Goal: Task Accomplishment & Management: Manage account settings

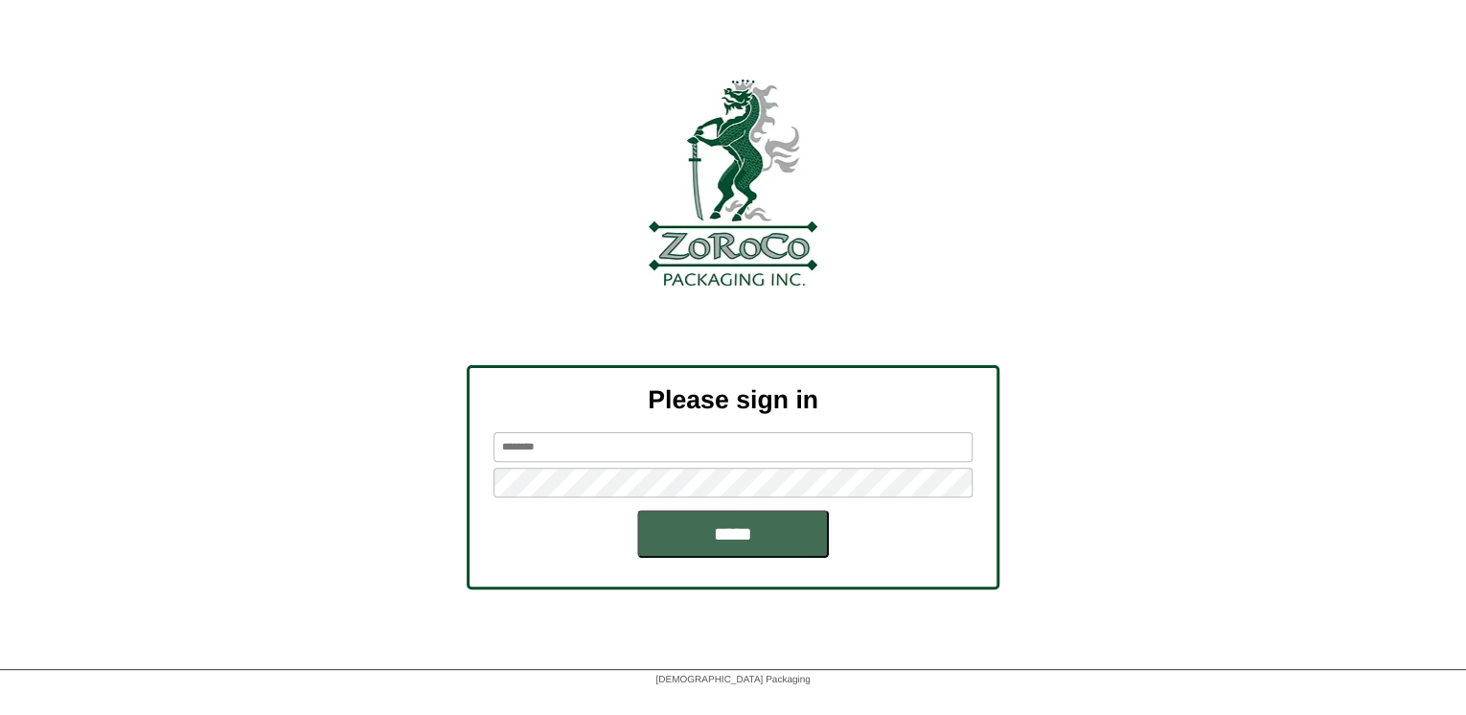
type input "*******"
click at [672, 546] on input "*****" at bounding box center [733, 534] width 192 height 48
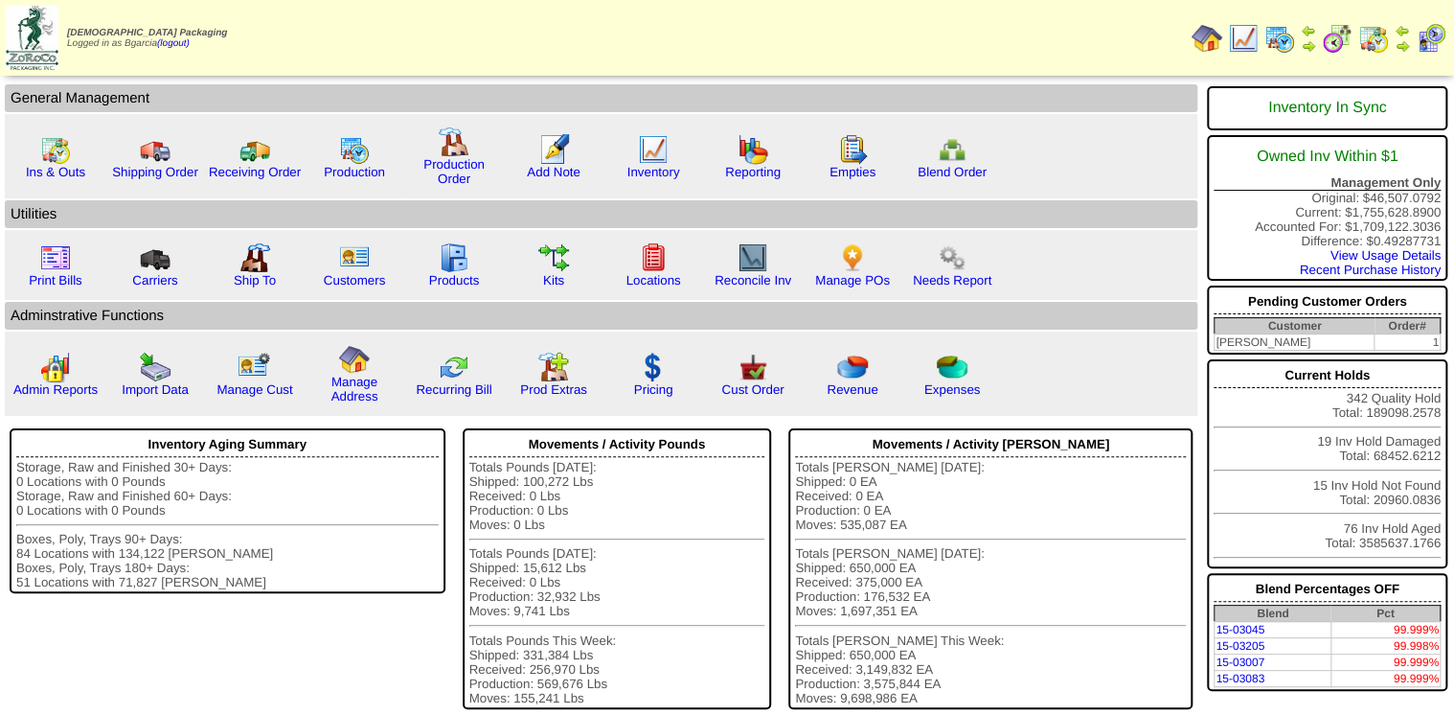
click at [1336, 34] on img at bounding box center [1337, 38] width 31 height 31
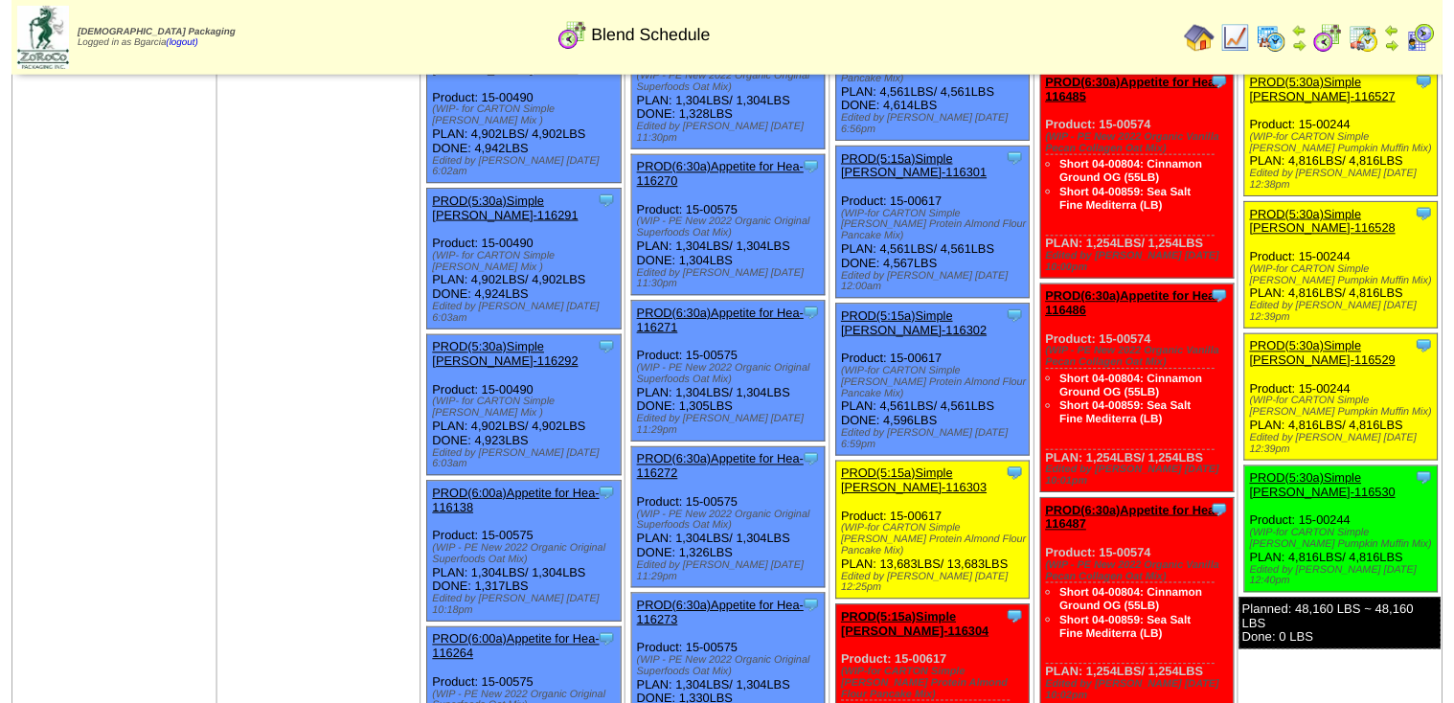
scroll to position [920, 0]
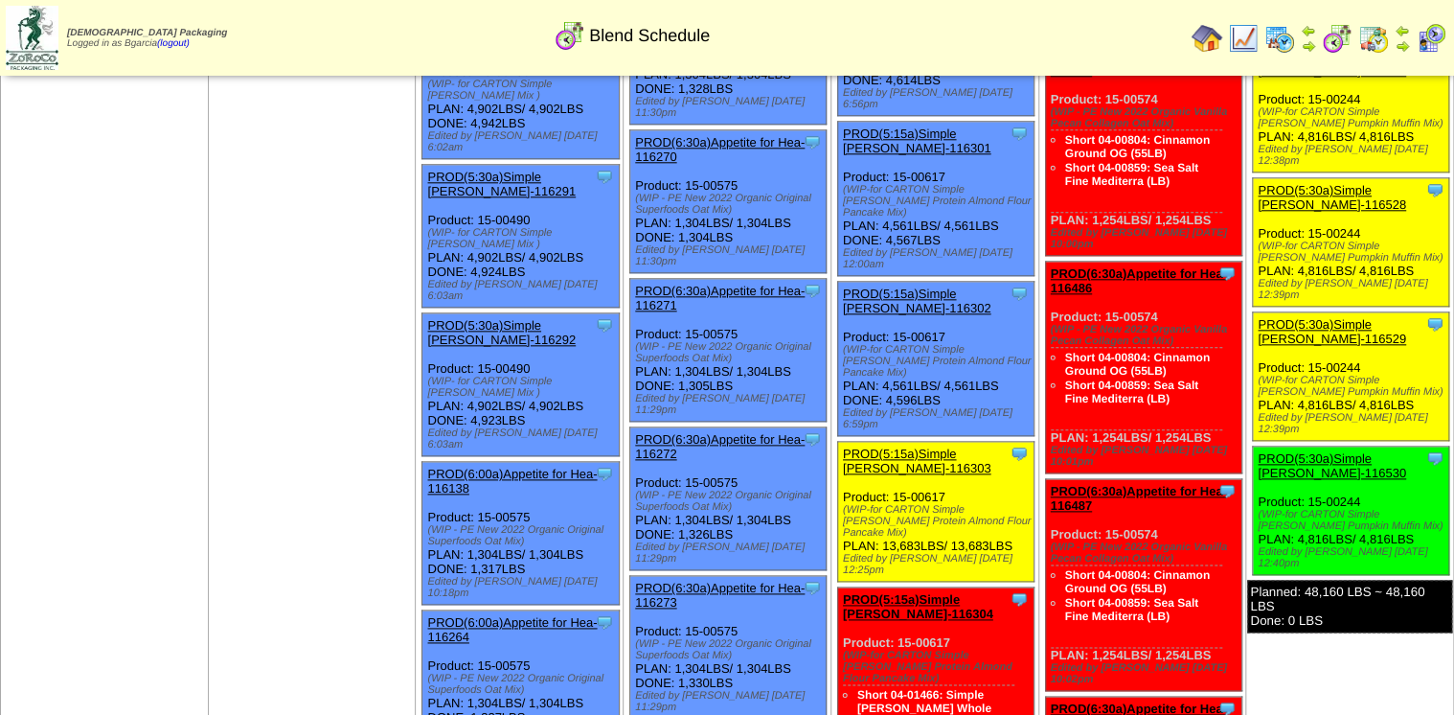
click at [1328, 451] on link "PROD(5:30a)Simple [PERSON_NAME]-116530" at bounding box center [1332, 465] width 148 height 29
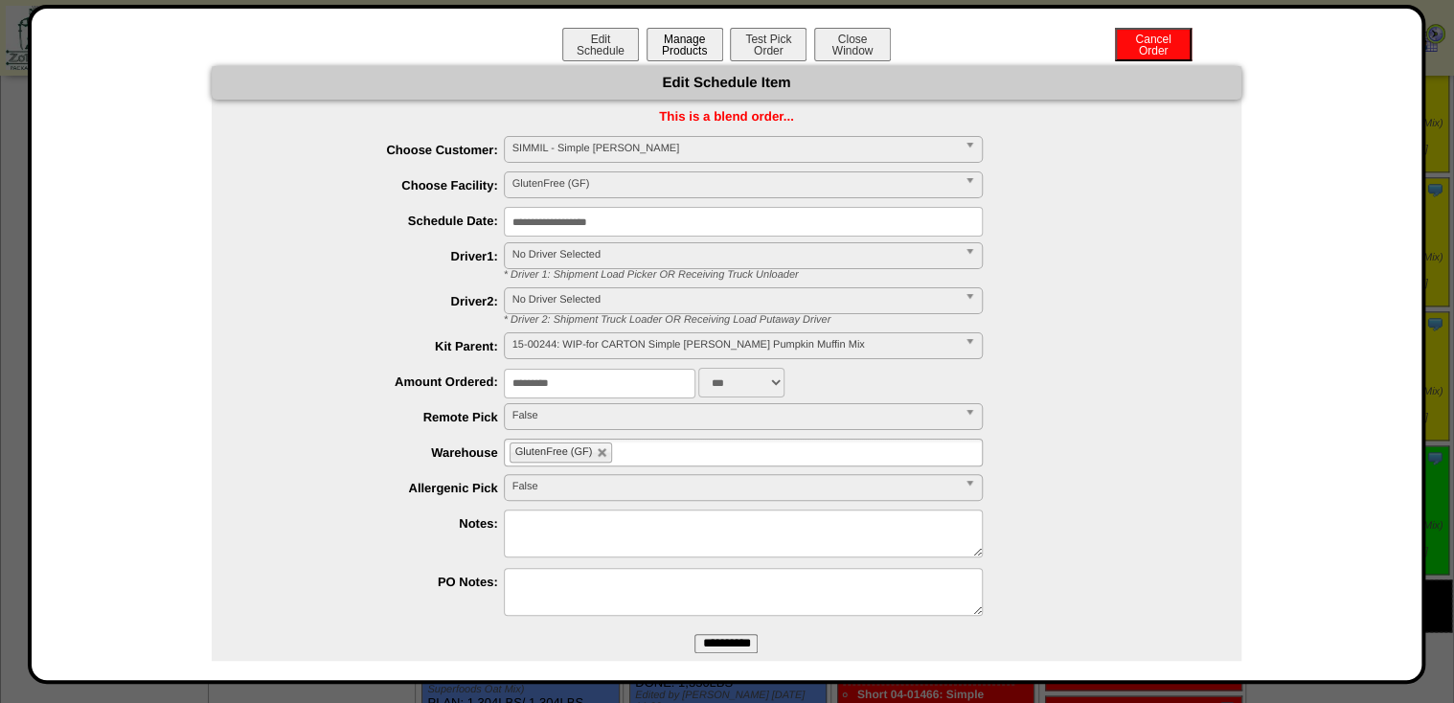
click at [688, 50] on button "Manage Products" at bounding box center [685, 45] width 77 height 34
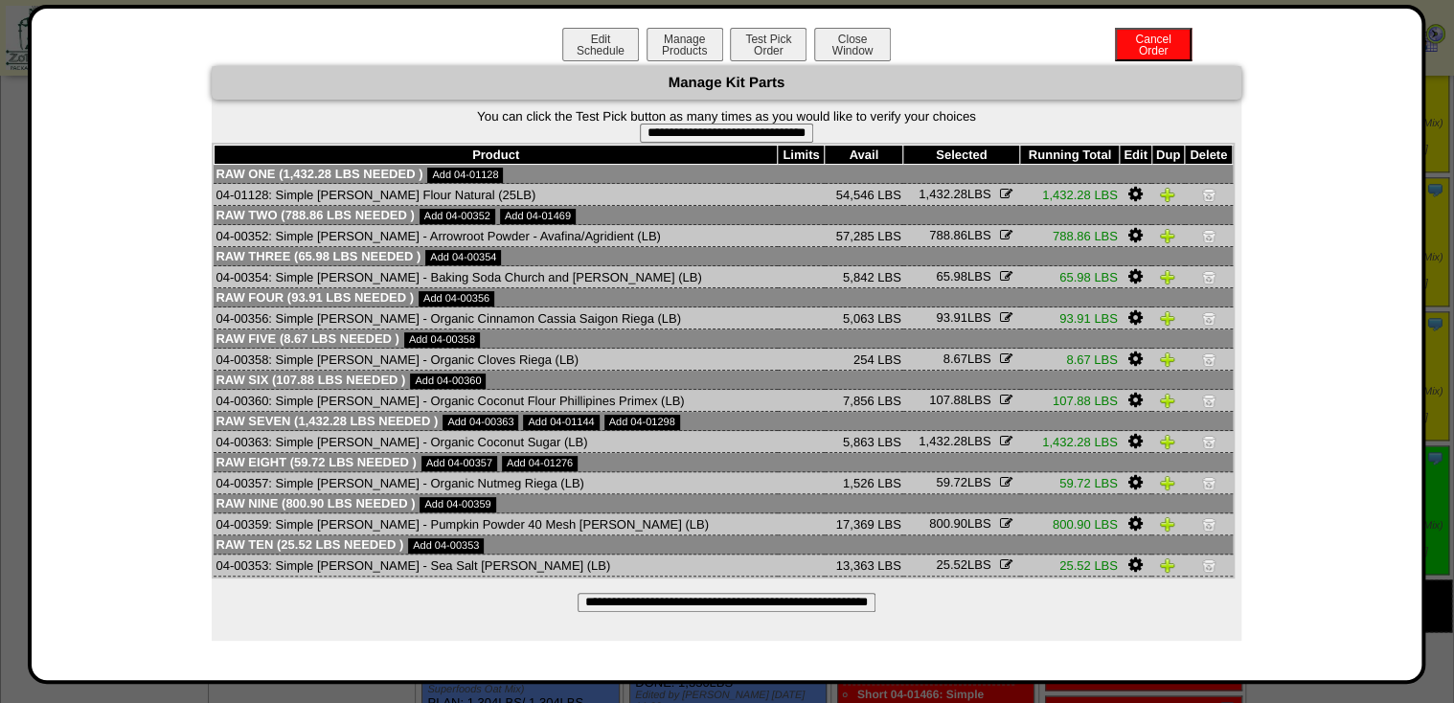
click at [755, 131] on input "**********" at bounding box center [726, 133] width 173 height 19
type input "**********"
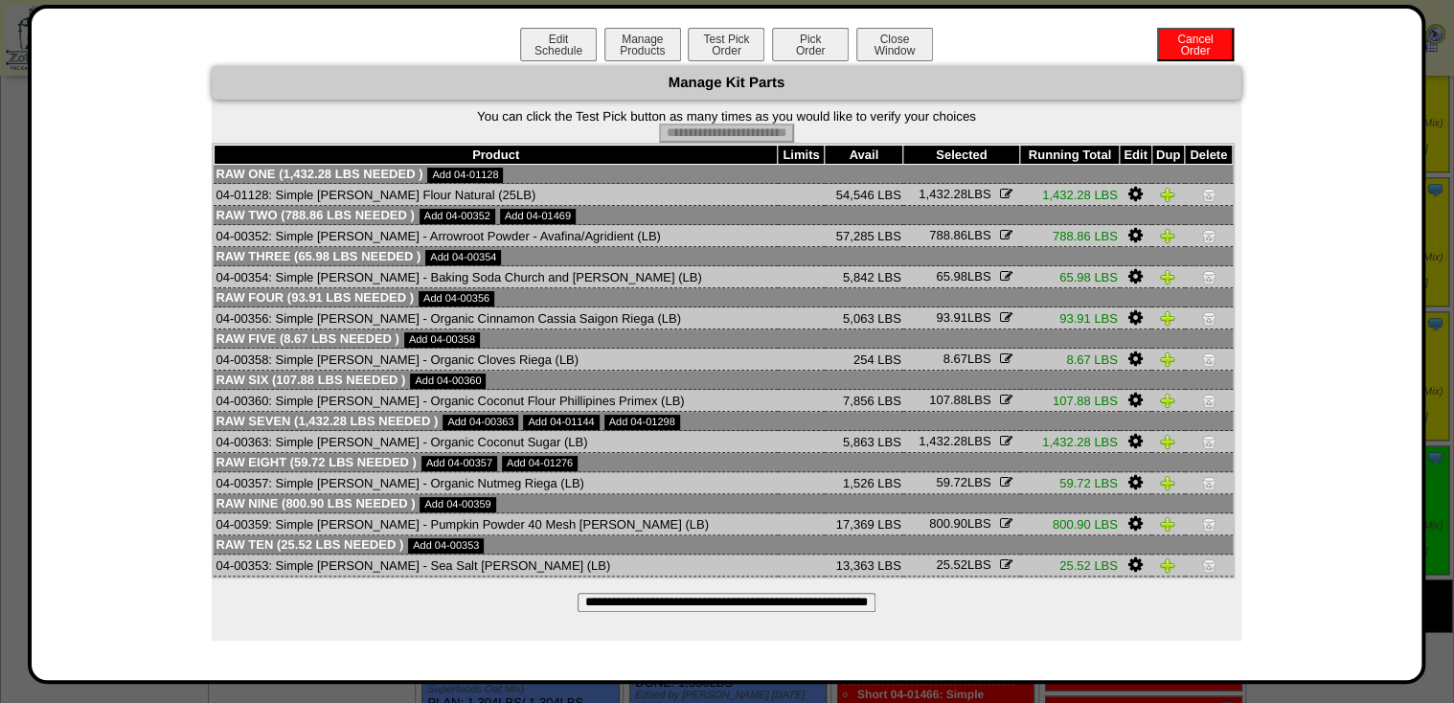
click at [795, 50] on button "Pick Order" at bounding box center [810, 45] width 77 height 34
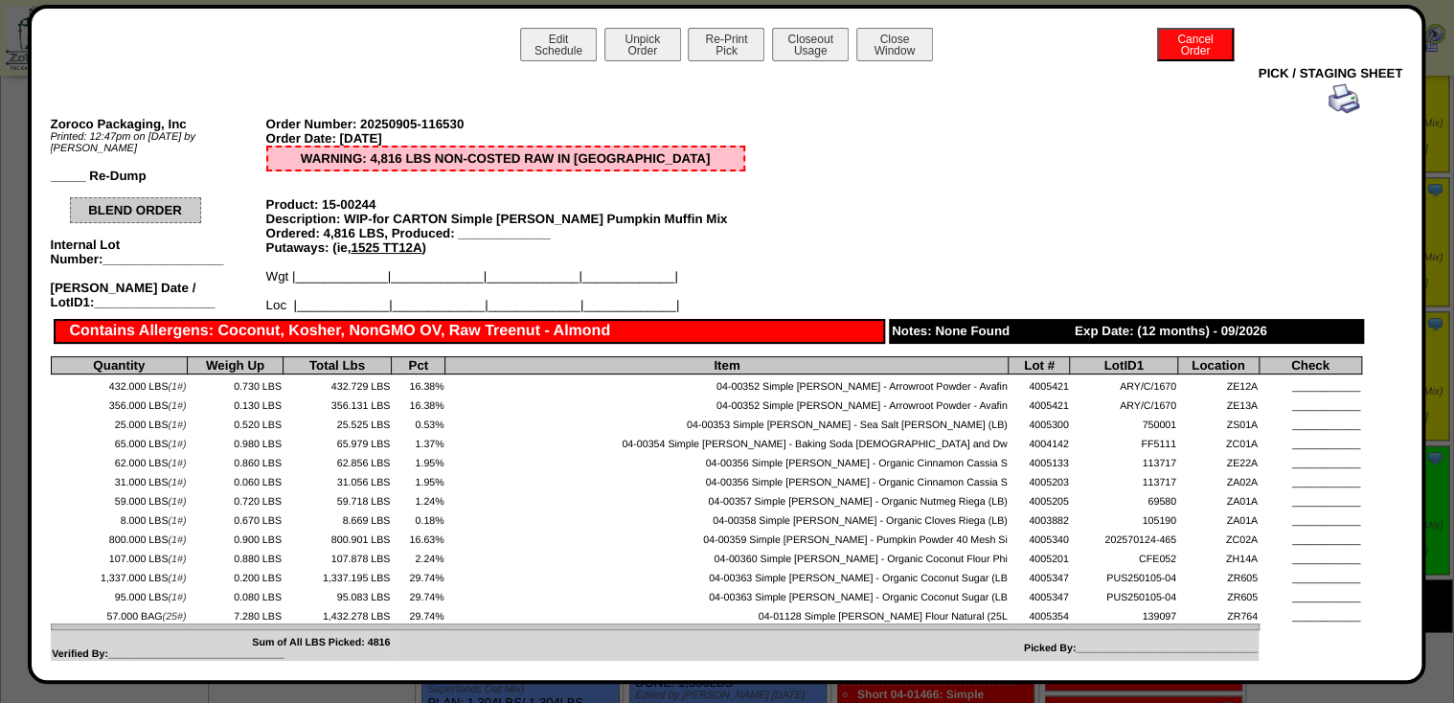
click at [1329, 96] on img at bounding box center [1344, 98] width 31 height 31
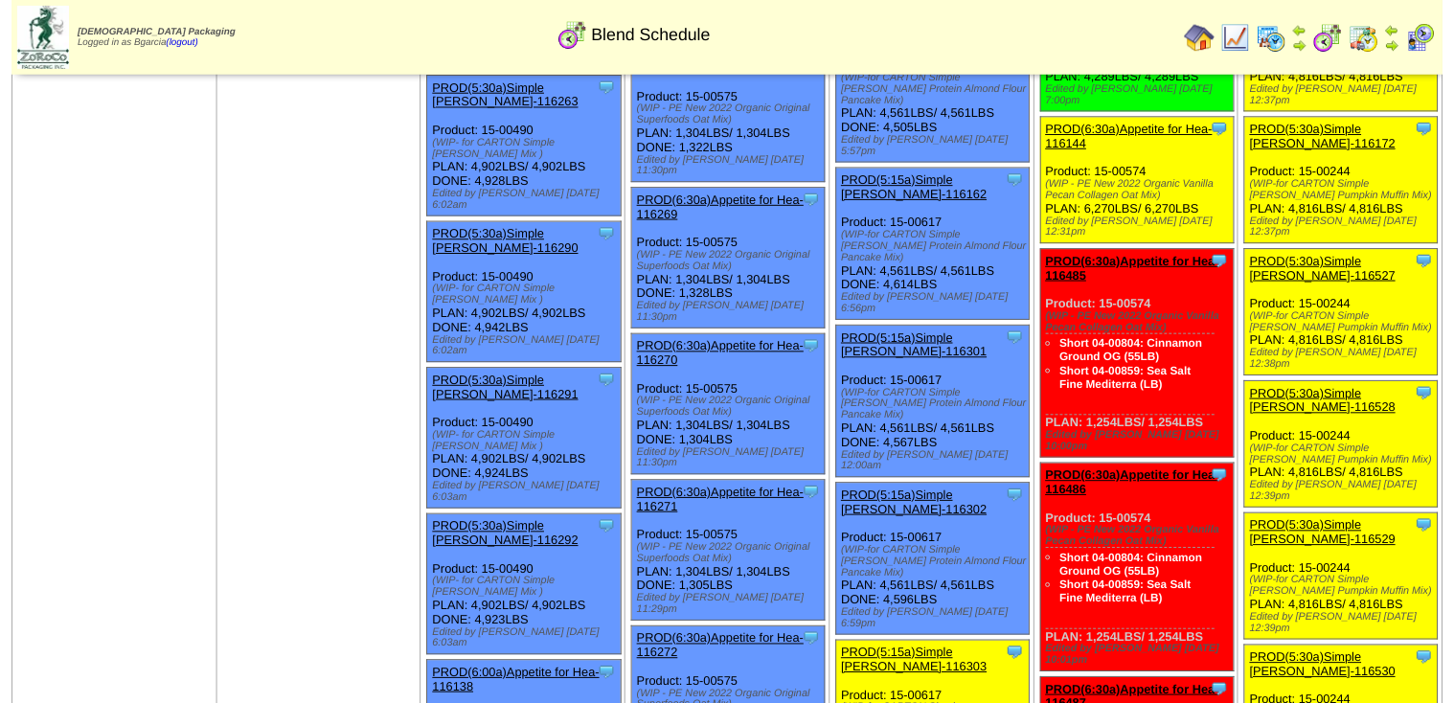
scroll to position [613, 0]
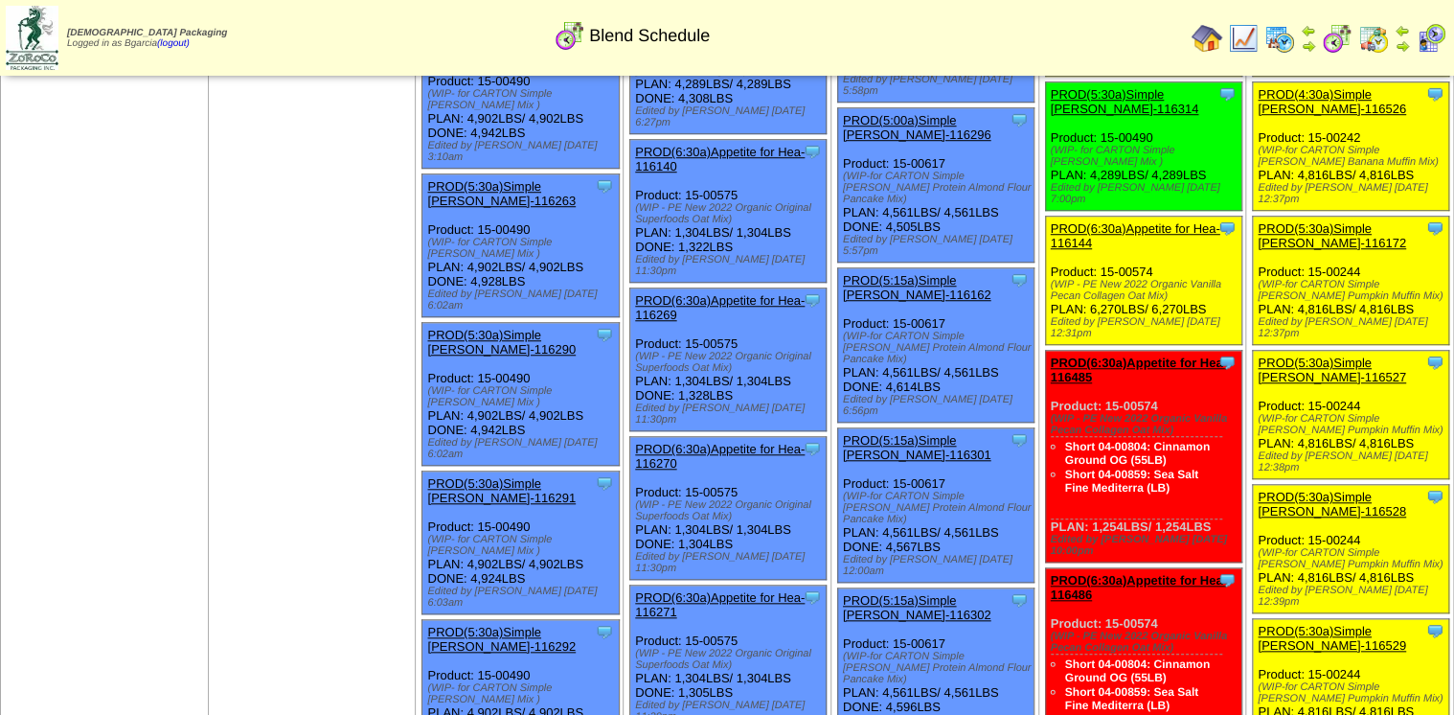
click at [1313, 355] on link "PROD(5:30a)Simple [PERSON_NAME]-116527" at bounding box center [1332, 369] width 148 height 29
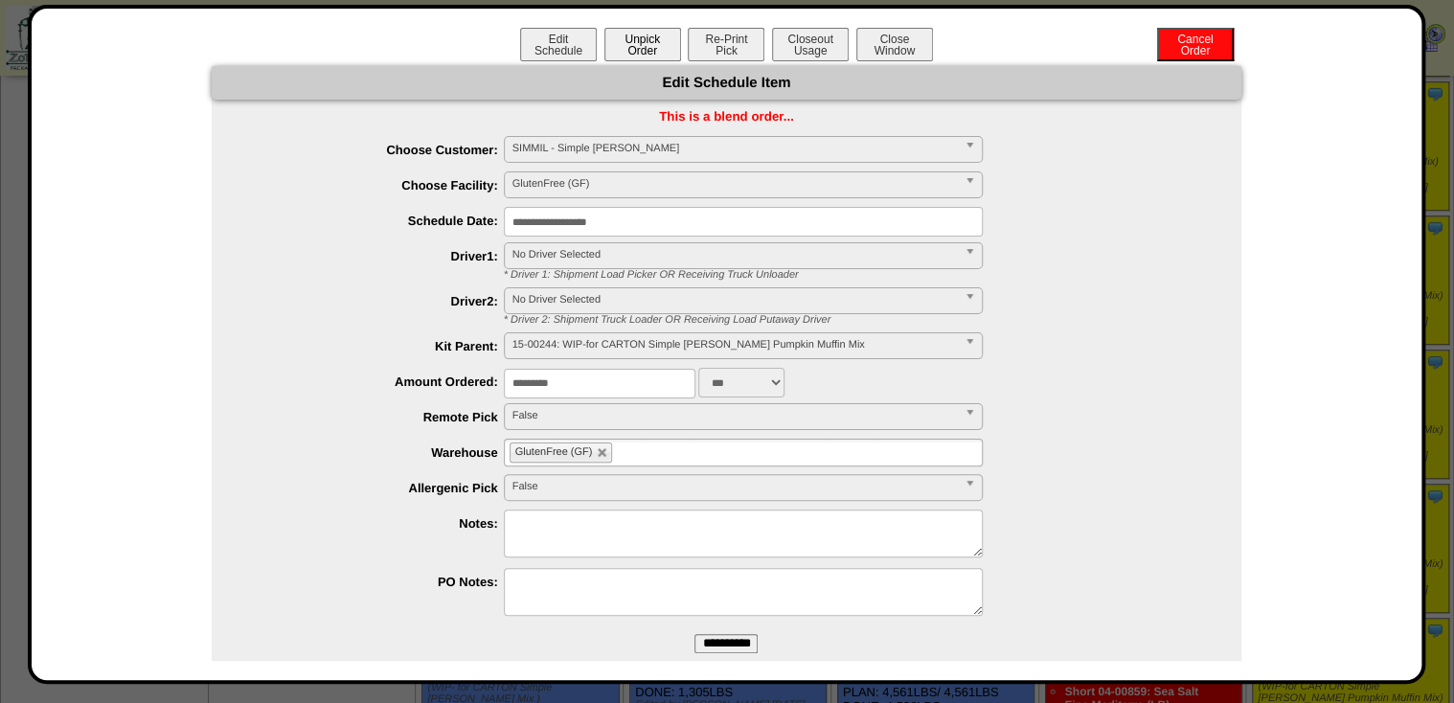
click at [657, 46] on button "Unpick Order" at bounding box center [642, 45] width 77 height 34
click at [624, 43] on button "Unpick Order" at bounding box center [642, 45] width 77 height 34
click at [713, 50] on button "Re-Print Pick" at bounding box center [726, 45] width 77 height 34
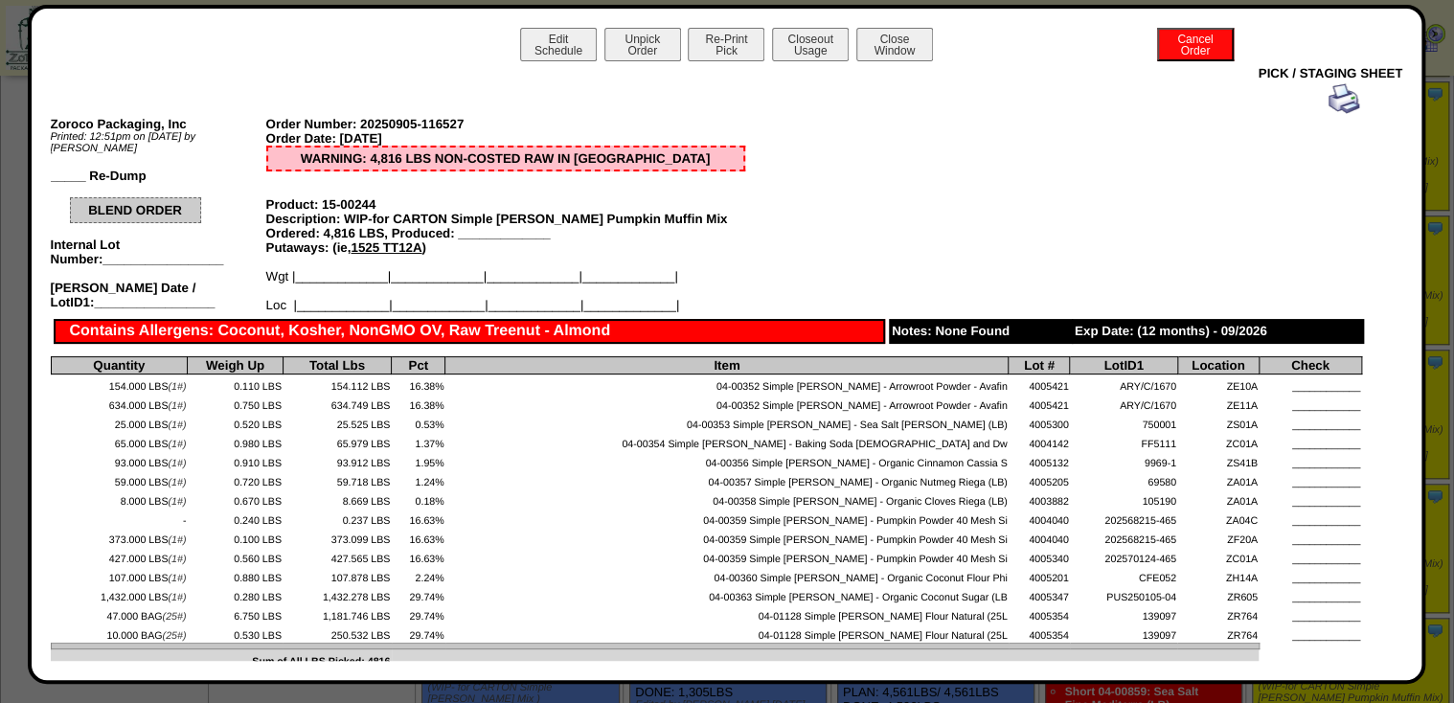
click at [1345, 95] on img at bounding box center [1344, 98] width 31 height 31
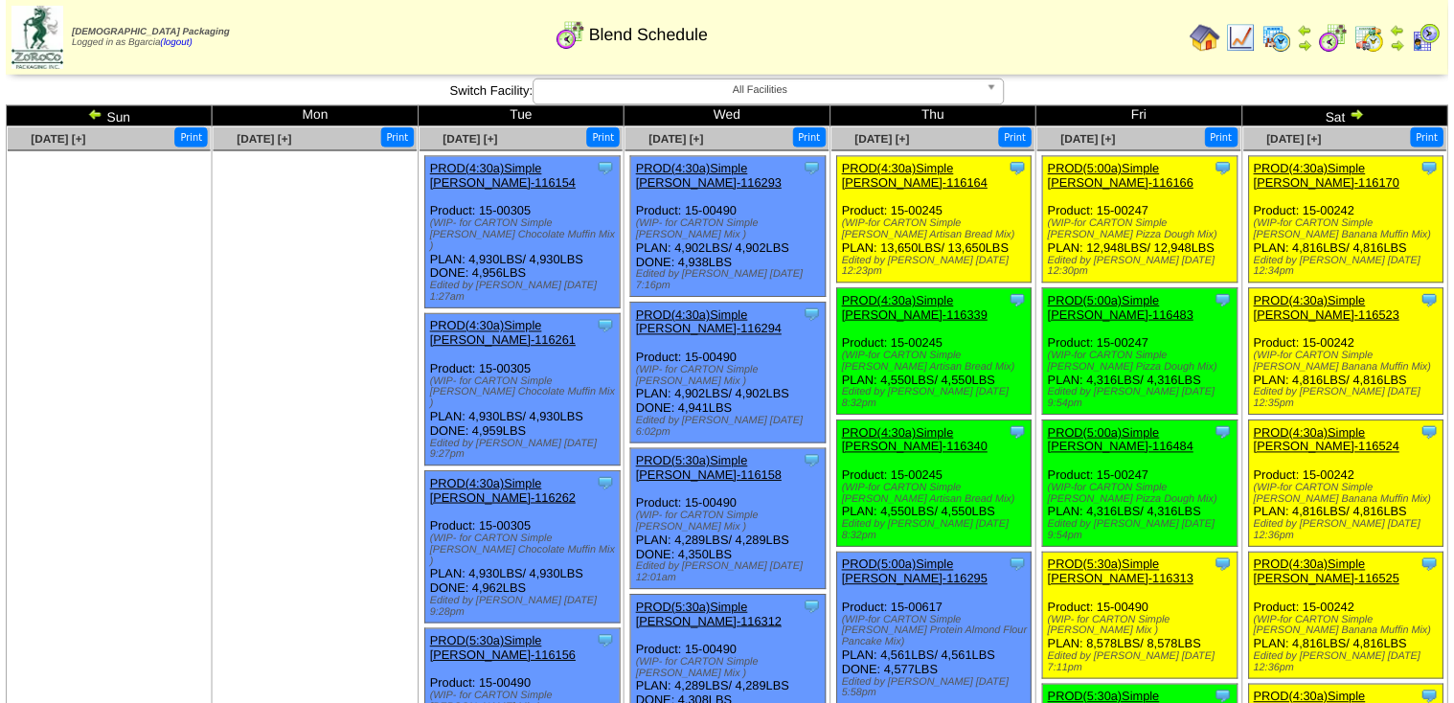
scroll to position [613, 0]
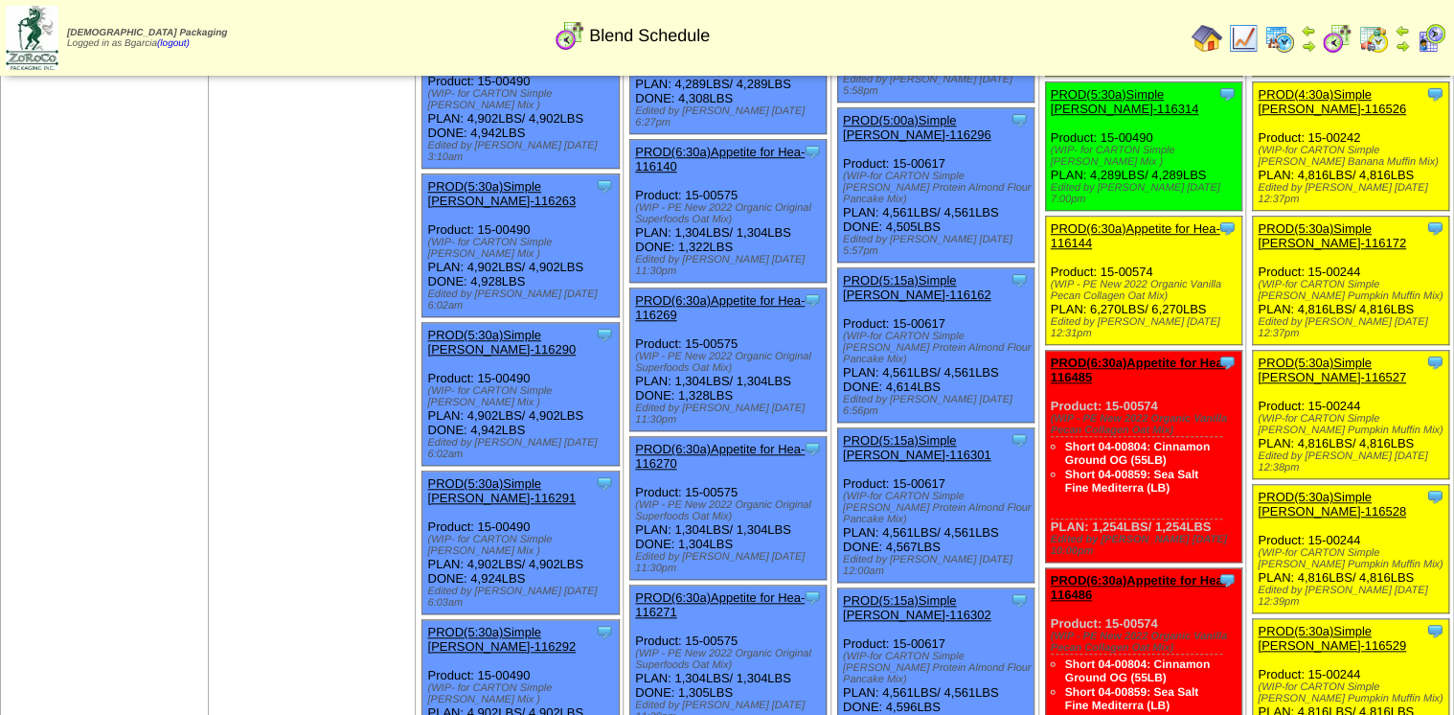
click at [1321, 490] on link "PROD(5:30a)Simple [PERSON_NAME]-116528" at bounding box center [1332, 504] width 148 height 29
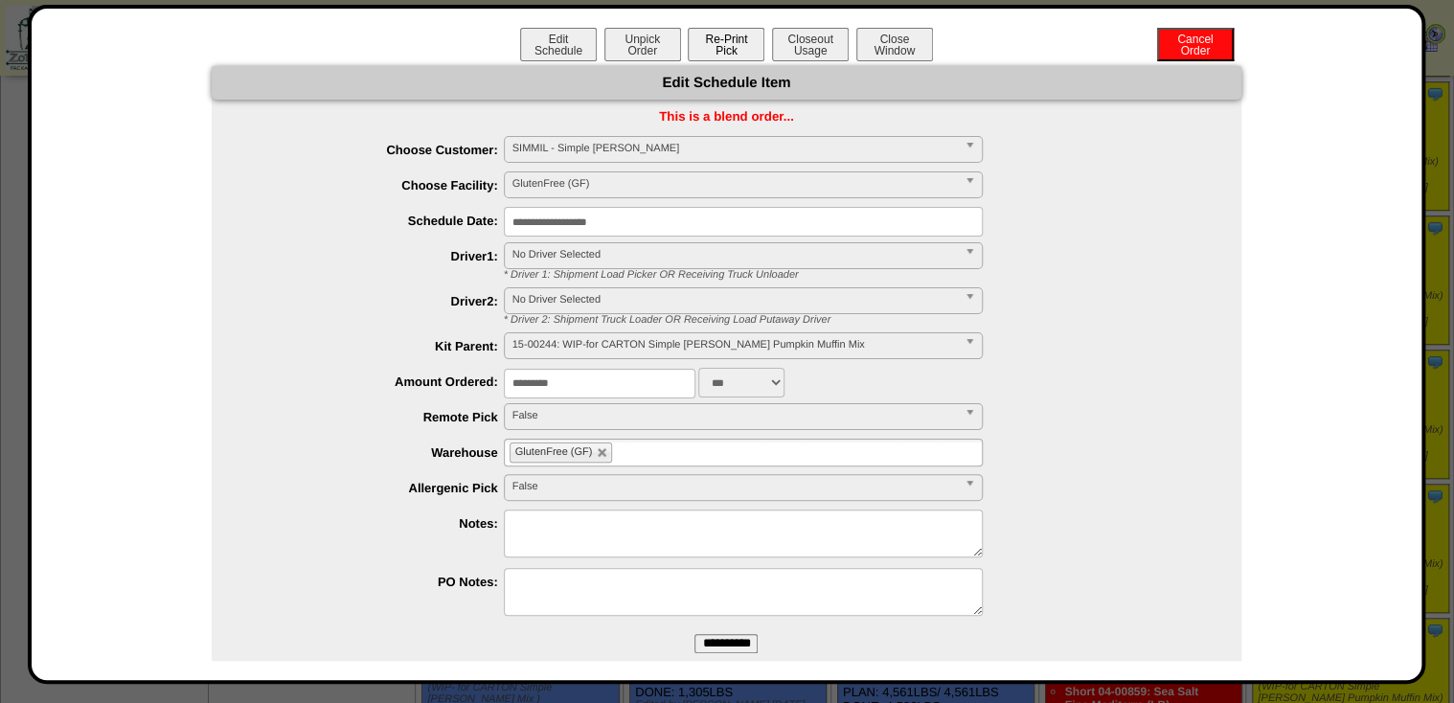
click at [696, 49] on button "Re-Print Pick" at bounding box center [726, 45] width 77 height 34
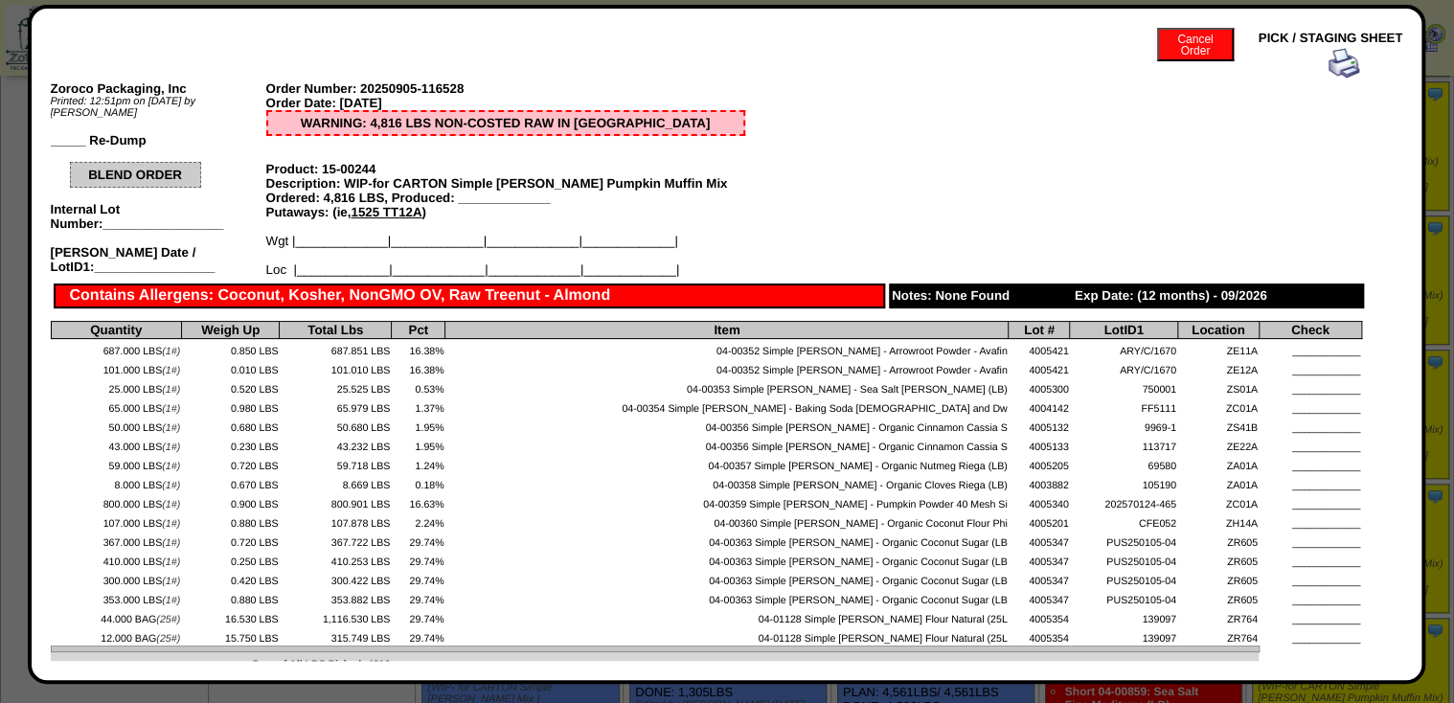
scroll to position [0, 0]
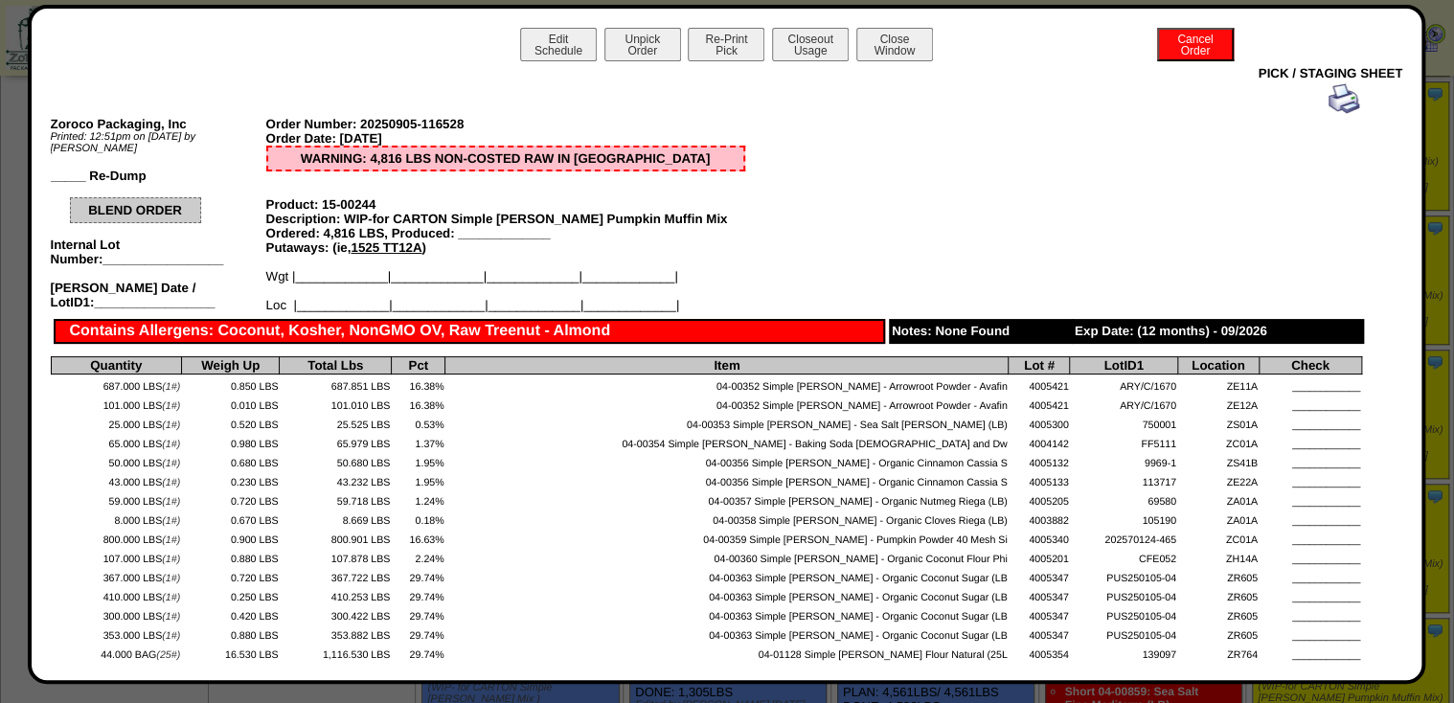
click at [1329, 103] on img at bounding box center [1344, 98] width 31 height 31
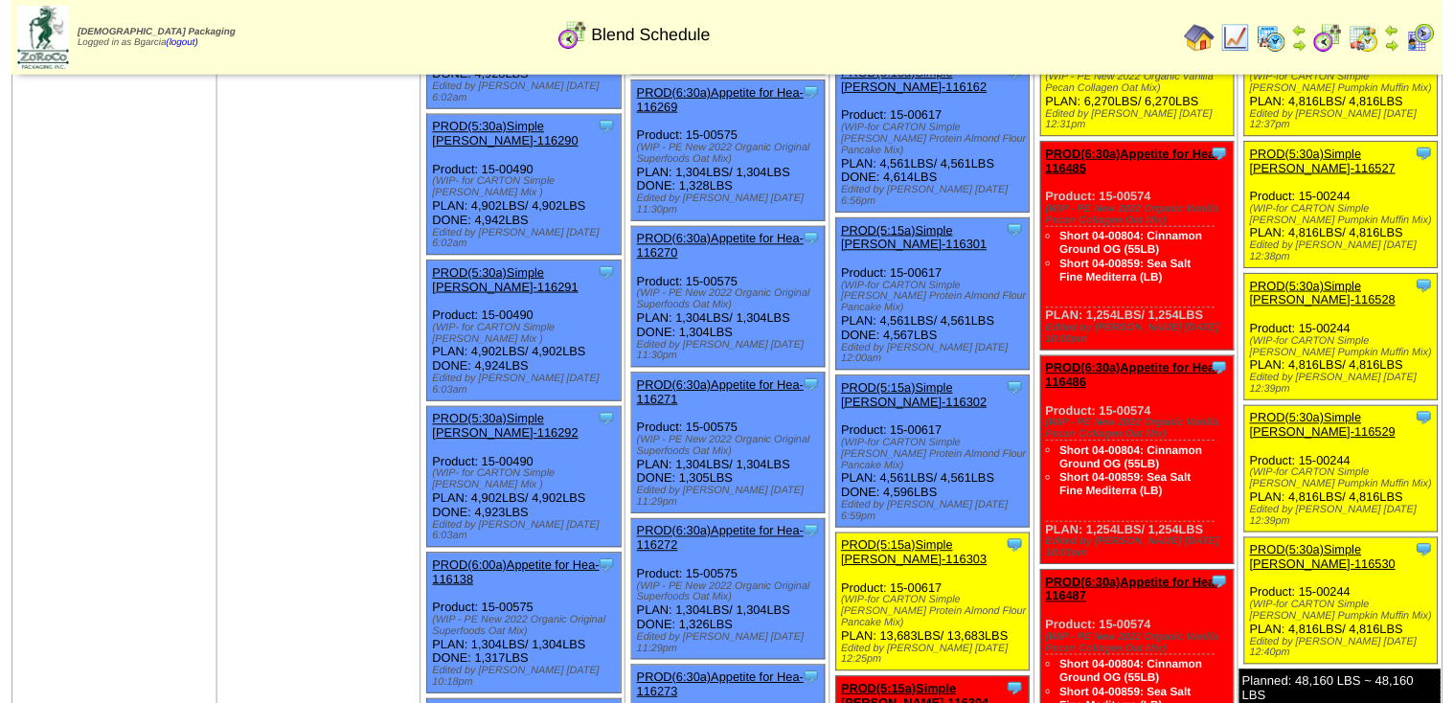
scroll to position [843, 0]
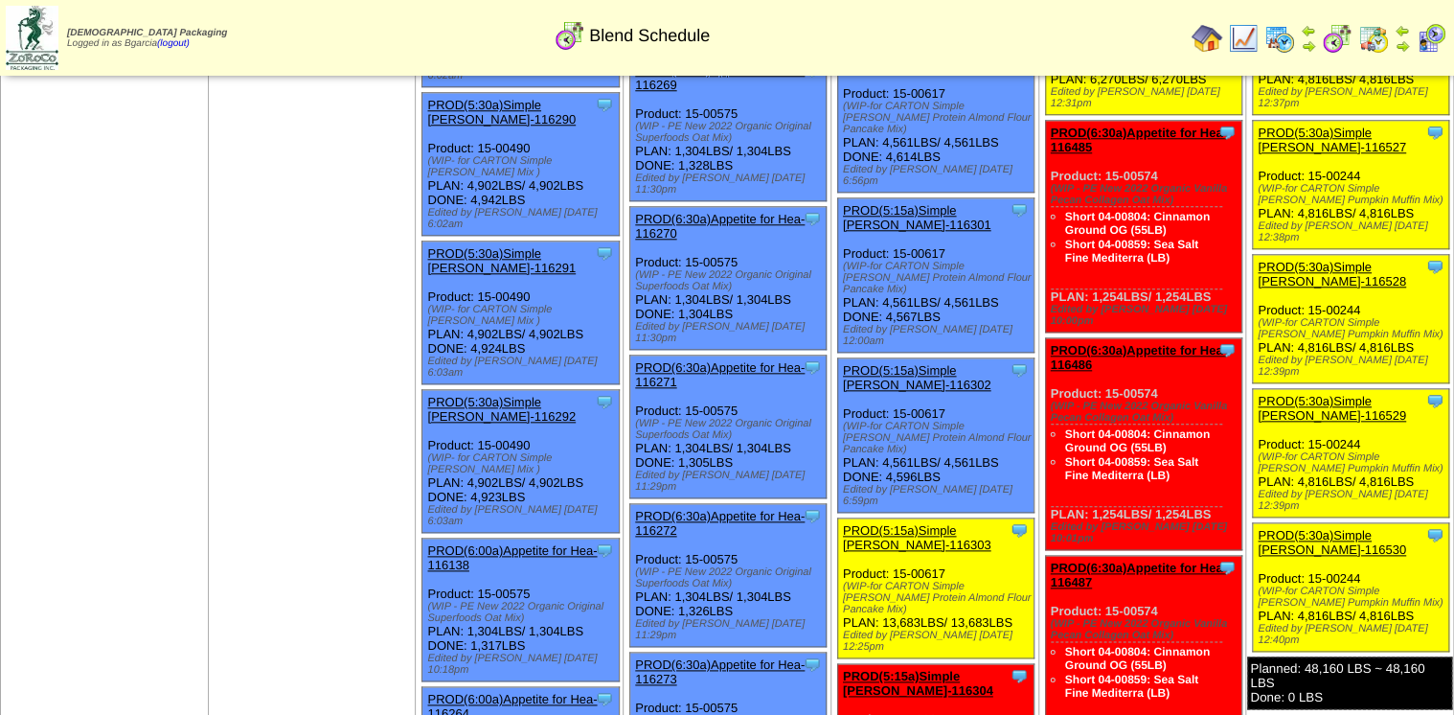
click at [1288, 528] on link "PROD(5:30a)Simple [PERSON_NAME]-116530" at bounding box center [1332, 542] width 148 height 29
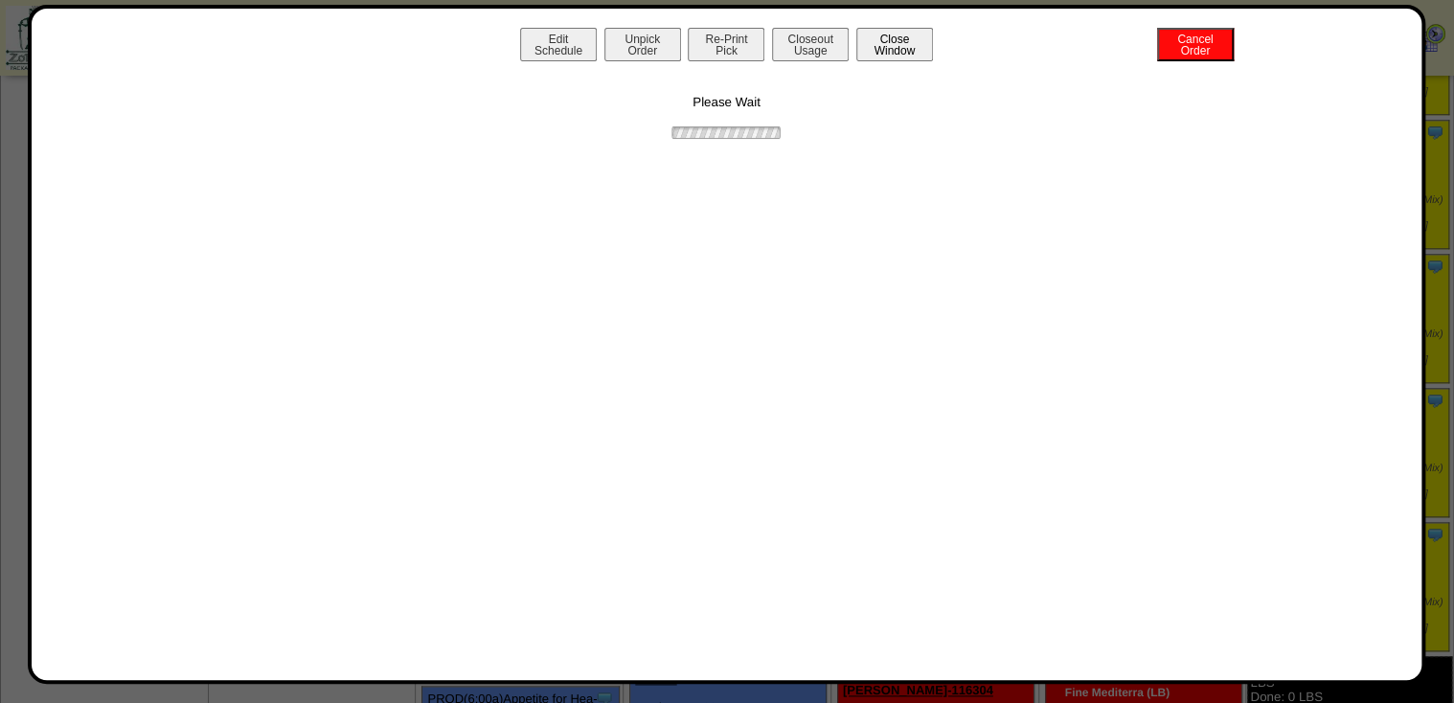
click at [883, 50] on button "Close Window" at bounding box center [894, 45] width 77 height 34
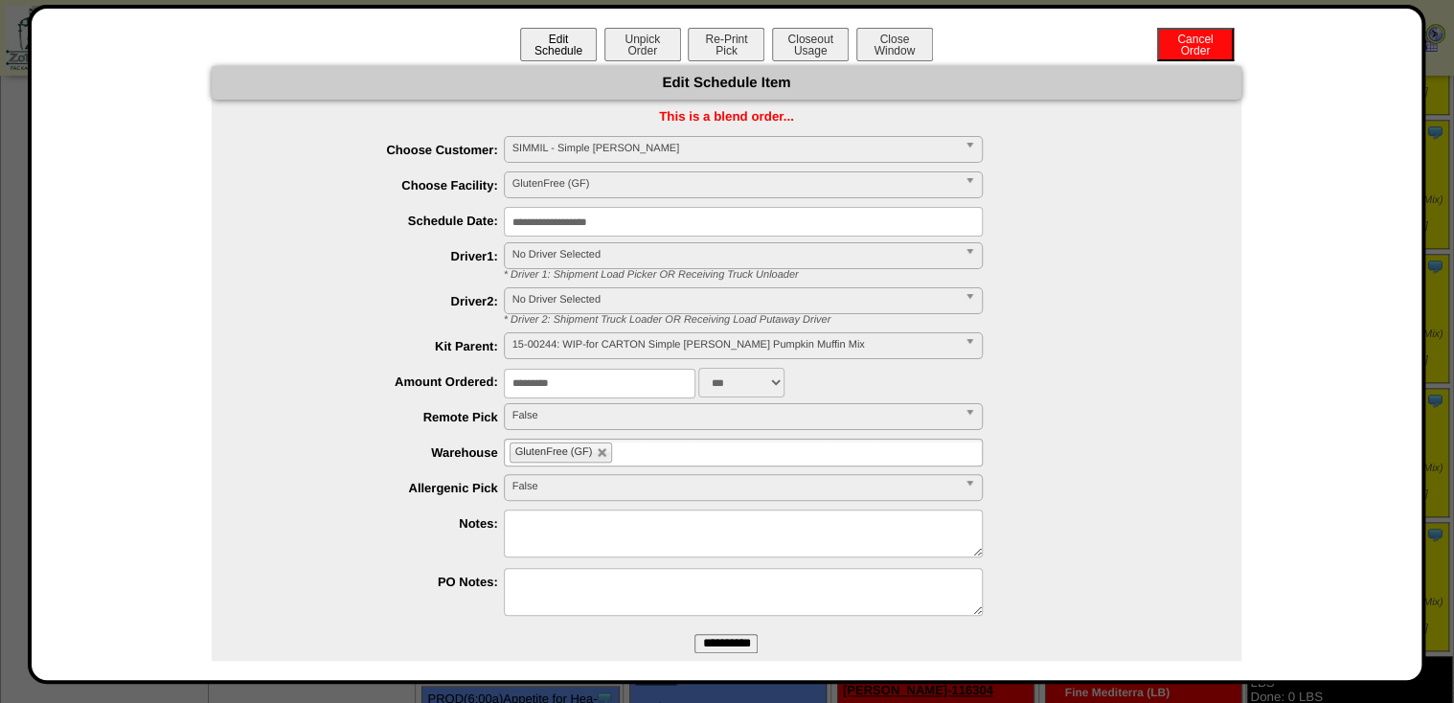
click at [623, 54] on button "Unpick Order" at bounding box center [642, 45] width 77 height 34
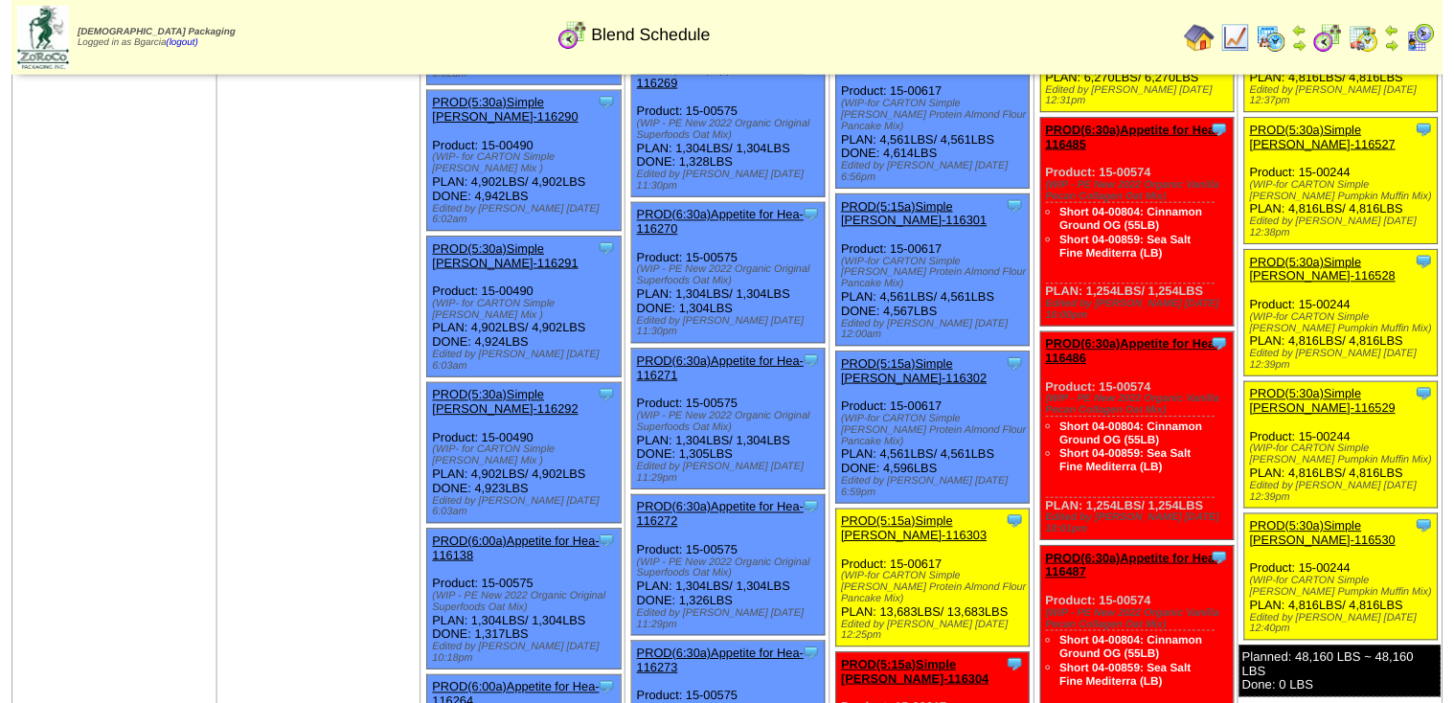
scroll to position [843, 0]
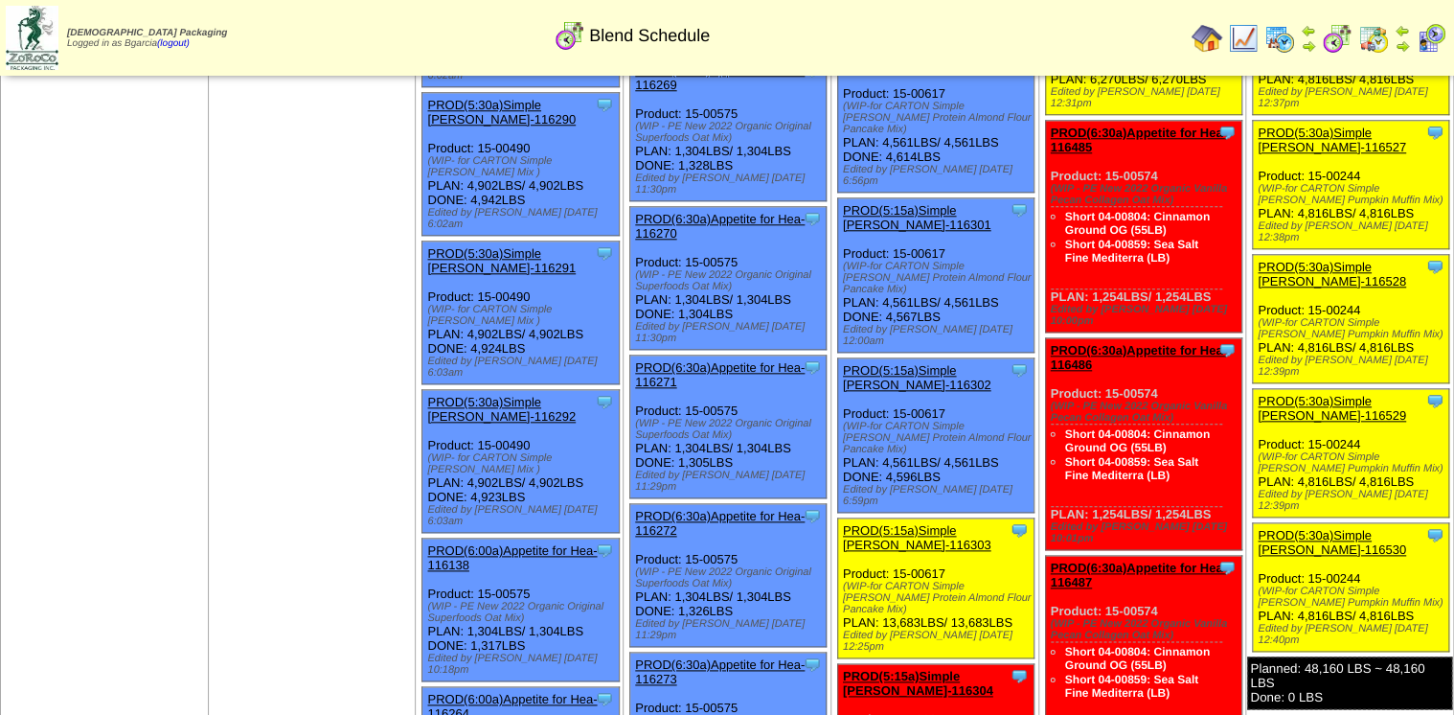
click at [1284, 528] on link "PROD(5:30a)Simple [PERSON_NAME]-116530" at bounding box center [1332, 542] width 148 height 29
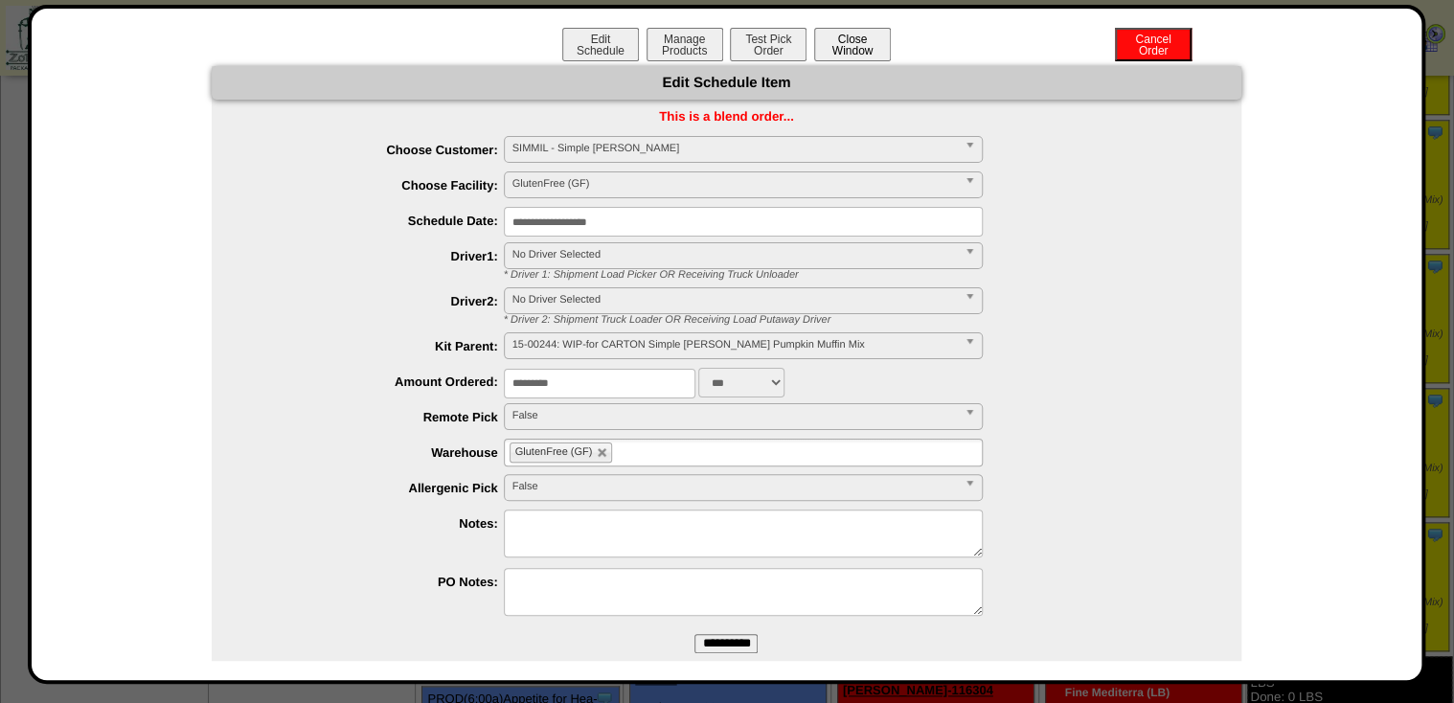
click at [878, 32] on button "Close Window" at bounding box center [852, 45] width 77 height 34
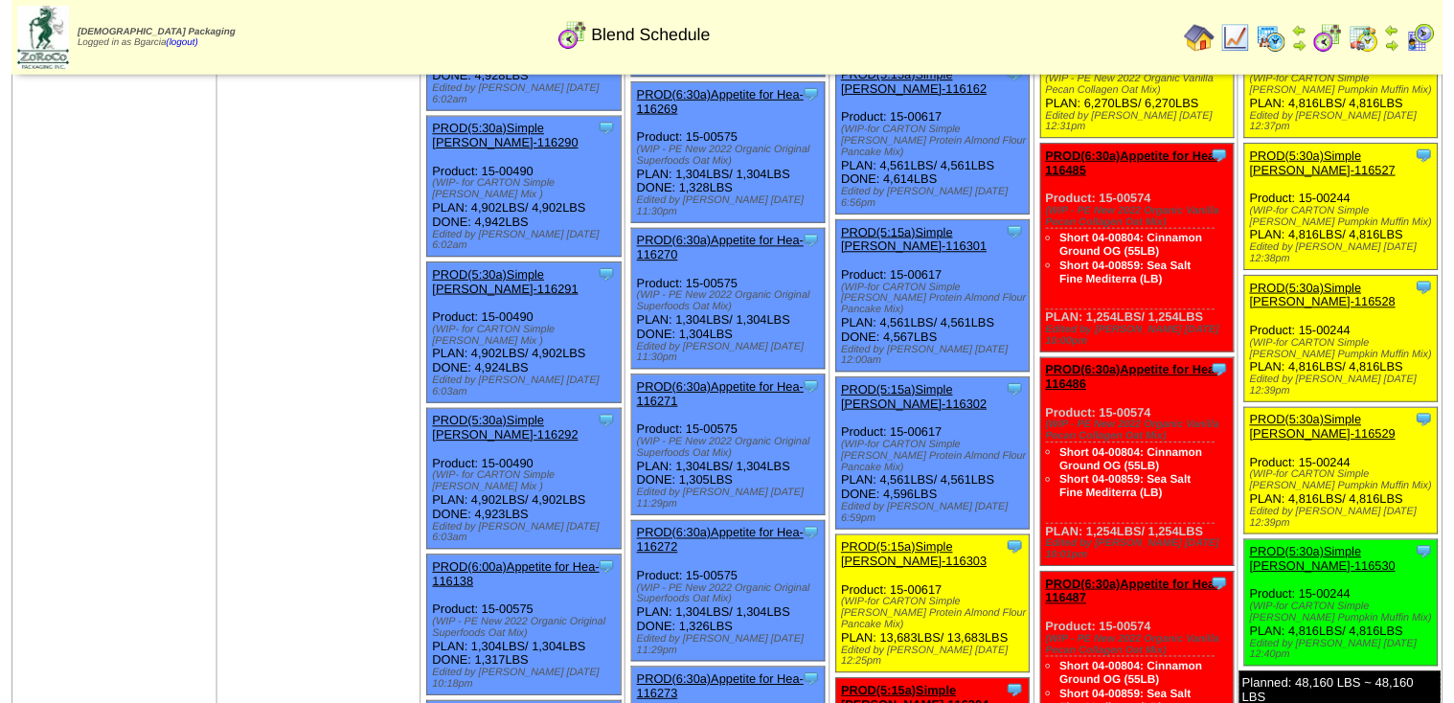
scroll to position [843, 0]
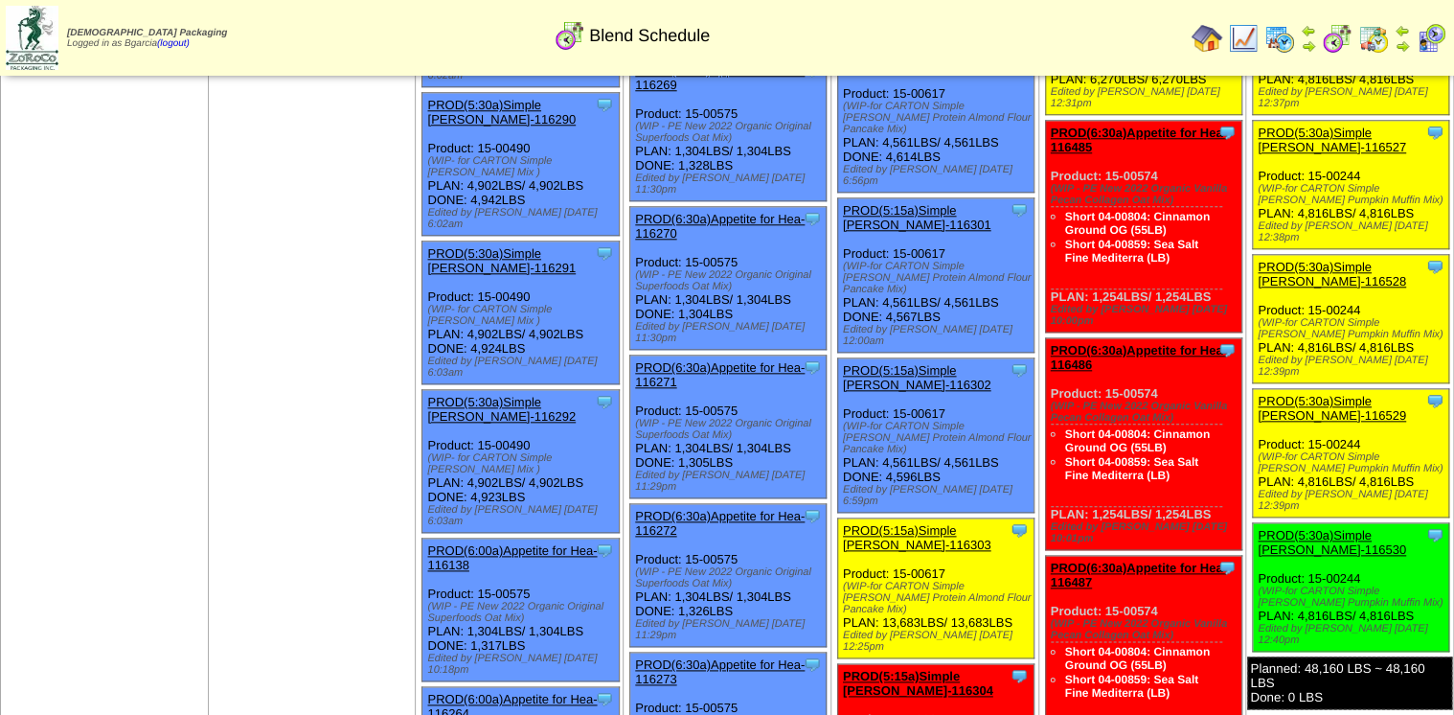
click at [1273, 394] on link "PROD(5:30a)Simple [PERSON_NAME]-116529" at bounding box center [1332, 408] width 148 height 29
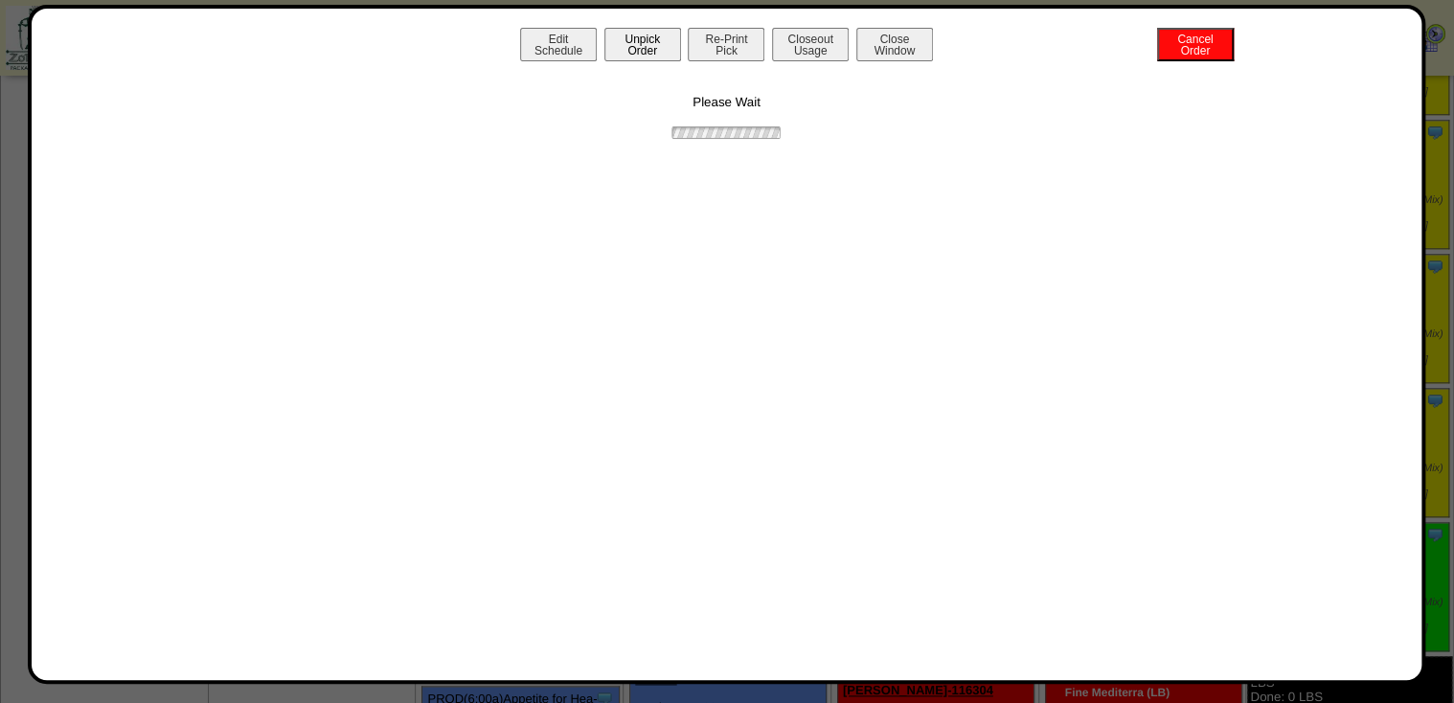
click at [617, 42] on button "Unpick Order" at bounding box center [642, 45] width 77 height 34
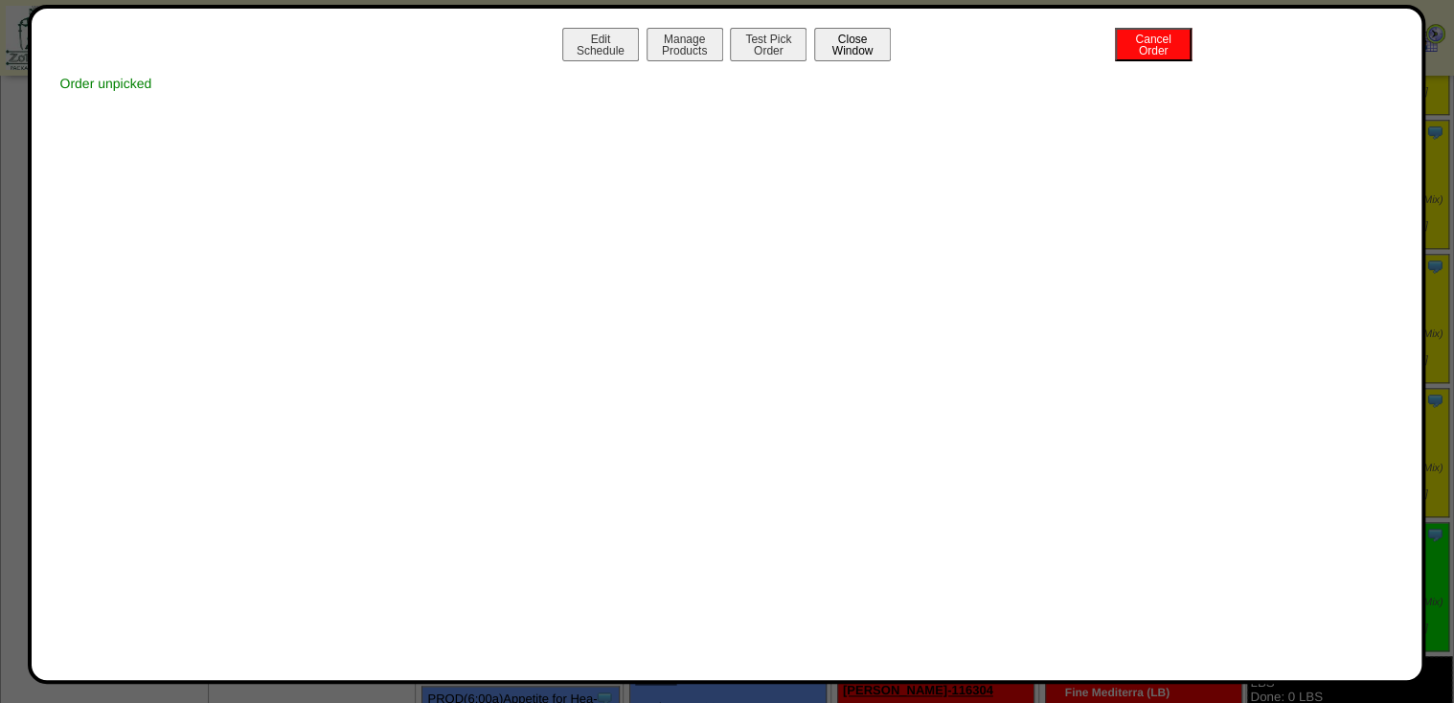
click at [881, 43] on button "Close Window" at bounding box center [852, 45] width 77 height 34
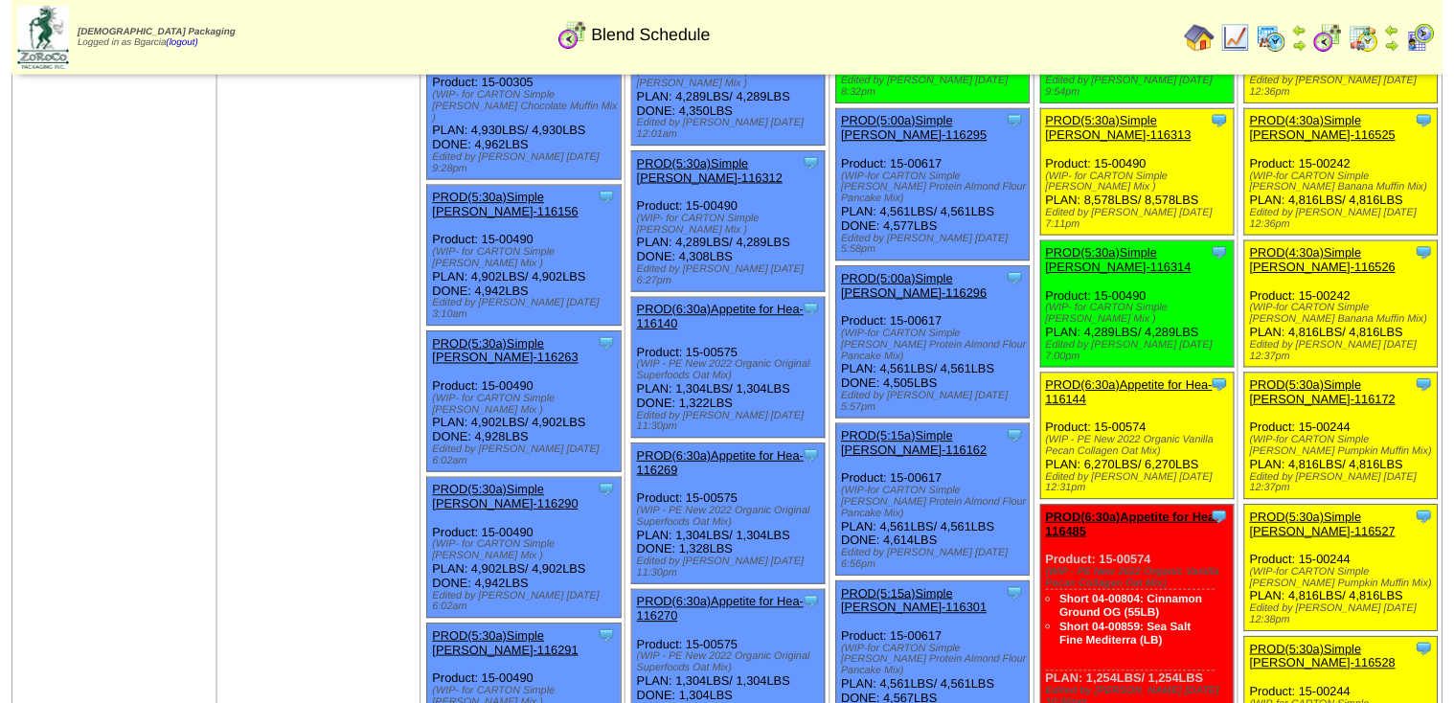
scroll to position [613, 0]
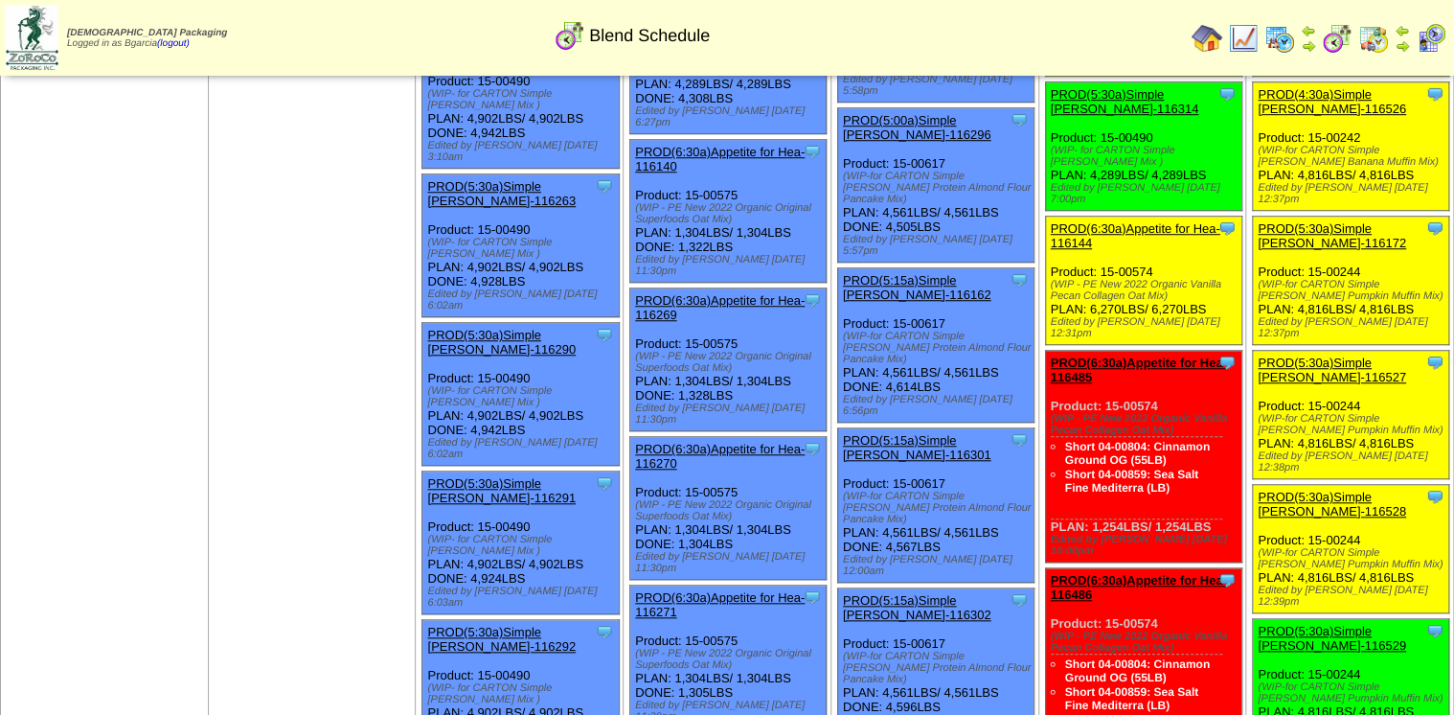
click at [1292, 490] on link "PROD(5:30a)Simple [PERSON_NAME]-116528" at bounding box center [1332, 504] width 148 height 29
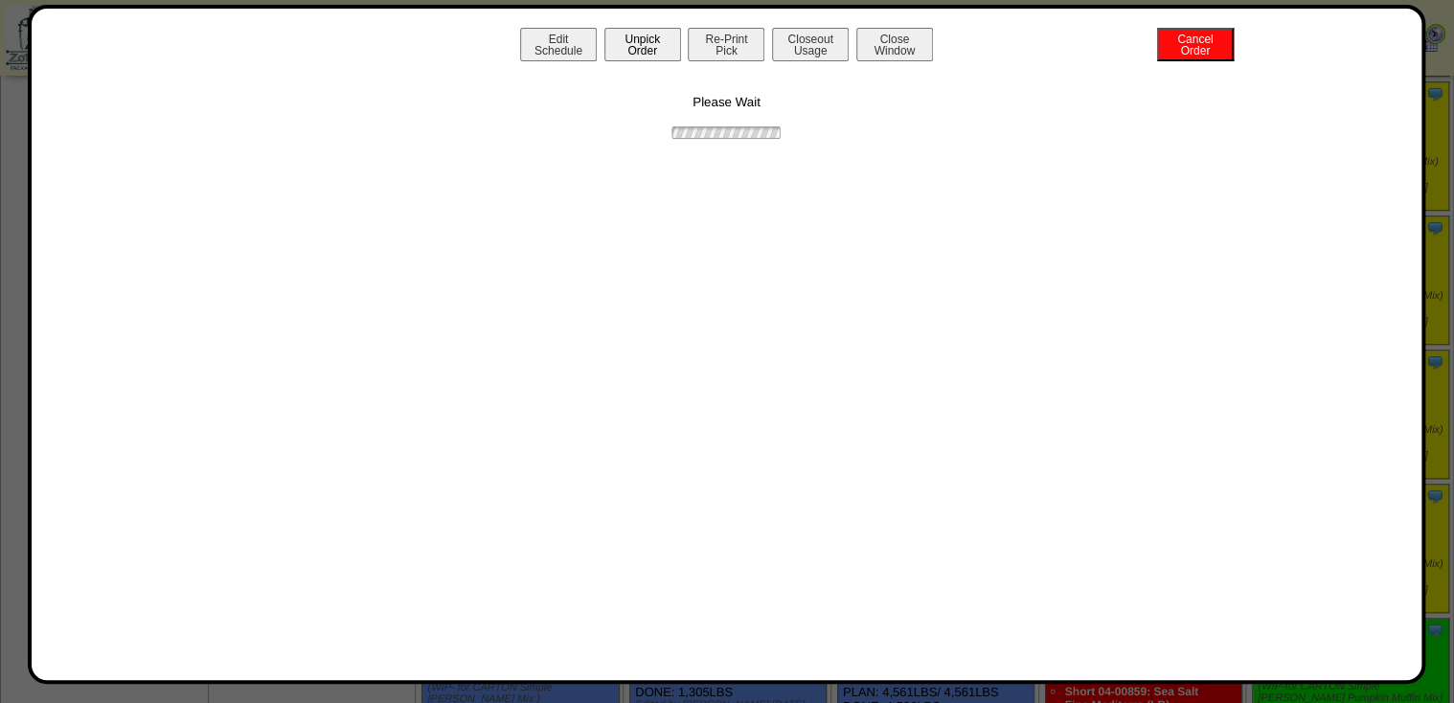
click at [655, 49] on button "Unpick Order" at bounding box center [642, 45] width 77 height 34
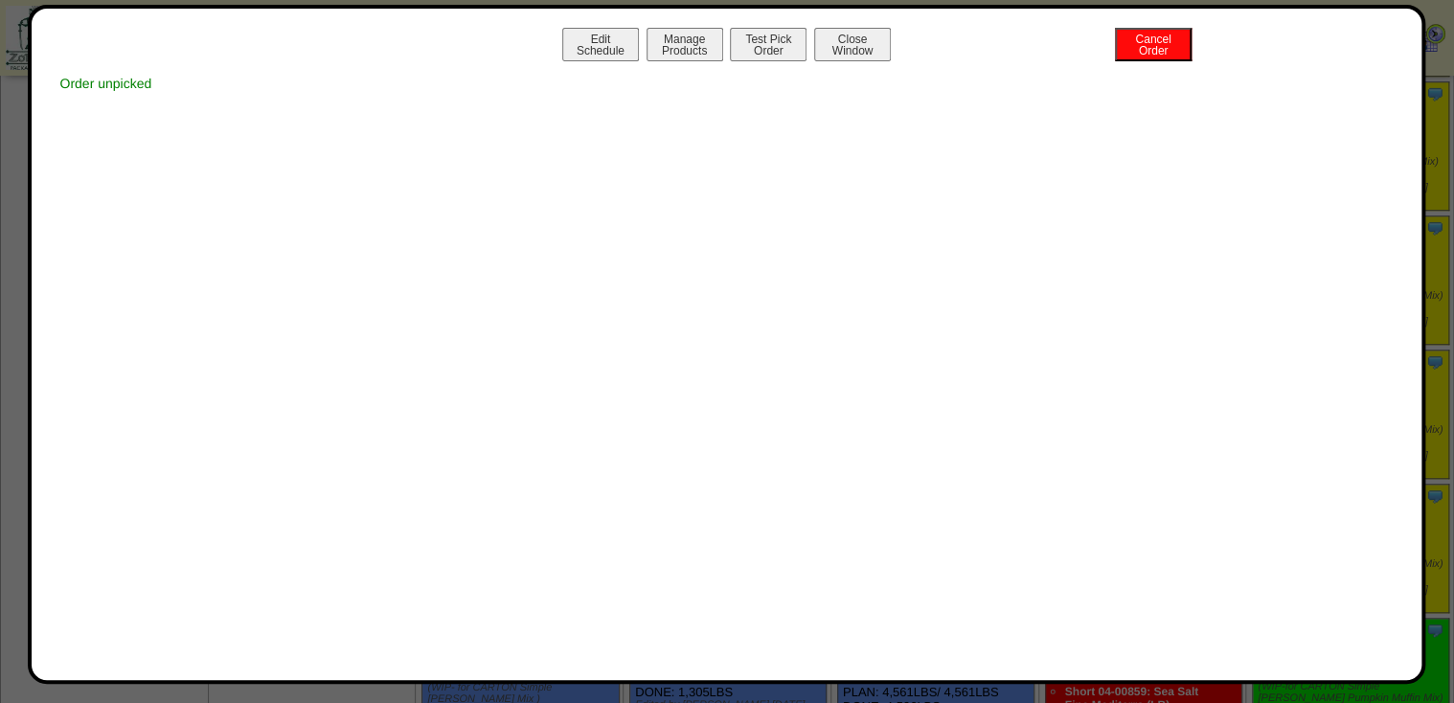
click at [860, 61] on div "Edit Schedule Manage Products Test Pick Order Cancel Order Close Window" at bounding box center [727, 47] width 1353 height 38
click at [866, 55] on button "Close Window" at bounding box center [852, 45] width 77 height 34
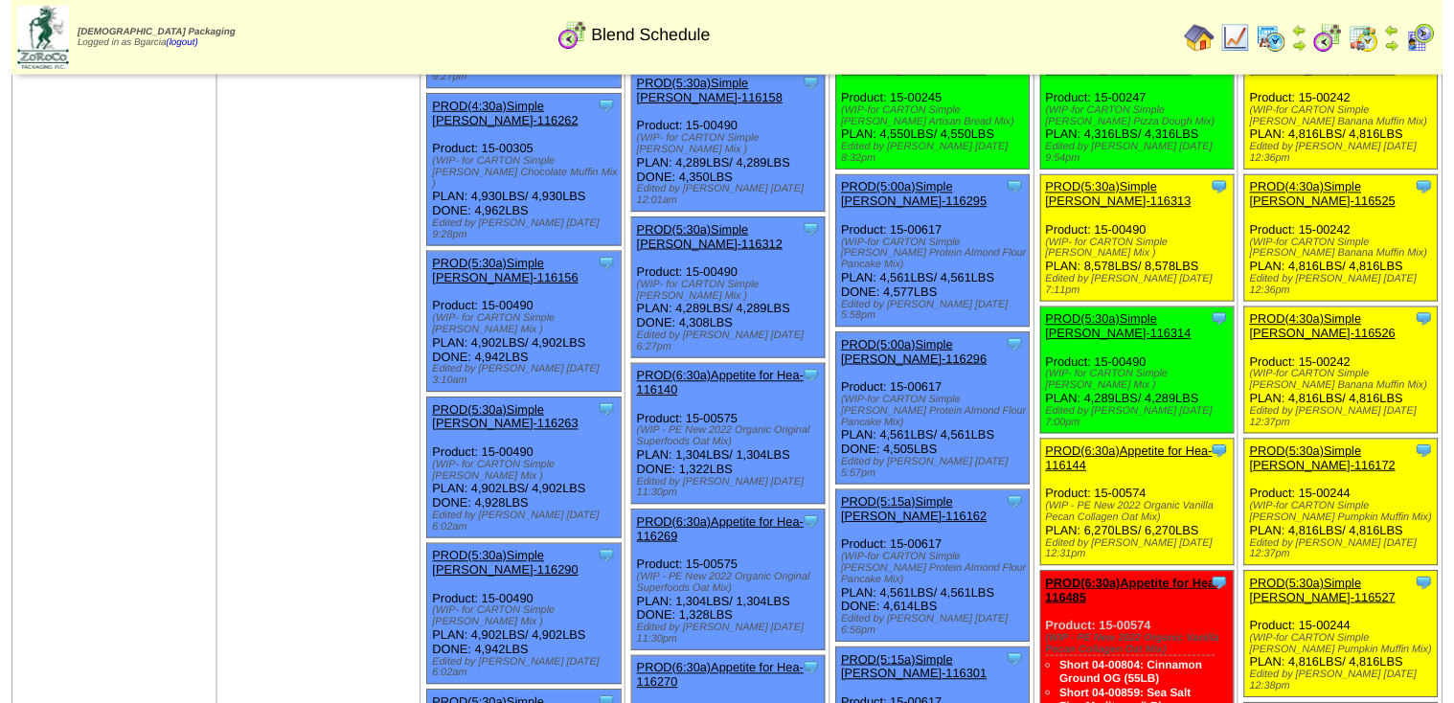
scroll to position [460, 0]
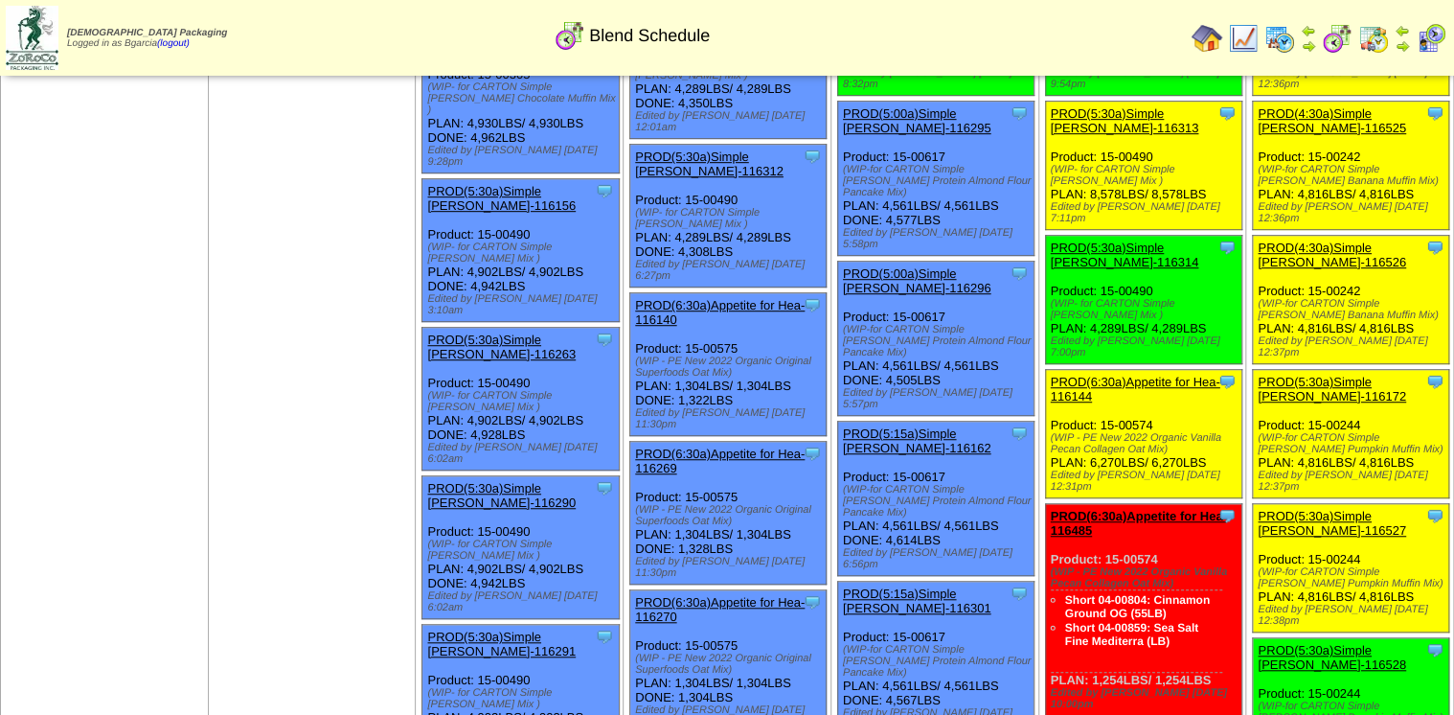
click at [1330, 509] on div "PROD(5:30a)Simple [PERSON_NAME]-116527" at bounding box center [1349, 523] width 183 height 29
click at [1327, 509] on div "PROD(5:30a)Simple [PERSON_NAME]-116527" at bounding box center [1349, 523] width 183 height 29
click at [1327, 509] on link "PROD(5:30a)Simple [PERSON_NAME]-116527" at bounding box center [1332, 523] width 148 height 29
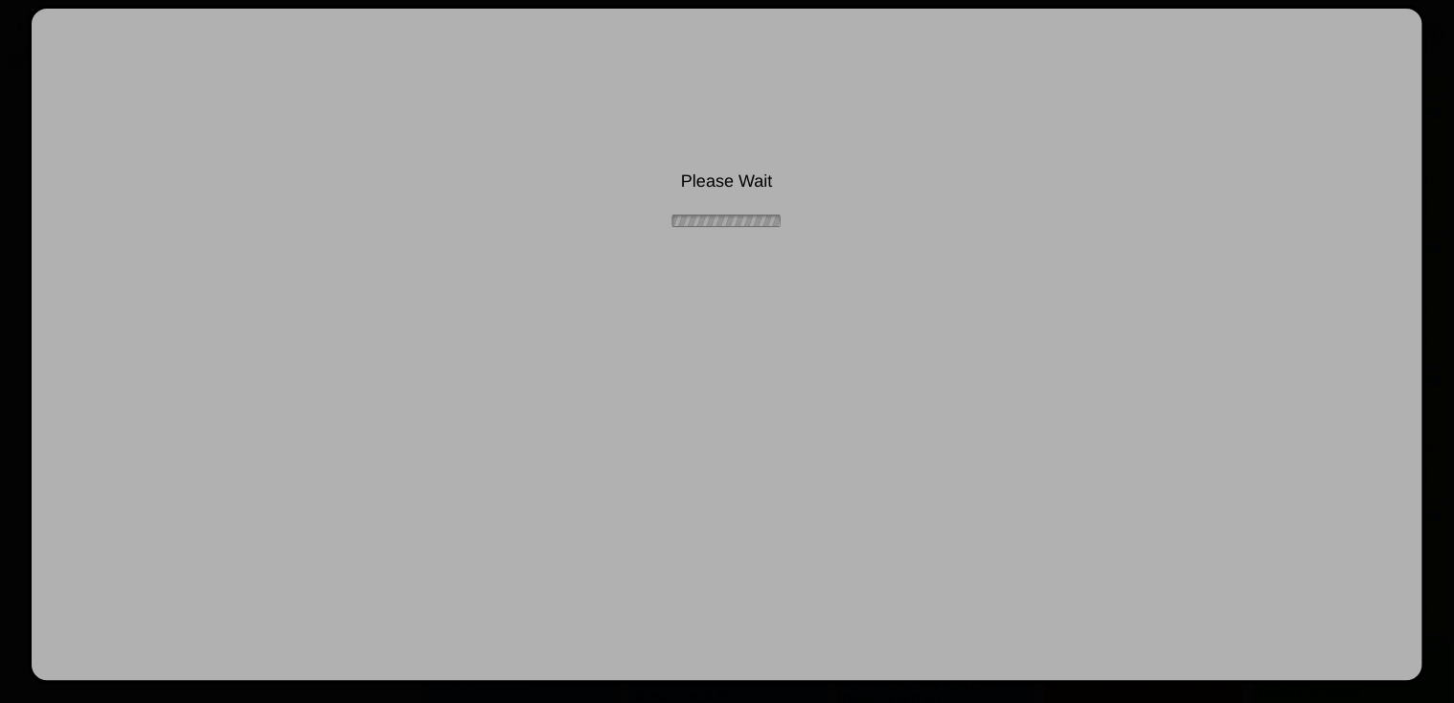
click at [1258, 509] on link "PROD(5:30a)Simple [PERSON_NAME]-116527" at bounding box center [1332, 523] width 148 height 29
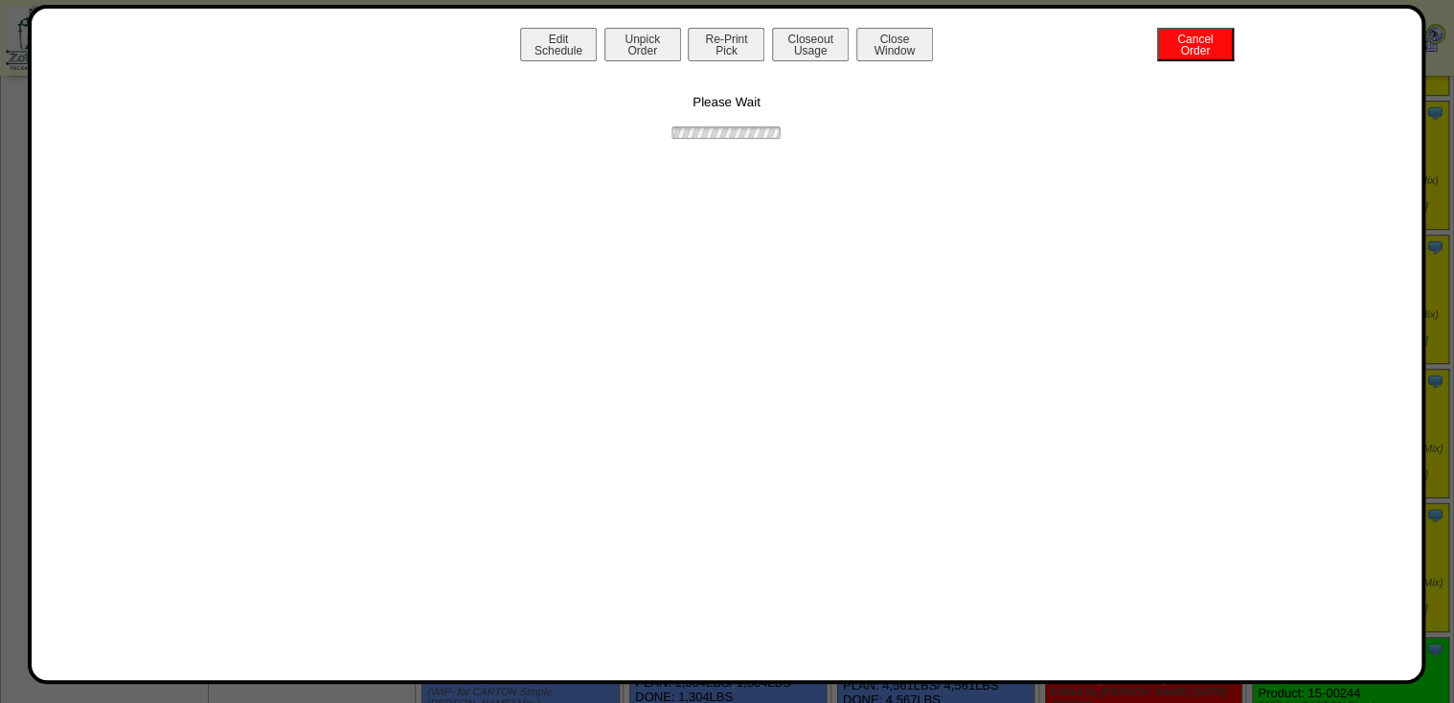
click at [667, 34] on button "Unpick Order" at bounding box center [642, 45] width 77 height 34
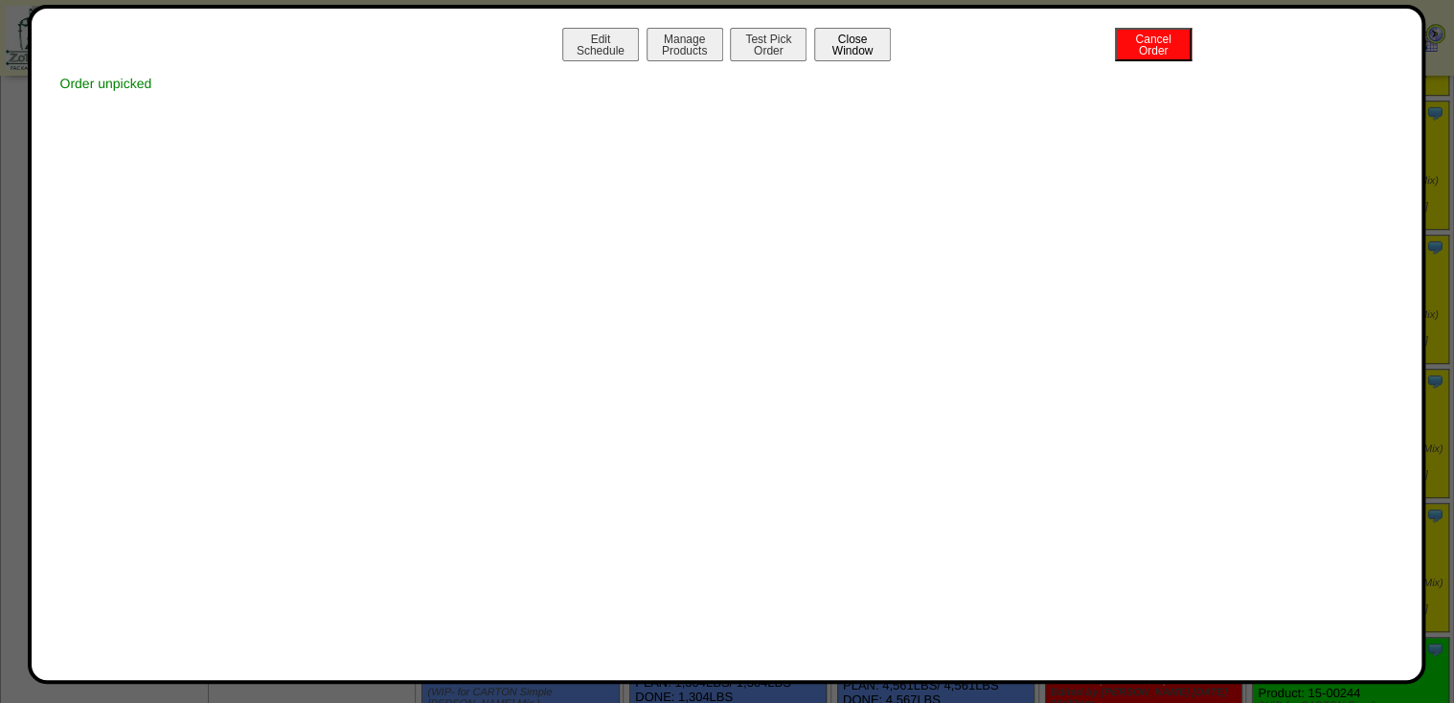
click at [863, 43] on button "Close Window" at bounding box center [852, 45] width 77 height 34
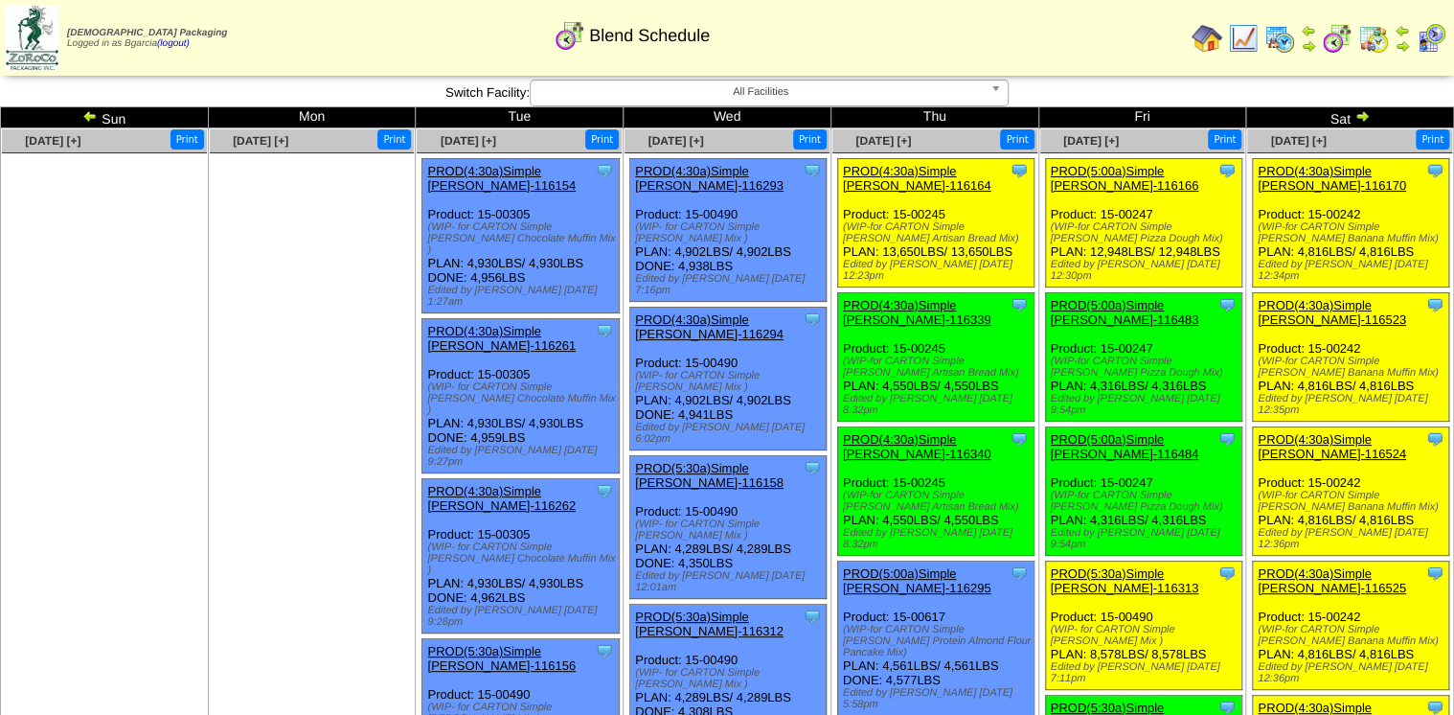
click at [1334, 168] on link "PROD(4:30a)Simple [PERSON_NAME]-116170" at bounding box center [1332, 178] width 148 height 29
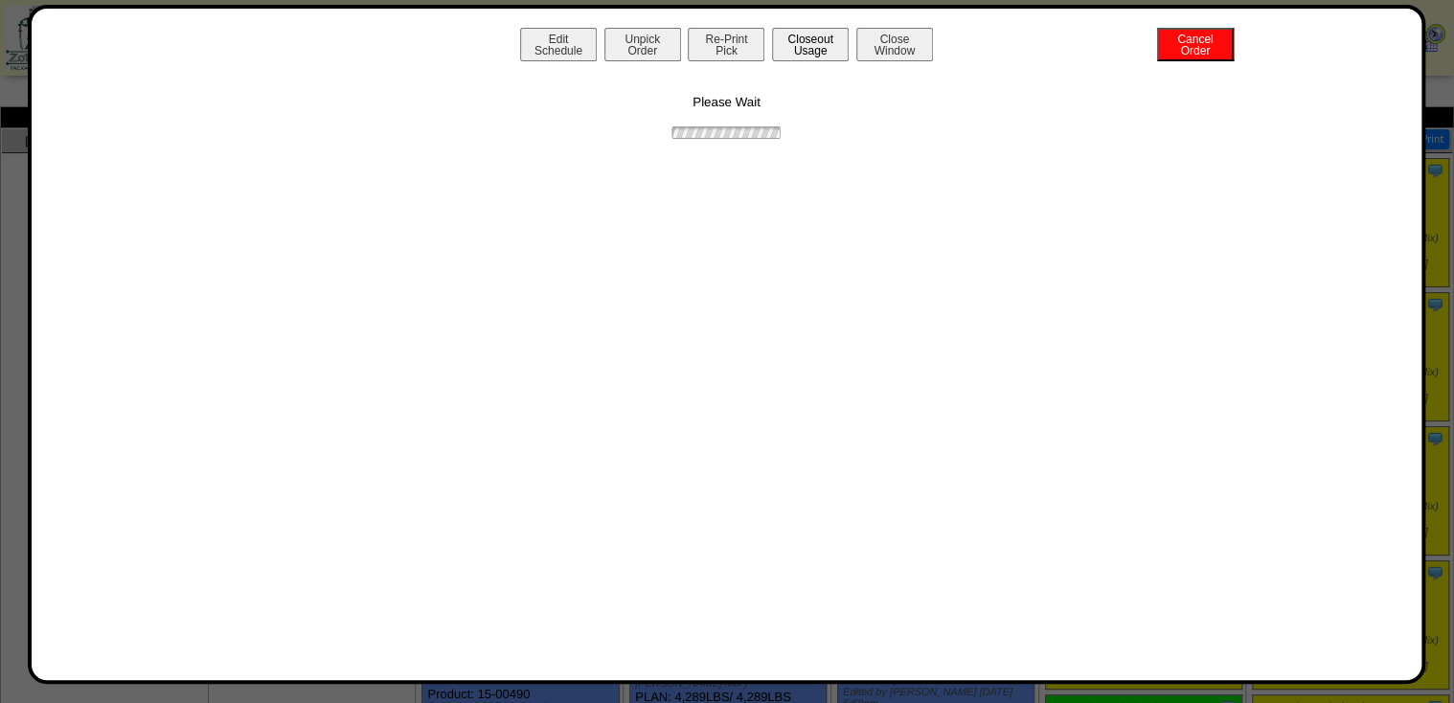
click at [642, 41] on button "Unpick Order" at bounding box center [642, 45] width 77 height 34
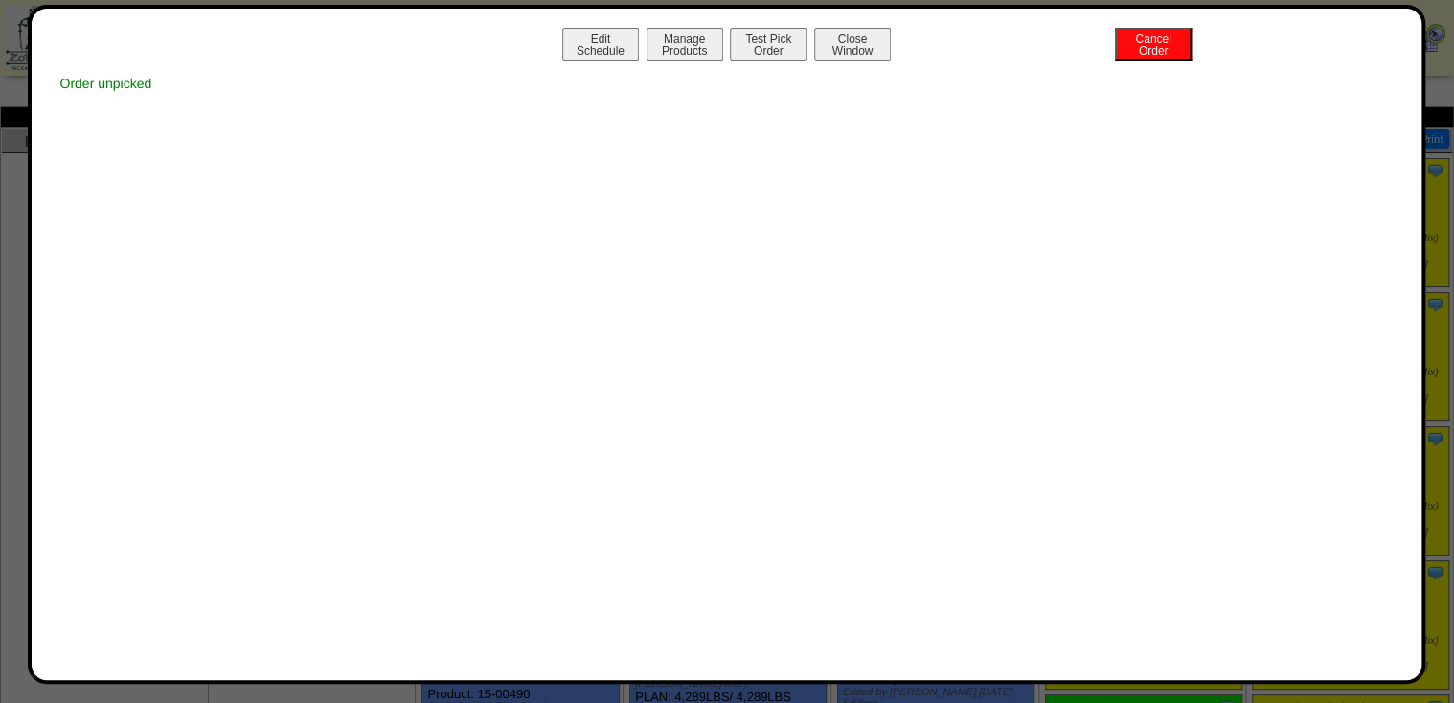
click at [885, 44] on button "Close Window" at bounding box center [852, 45] width 77 height 34
click at [814, 28] on button "Close Window" at bounding box center [852, 45] width 77 height 34
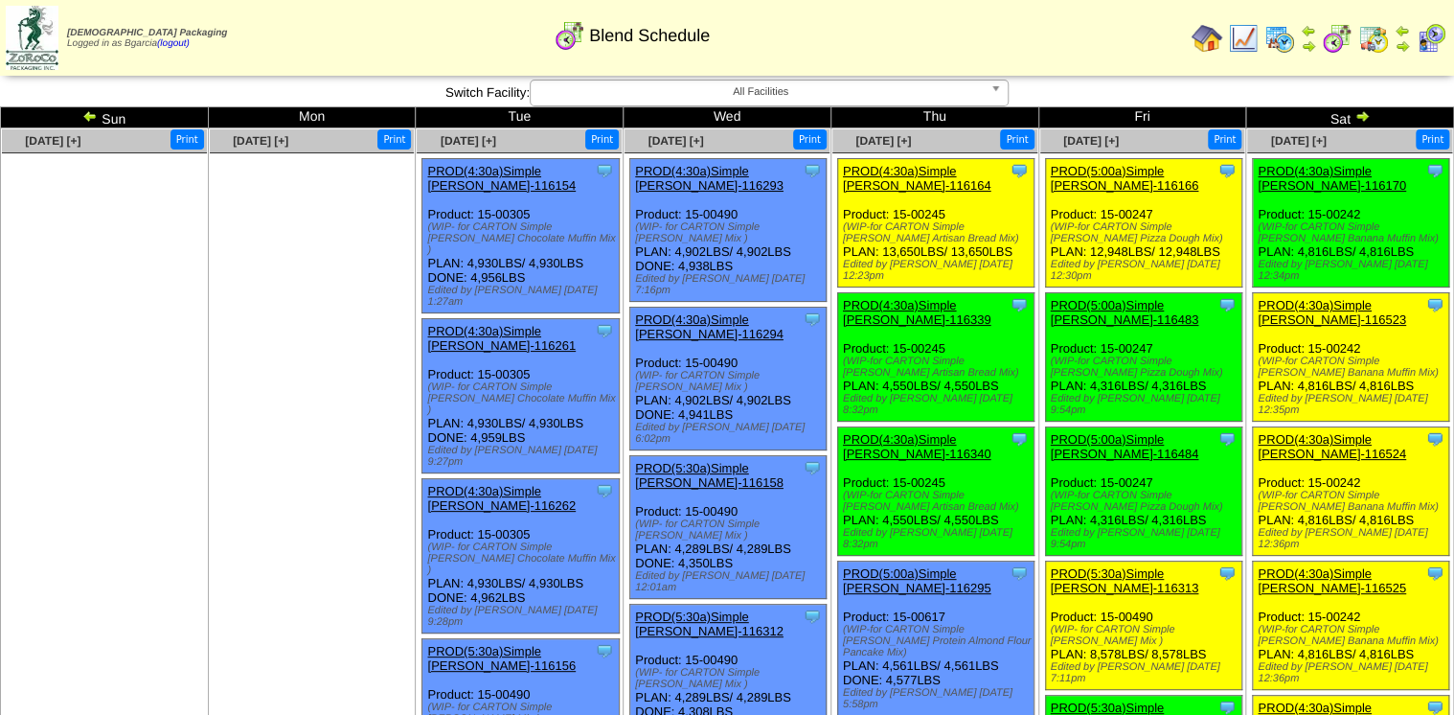
click at [1341, 298] on link "PROD(4:30a)Simple [PERSON_NAME]-116523" at bounding box center [1332, 312] width 148 height 29
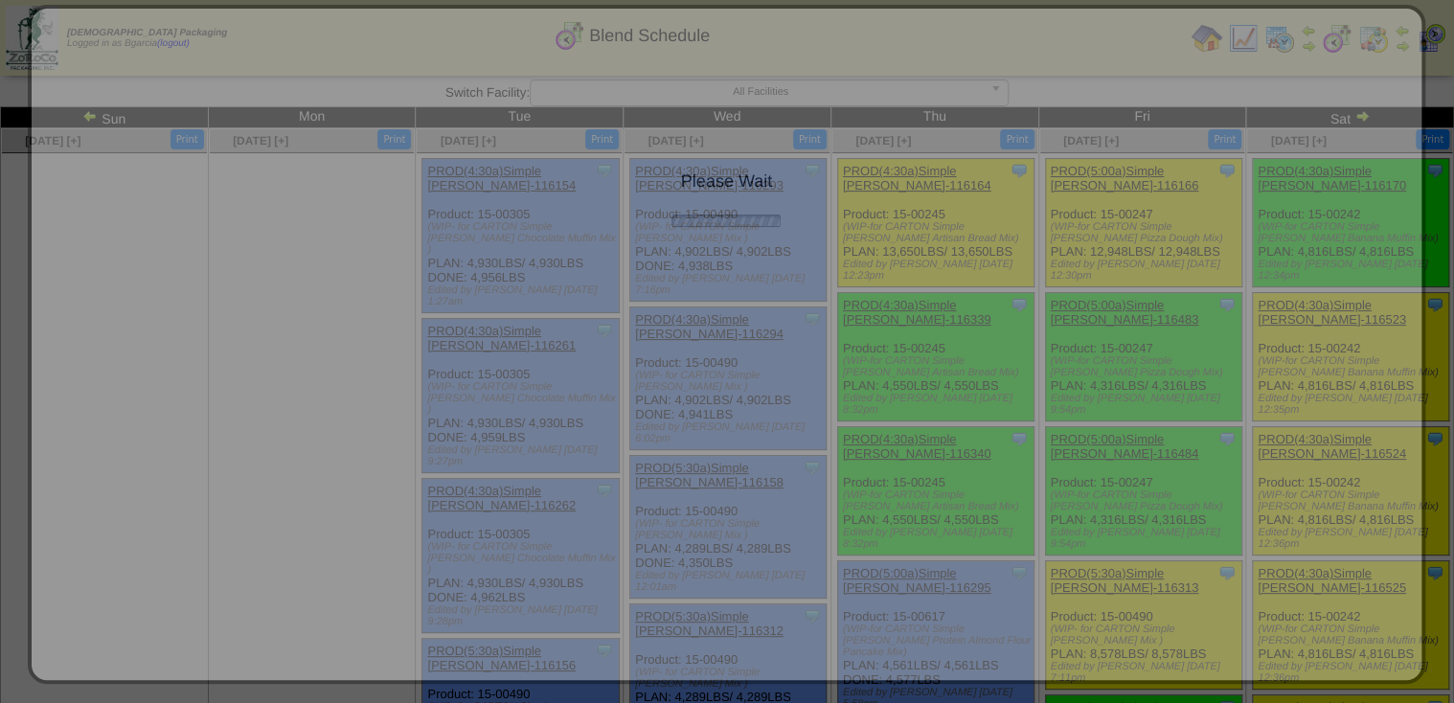
click at [1258, 298] on link "PROD(4:30a)Simple [PERSON_NAME]-116523" at bounding box center [1332, 312] width 148 height 29
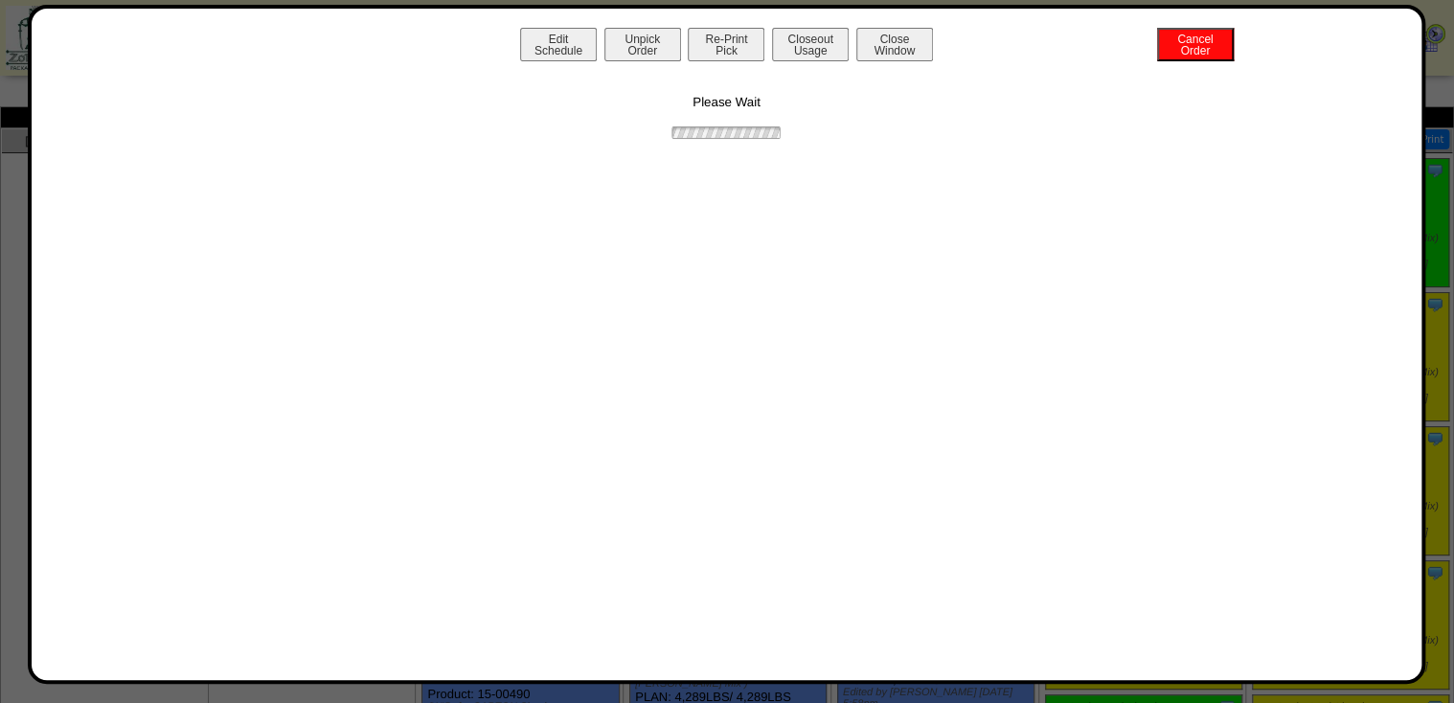
click at [640, 53] on button "Unpick Order" at bounding box center [642, 45] width 77 height 34
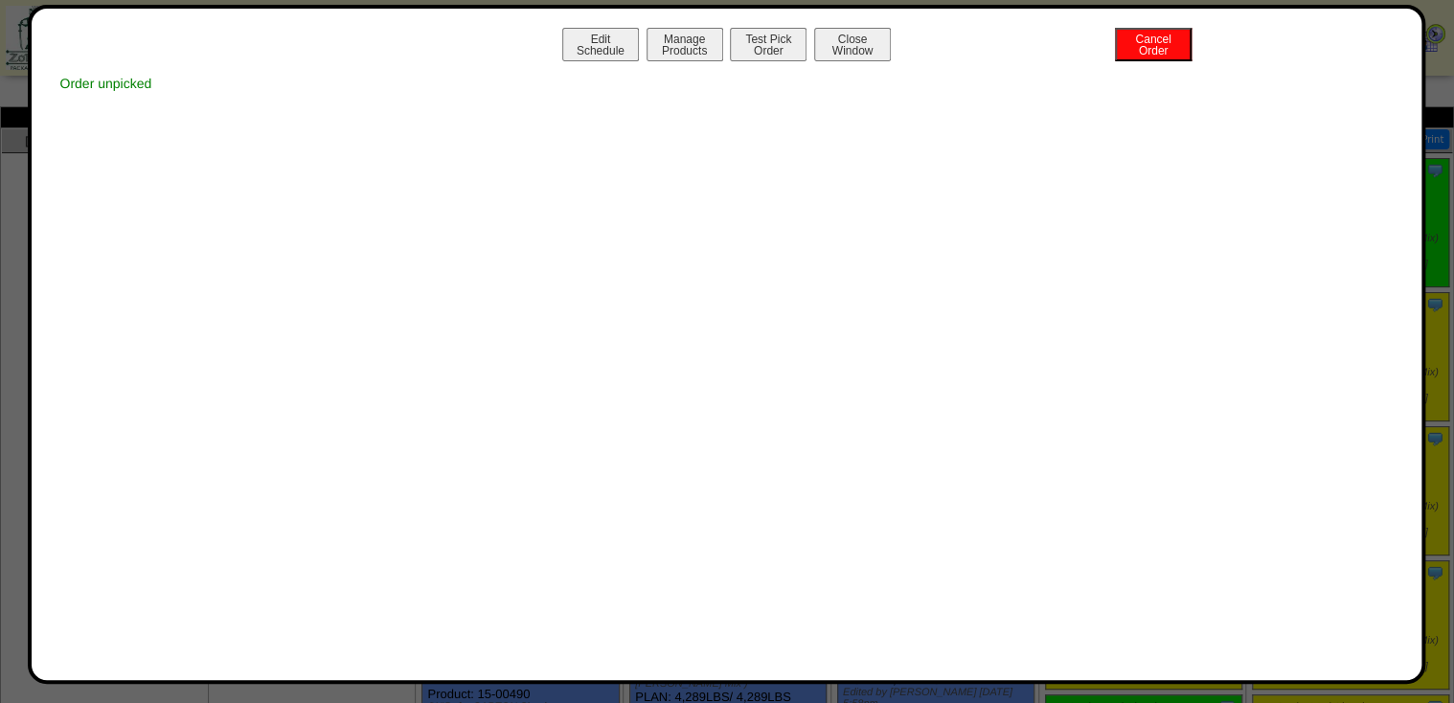
drag, startPoint x: 892, startPoint y: 58, endPoint x: 852, endPoint y: 61, distance: 40.3
click at [854, 61] on div "Edit Schedule Manage Products Test Pick Order Cancel Order Close Window" at bounding box center [727, 47] width 1353 height 38
click at [878, 49] on button "Close Window" at bounding box center [852, 45] width 77 height 34
click at [875, 45] on button "Close Window" at bounding box center [852, 45] width 77 height 34
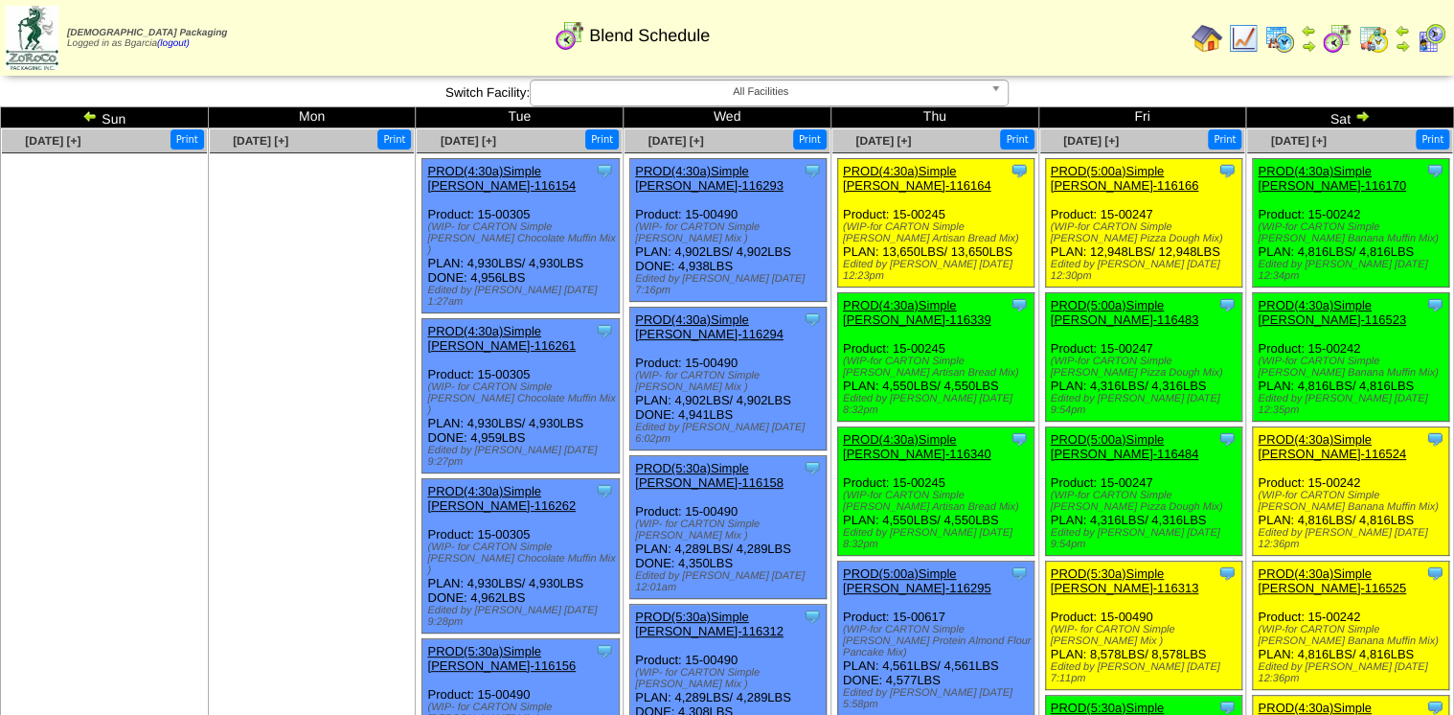
click at [1301, 398] on div "Clone Item PROD(4:30a)Simple [PERSON_NAME]-116523 Simple [PERSON_NAME] Schedule…" at bounding box center [1351, 357] width 196 height 128
click at [1302, 432] on link "PROD(4:30a)Simple [PERSON_NAME]-116524" at bounding box center [1332, 446] width 148 height 29
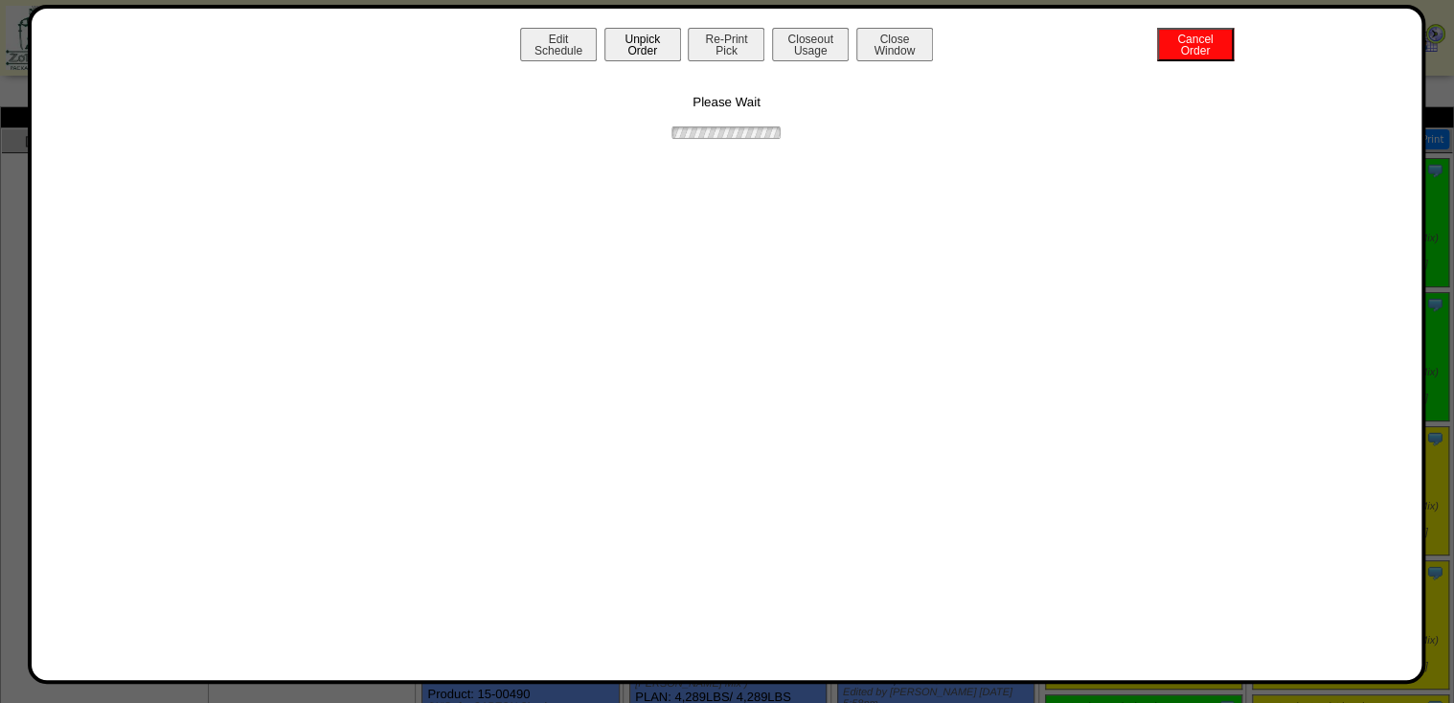
click at [628, 34] on button "Unpick Order" at bounding box center [642, 45] width 77 height 34
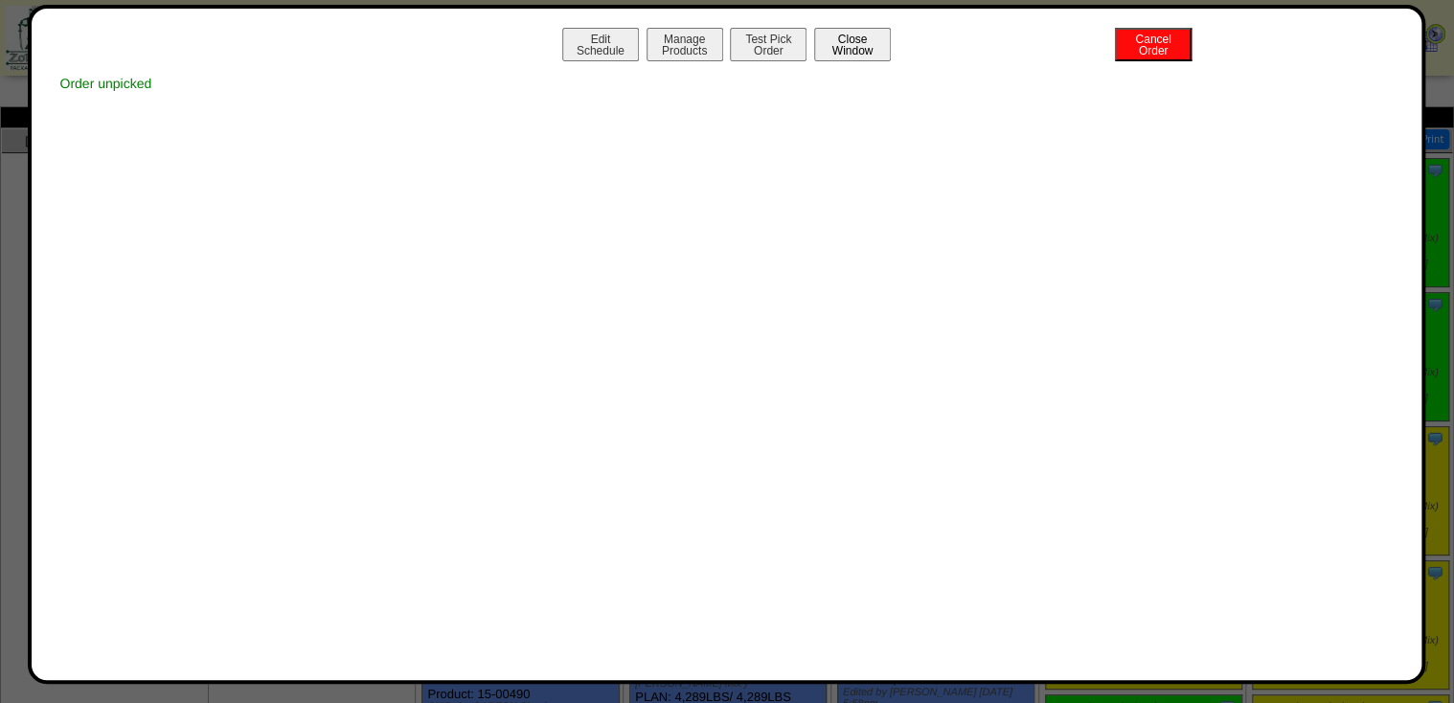
click at [819, 54] on button "Close Window" at bounding box center [852, 45] width 77 height 34
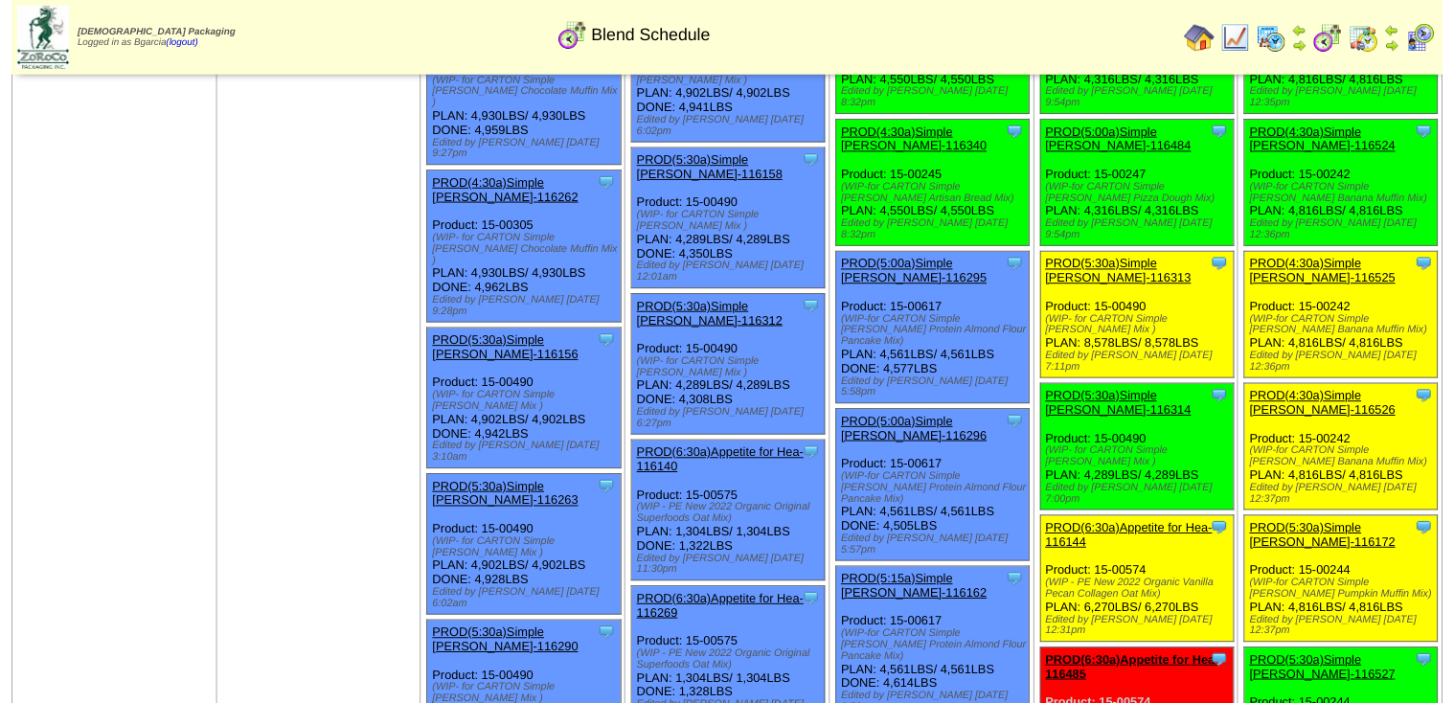
scroll to position [307, 0]
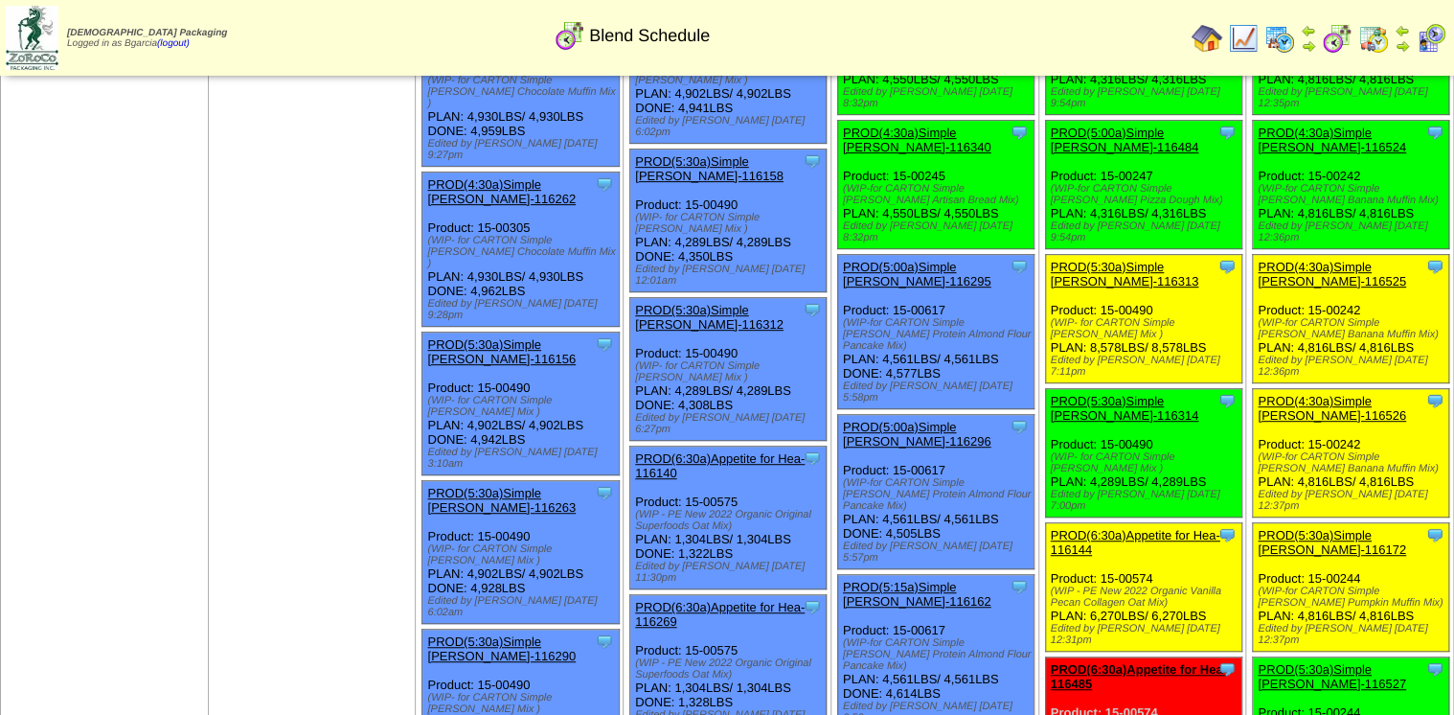
click at [1279, 260] on link "PROD(4:30a)Simple [PERSON_NAME]-116525" at bounding box center [1332, 274] width 148 height 29
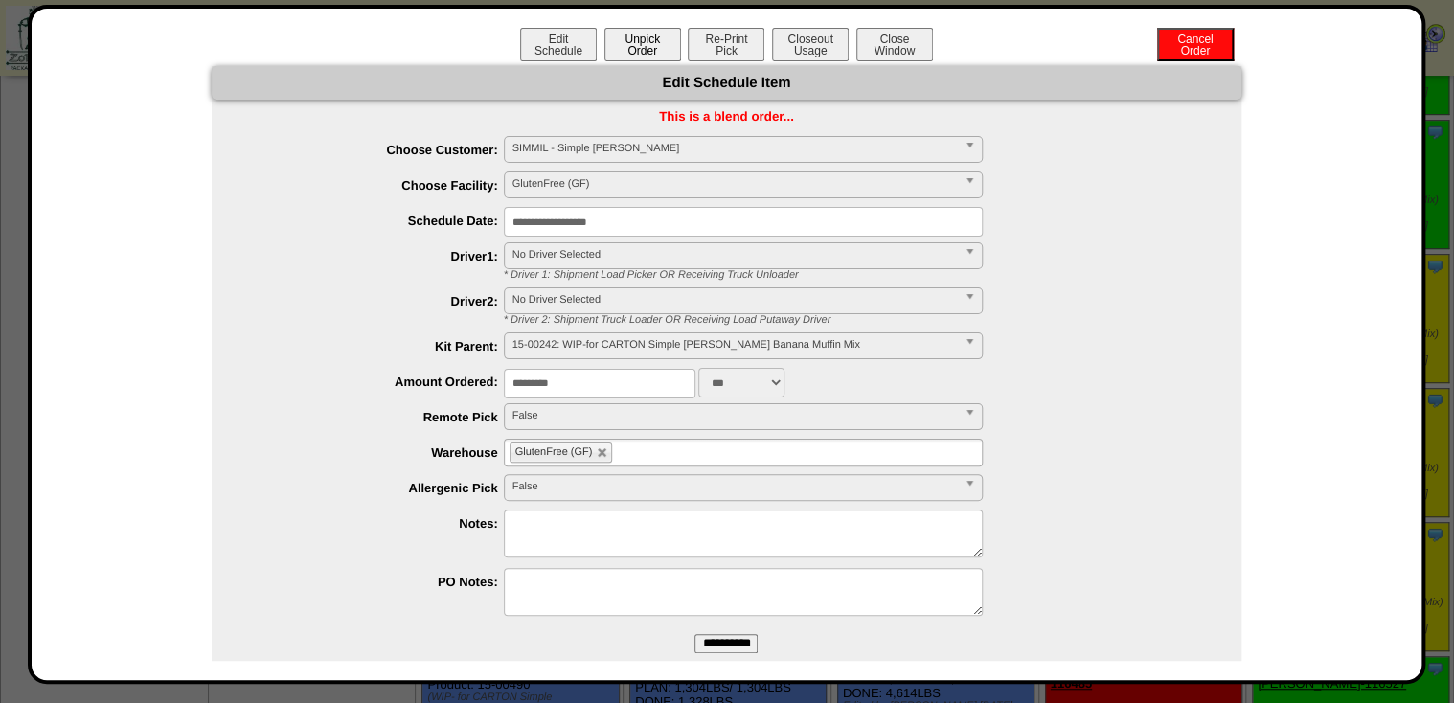
click at [659, 46] on button "Unpick Order" at bounding box center [642, 45] width 77 height 34
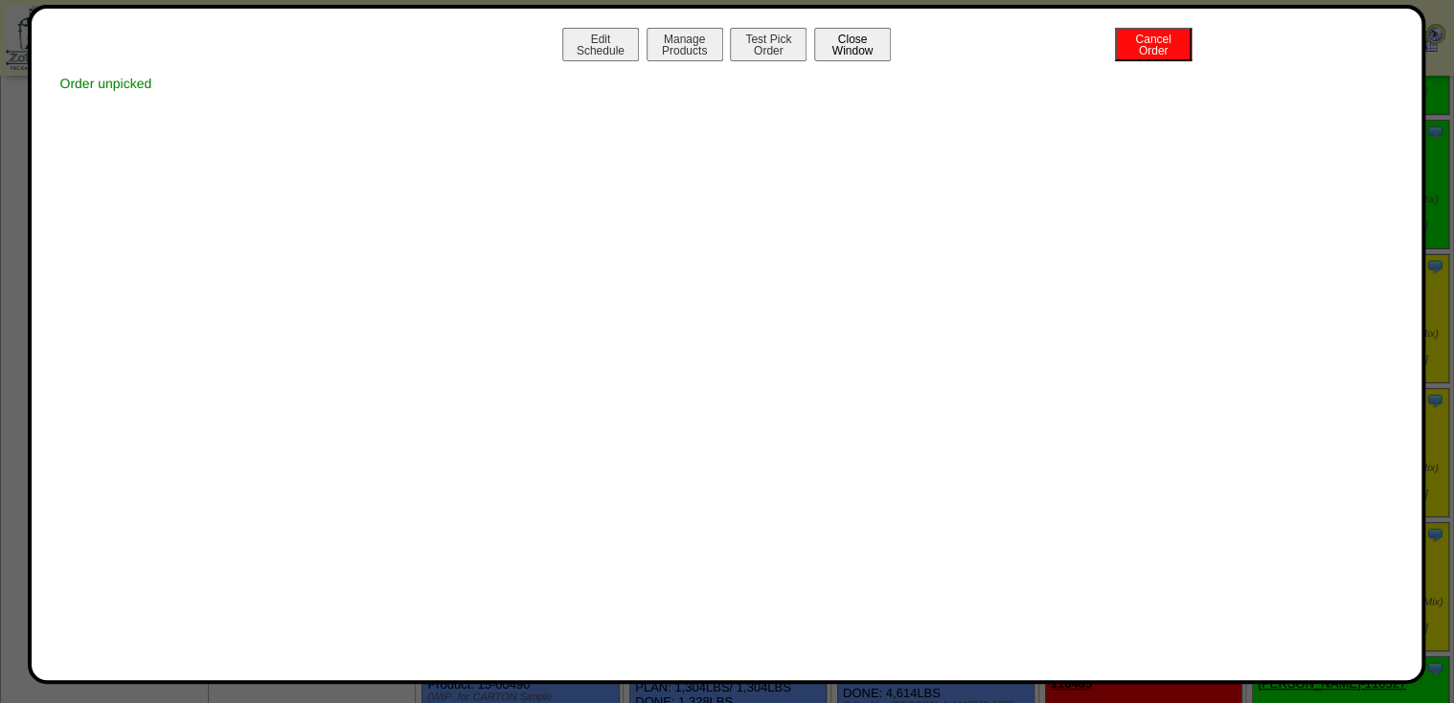
click at [848, 50] on button "Close Window" at bounding box center [852, 45] width 77 height 34
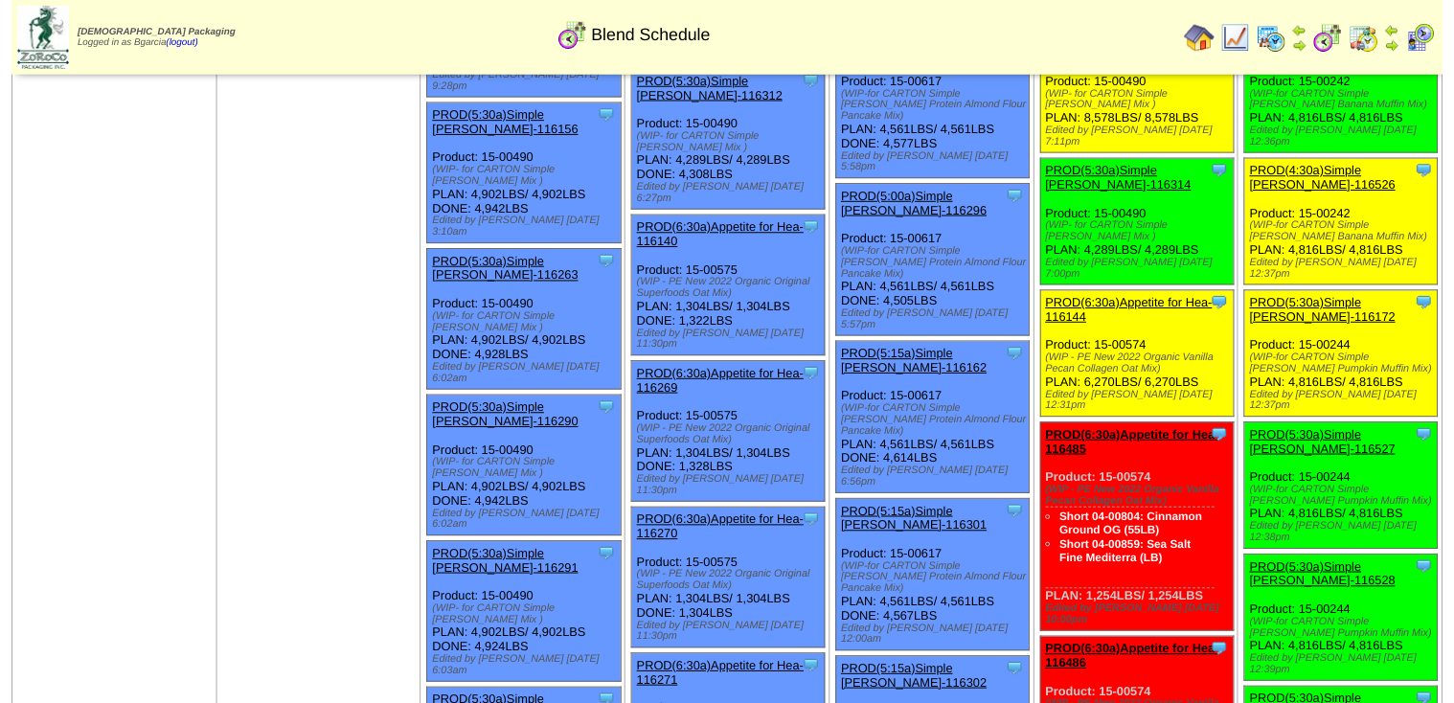
scroll to position [536, 0]
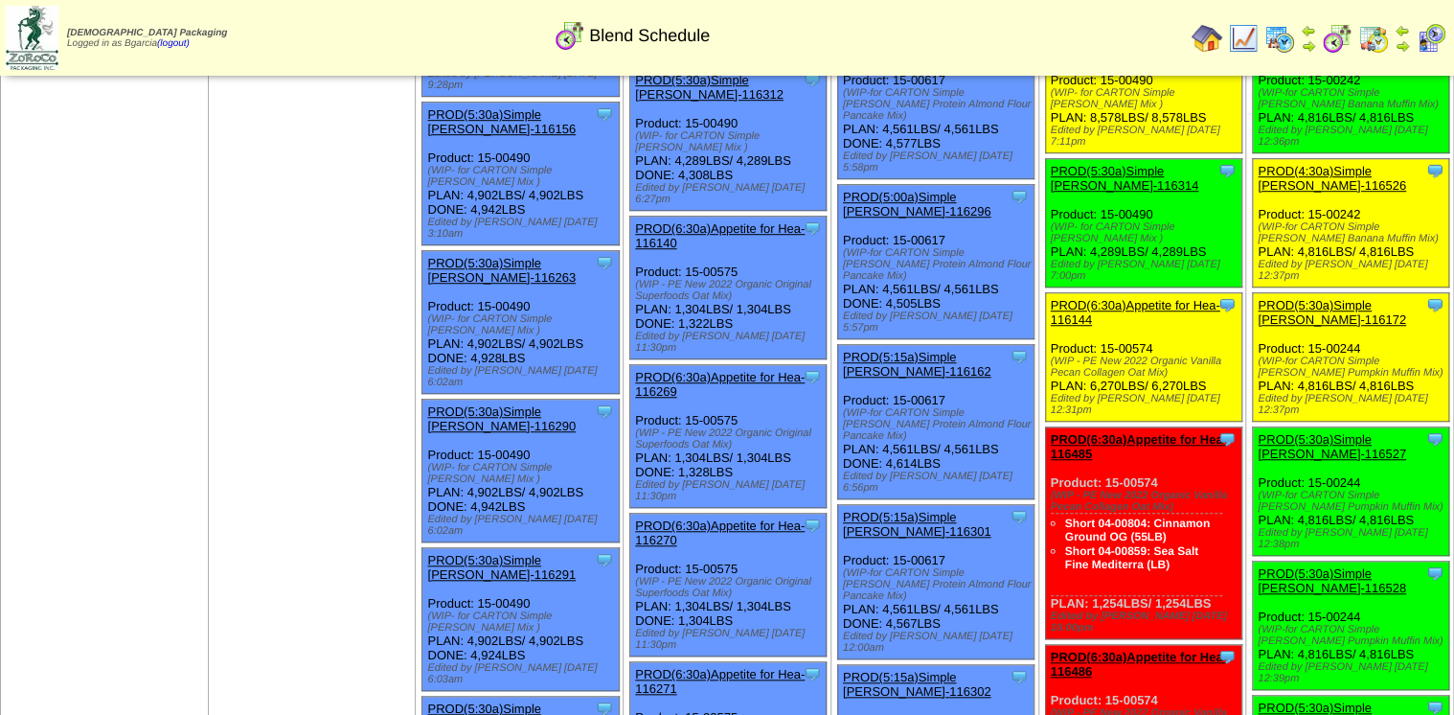
click at [1283, 164] on link "PROD(4:30a)Simple [PERSON_NAME]-116526" at bounding box center [1332, 178] width 148 height 29
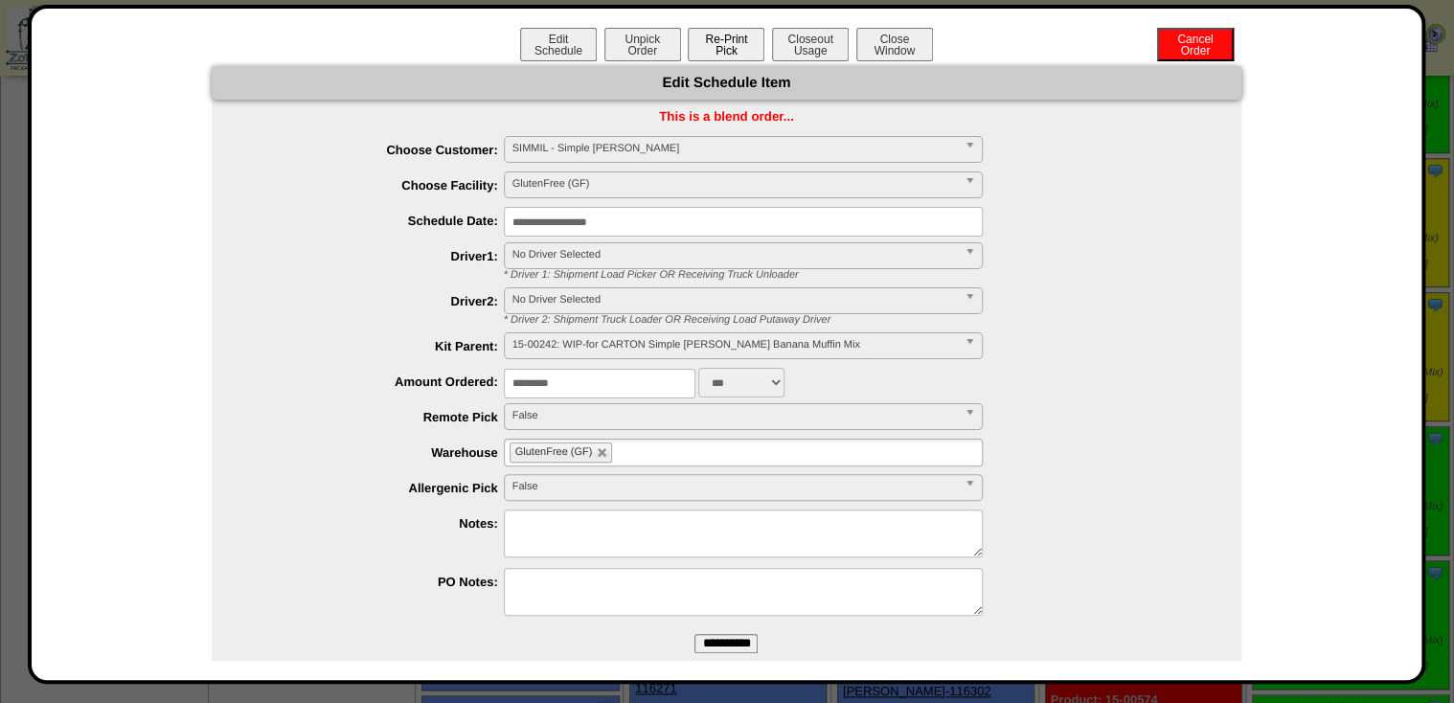
click at [621, 57] on button "Unpick Order" at bounding box center [642, 45] width 77 height 34
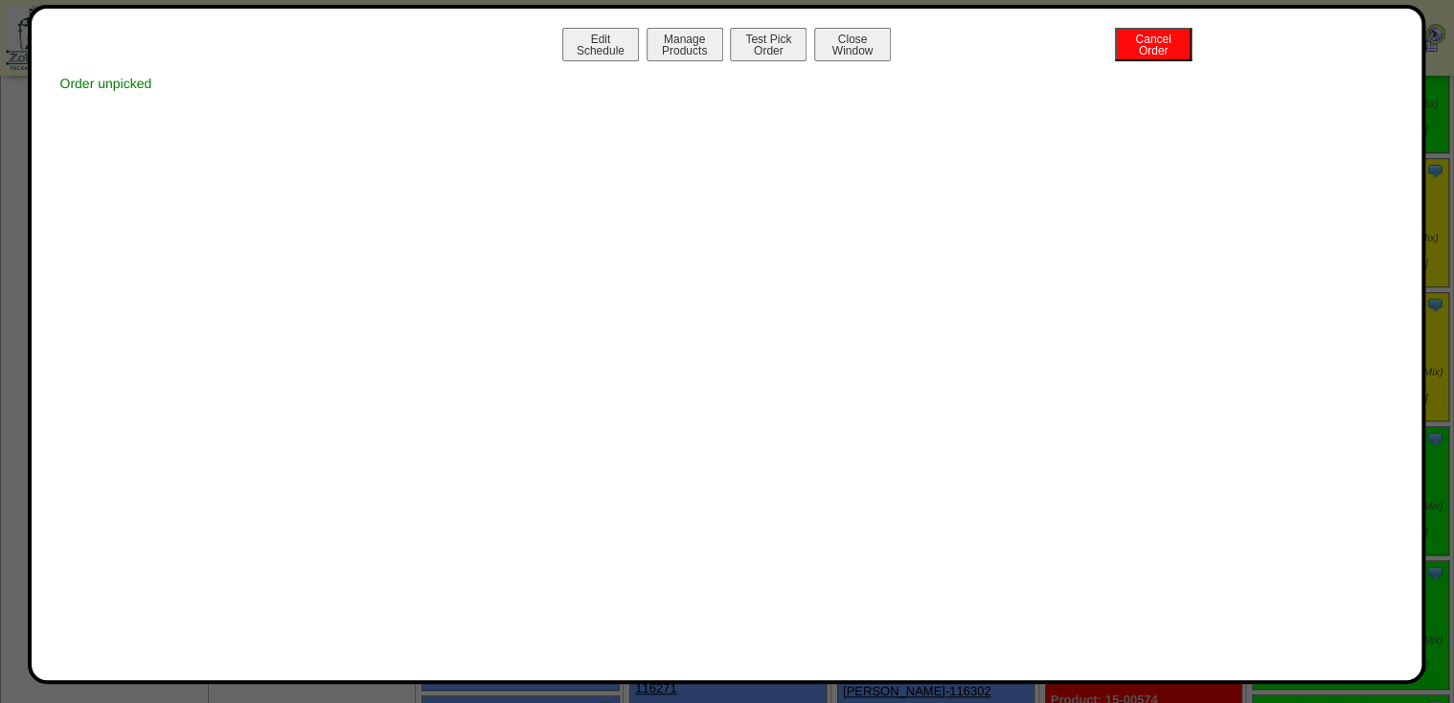
click at [845, 61] on div "Edit Schedule Manage Products Test Pick Order Cancel Order Close Window" at bounding box center [727, 47] width 1353 height 38
click at [843, 59] on button "Close Window" at bounding box center [852, 45] width 77 height 34
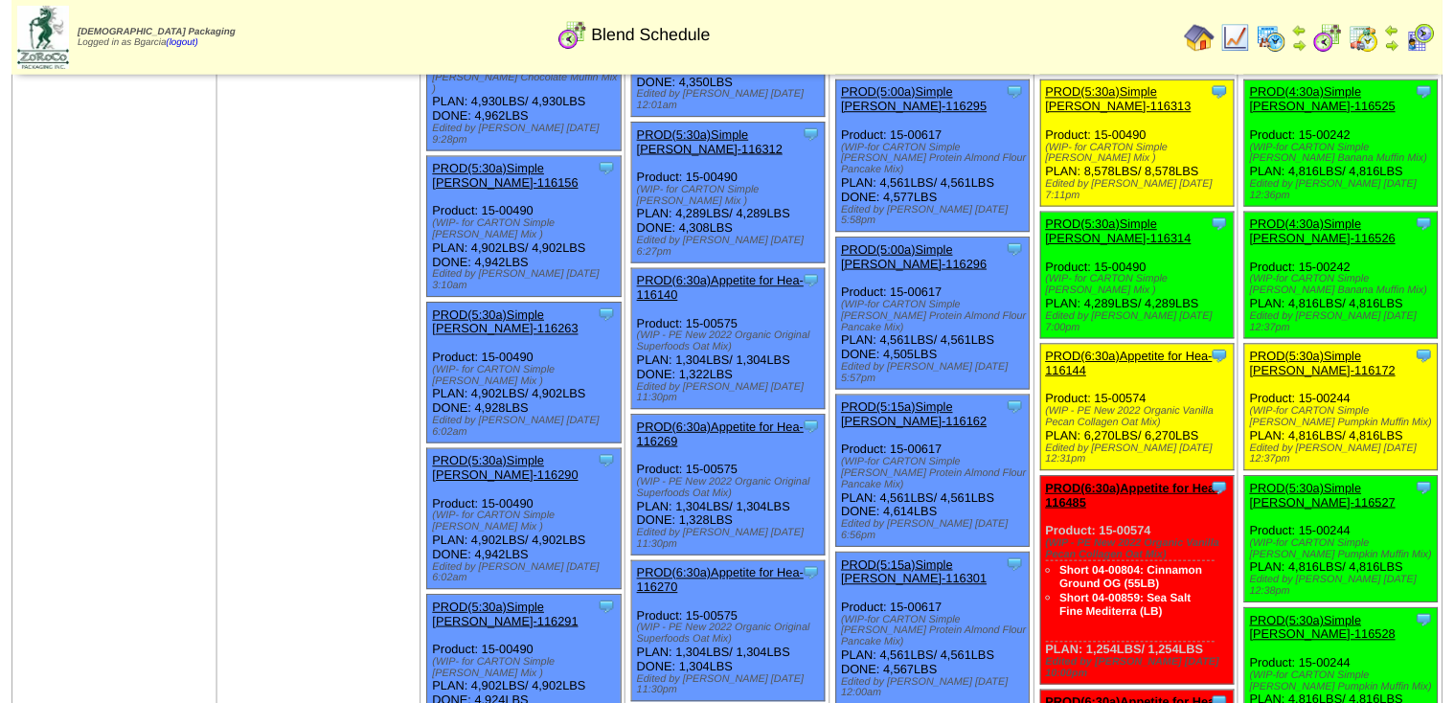
scroll to position [536, 0]
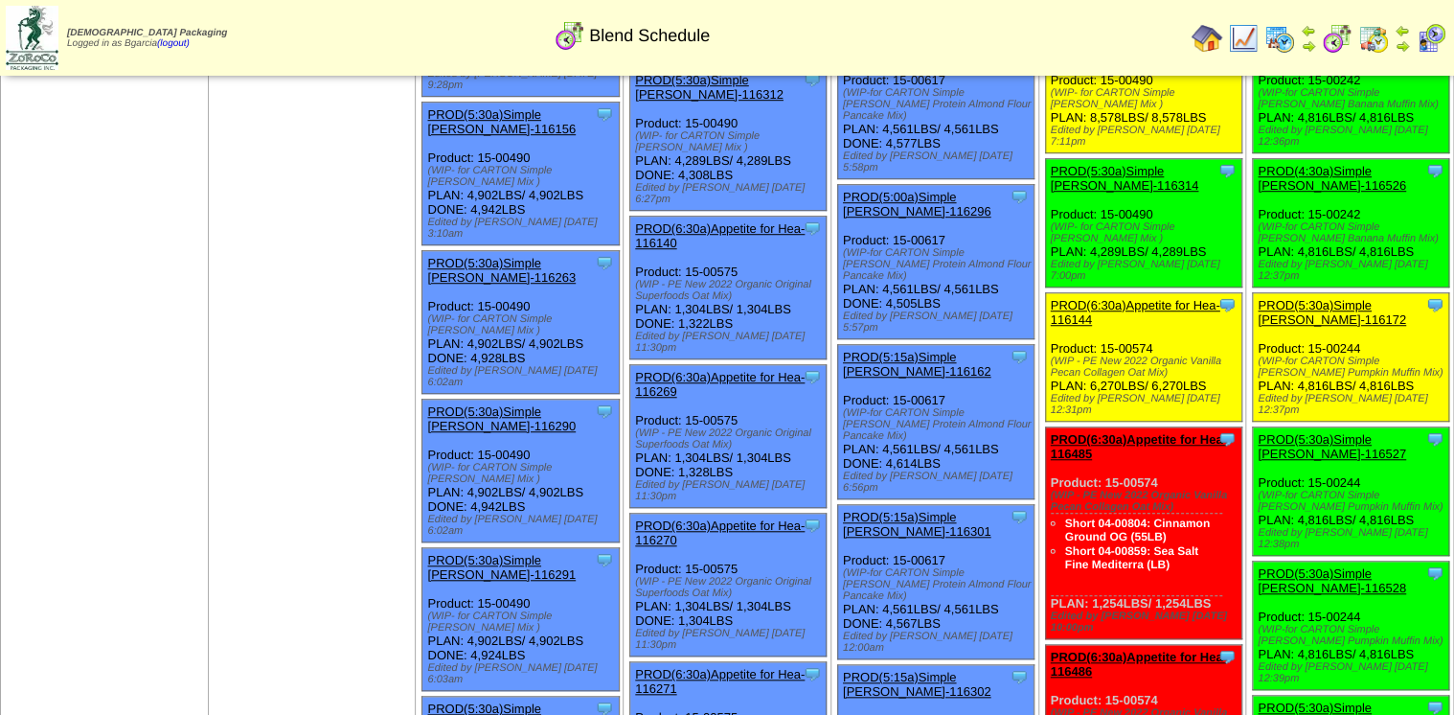
click at [1282, 298] on link "PROD(5:30a)Simple [PERSON_NAME]-116172" at bounding box center [1332, 312] width 148 height 29
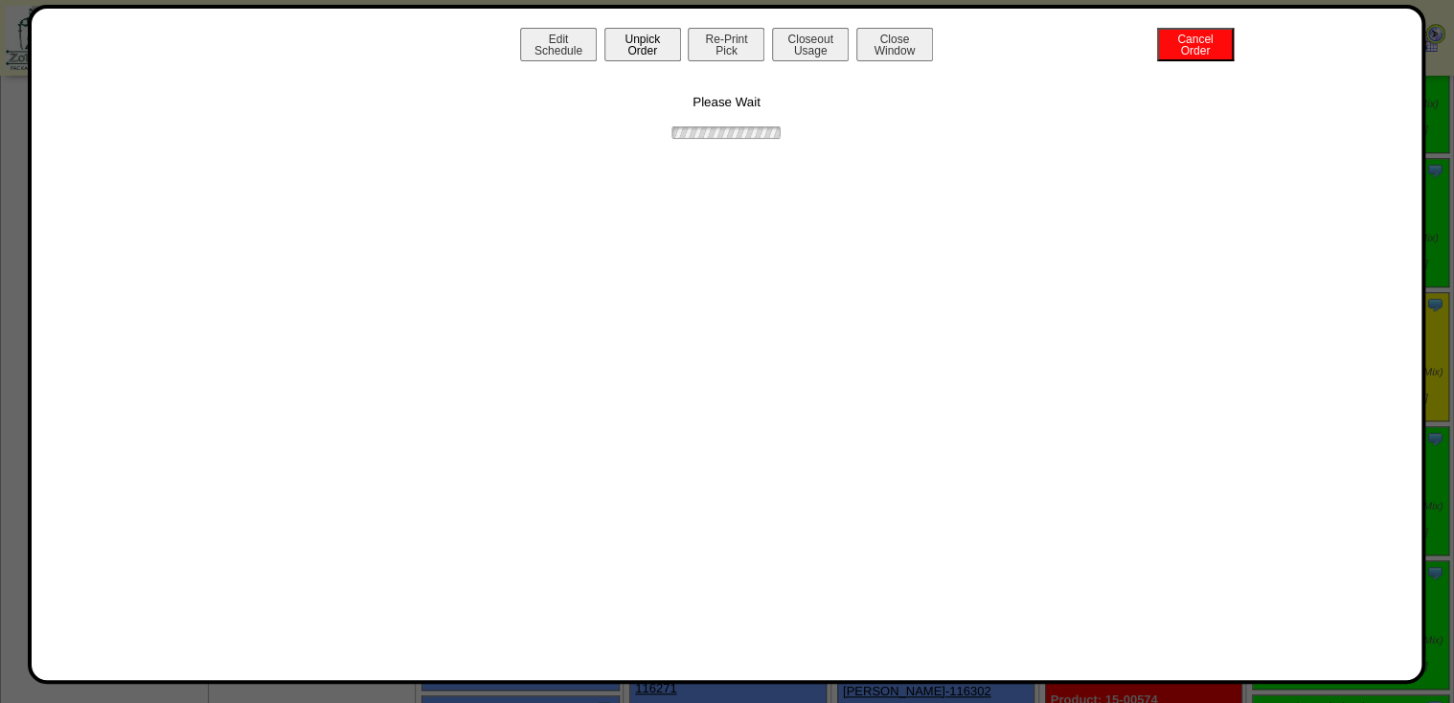
click at [678, 51] on button "Unpick Order" at bounding box center [642, 45] width 77 height 34
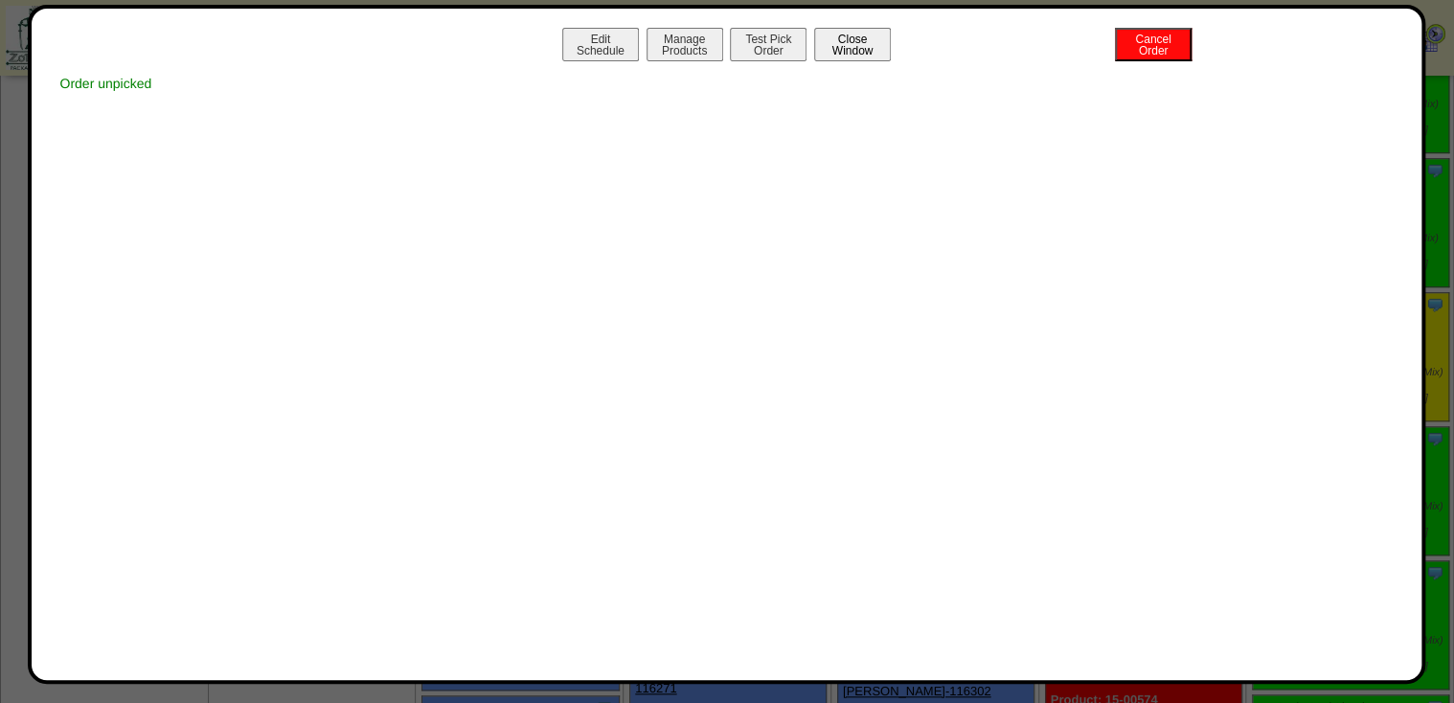
click at [855, 54] on button "Close Window" at bounding box center [852, 45] width 77 height 34
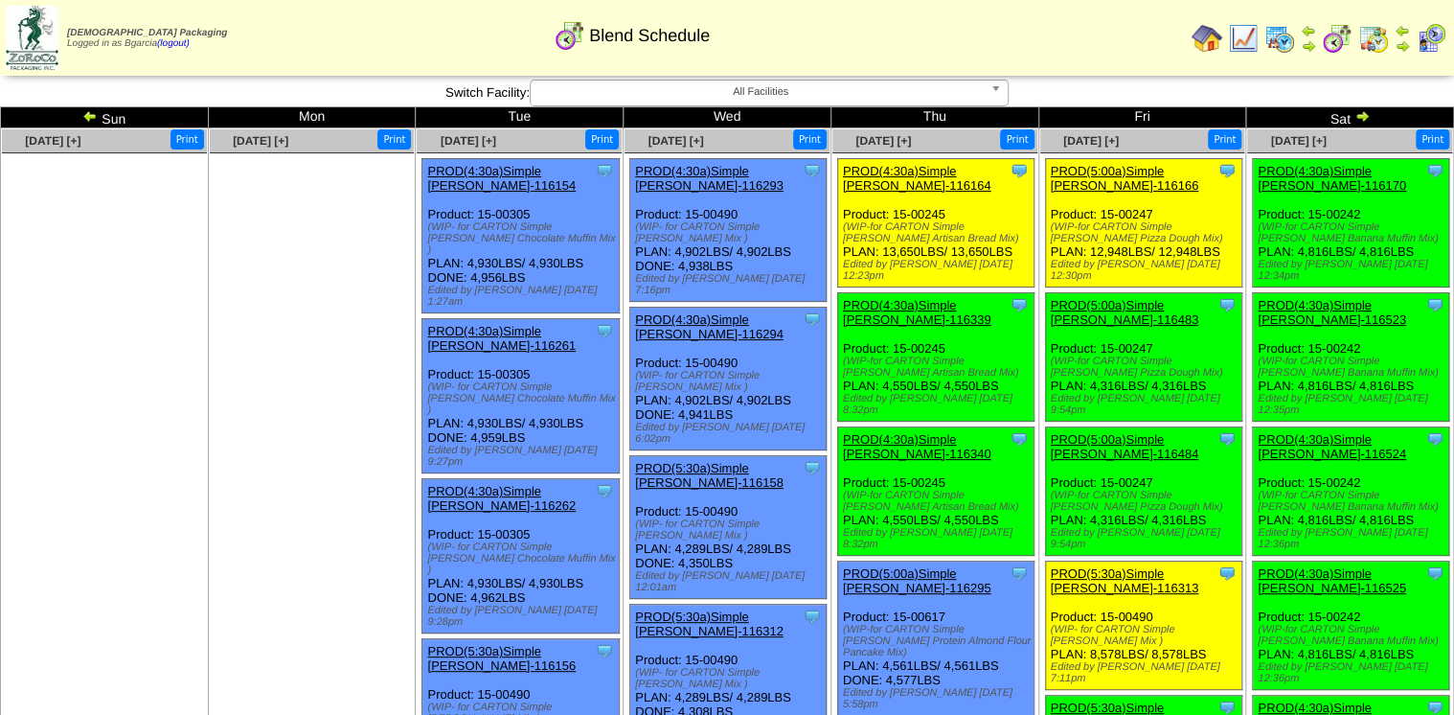
click at [1292, 187] on link "PROD(4:30a)Simple [PERSON_NAME]-116170" at bounding box center [1332, 178] width 148 height 29
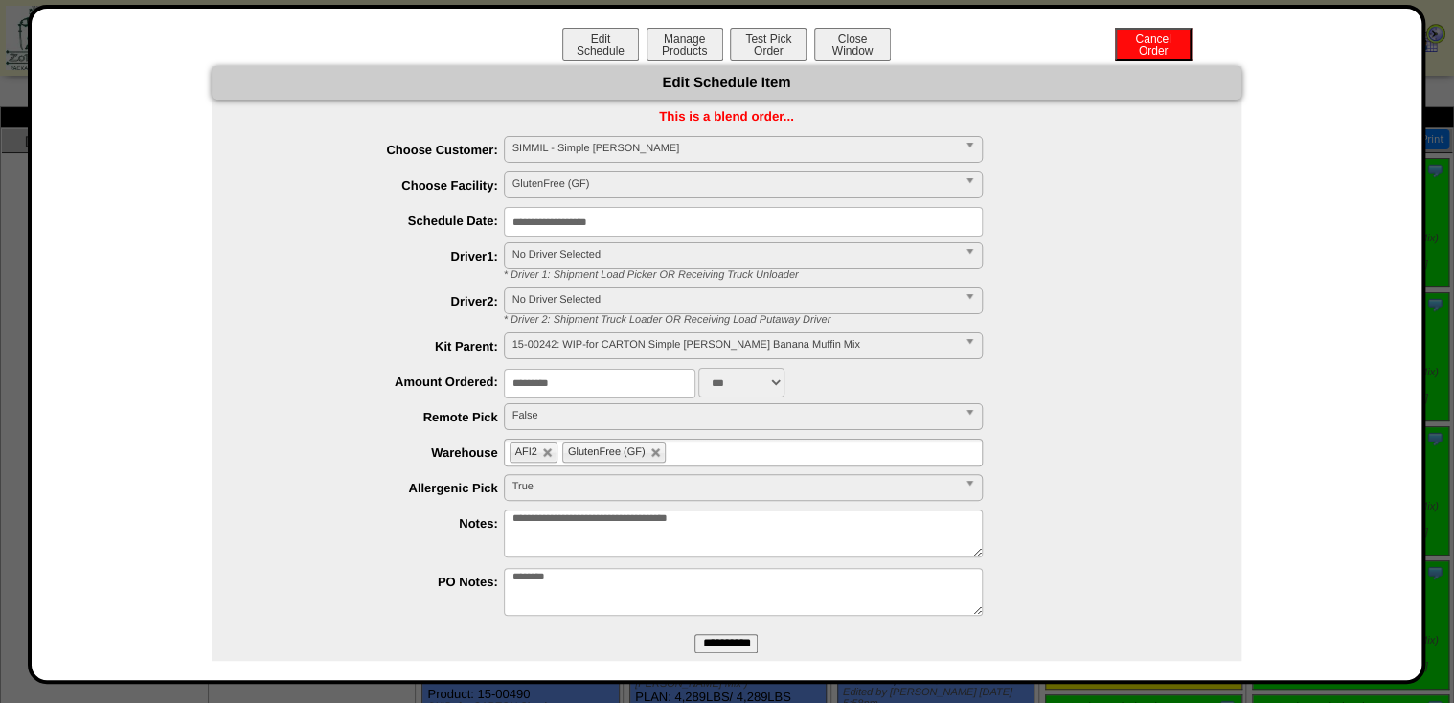
drag, startPoint x: 600, startPoint y: 391, endPoint x: 176, endPoint y: 429, distance: 425.2
click at [176, 429] on div "**********" at bounding box center [727, 381] width 1353 height 630
type input "**********"
click at [695, 641] on input "**********" at bounding box center [726, 643] width 63 height 19
click at [696, 42] on button "Manage Products" at bounding box center [685, 45] width 77 height 34
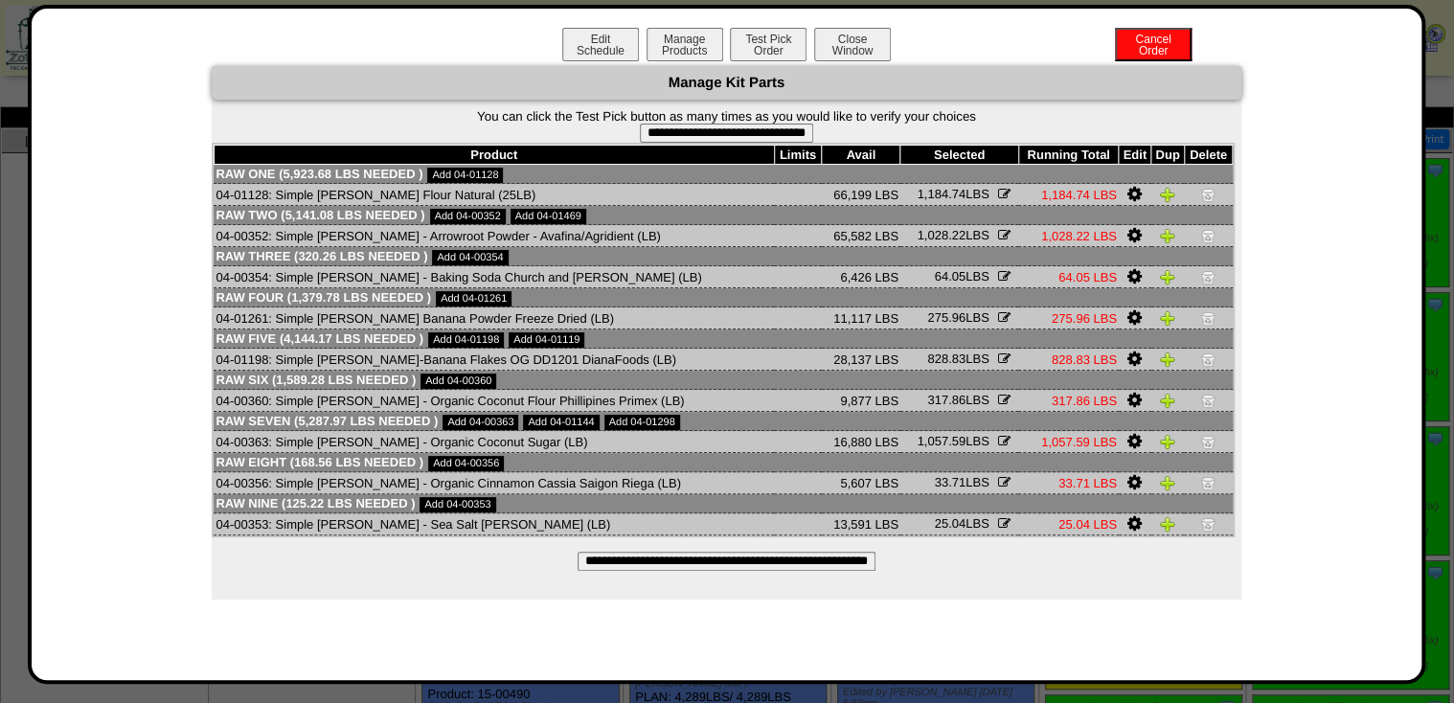
click at [742, 564] on input "**********" at bounding box center [727, 561] width 298 height 19
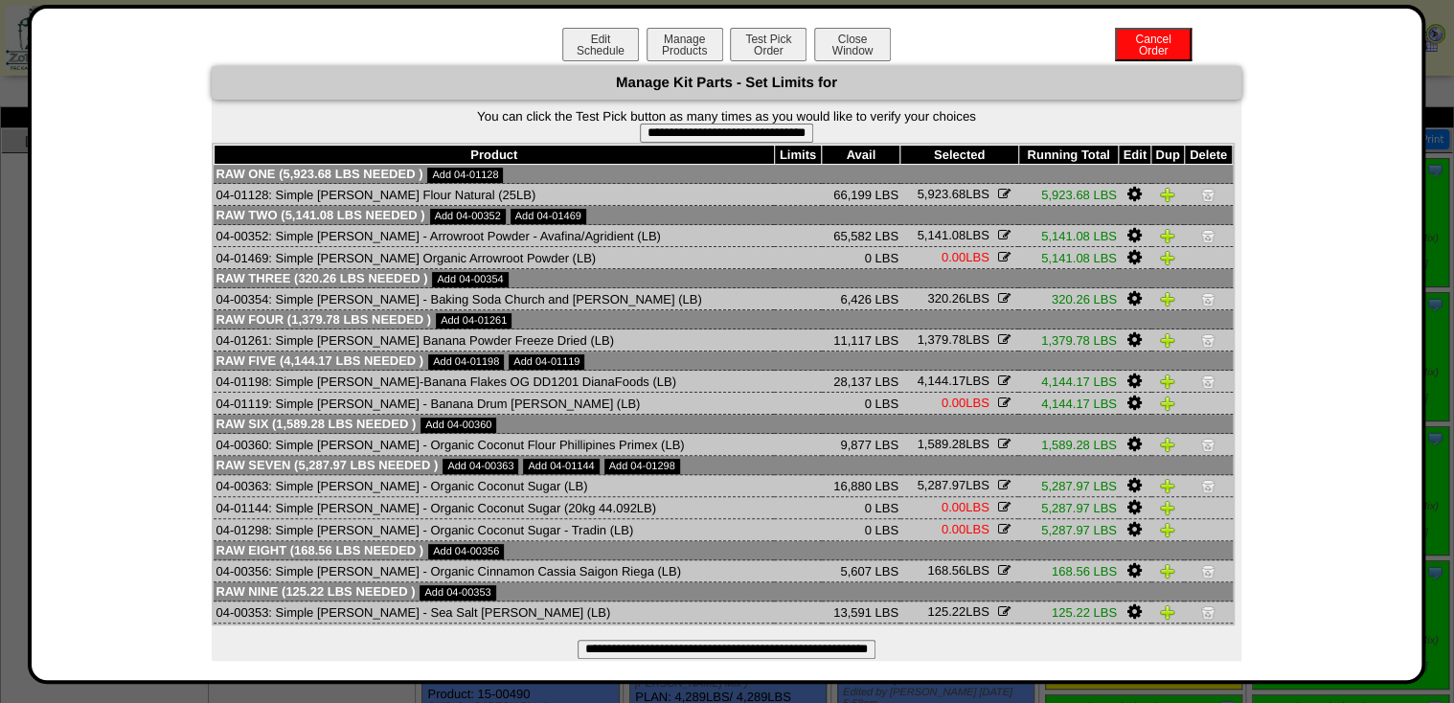
click at [725, 142] on input "**********" at bounding box center [726, 133] width 173 height 19
type input "**********"
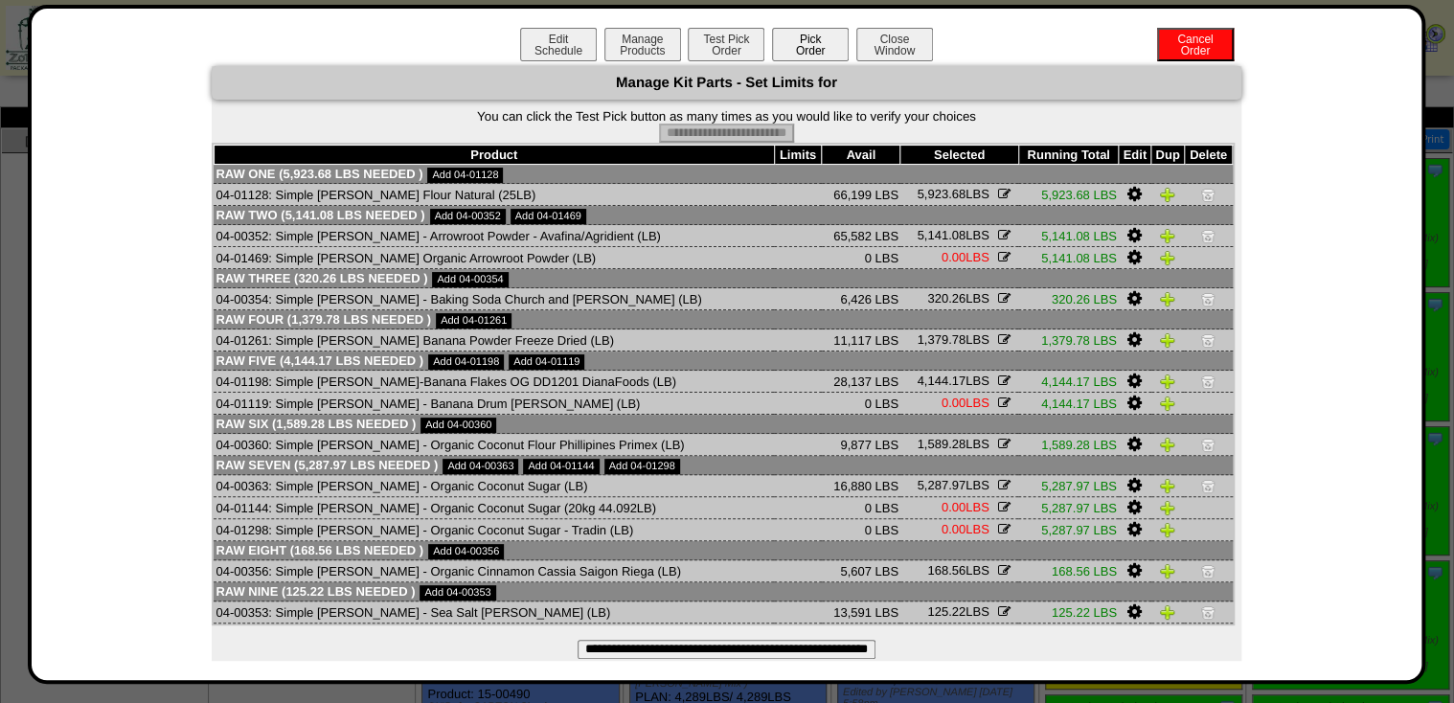
click at [811, 37] on button "Pick Order" at bounding box center [810, 45] width 77 height 34
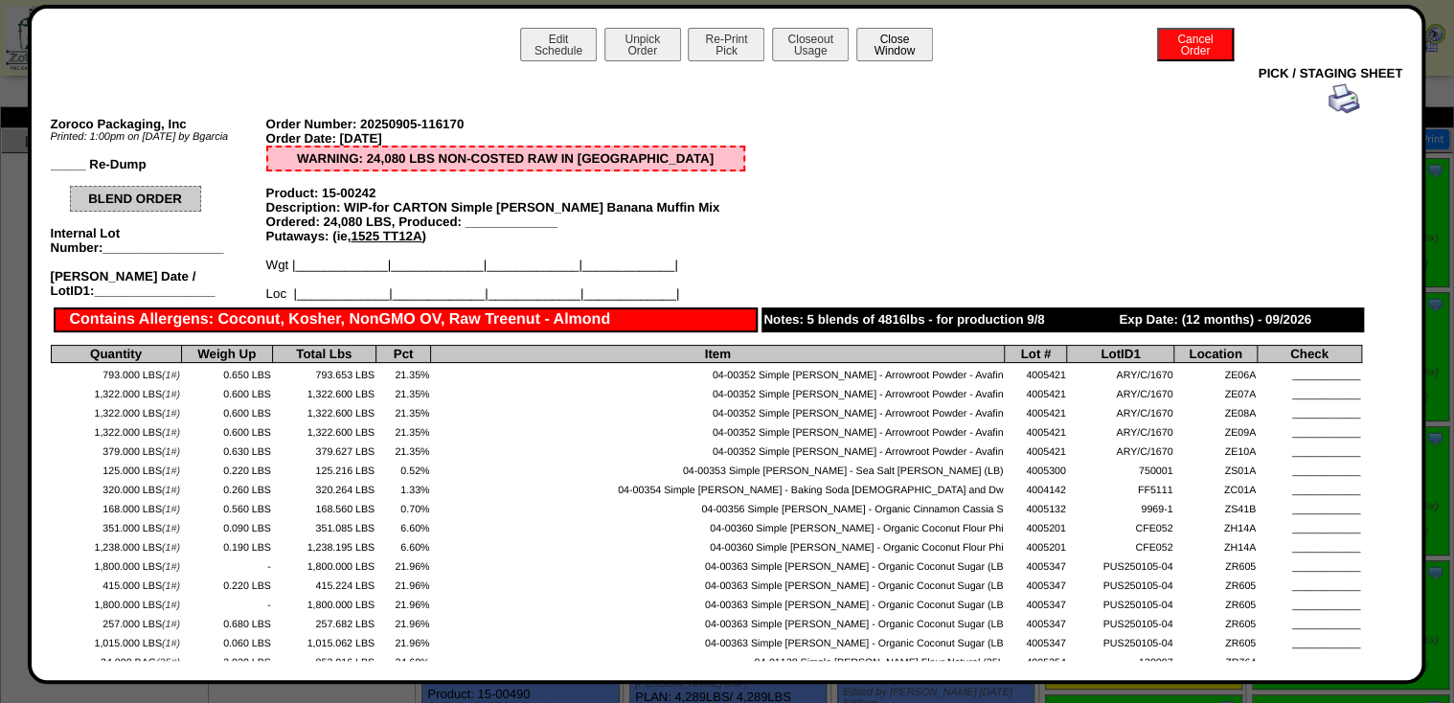
click at [879, 43] on button "Close Window" at bounding box center [894, 45] width 77 height 34
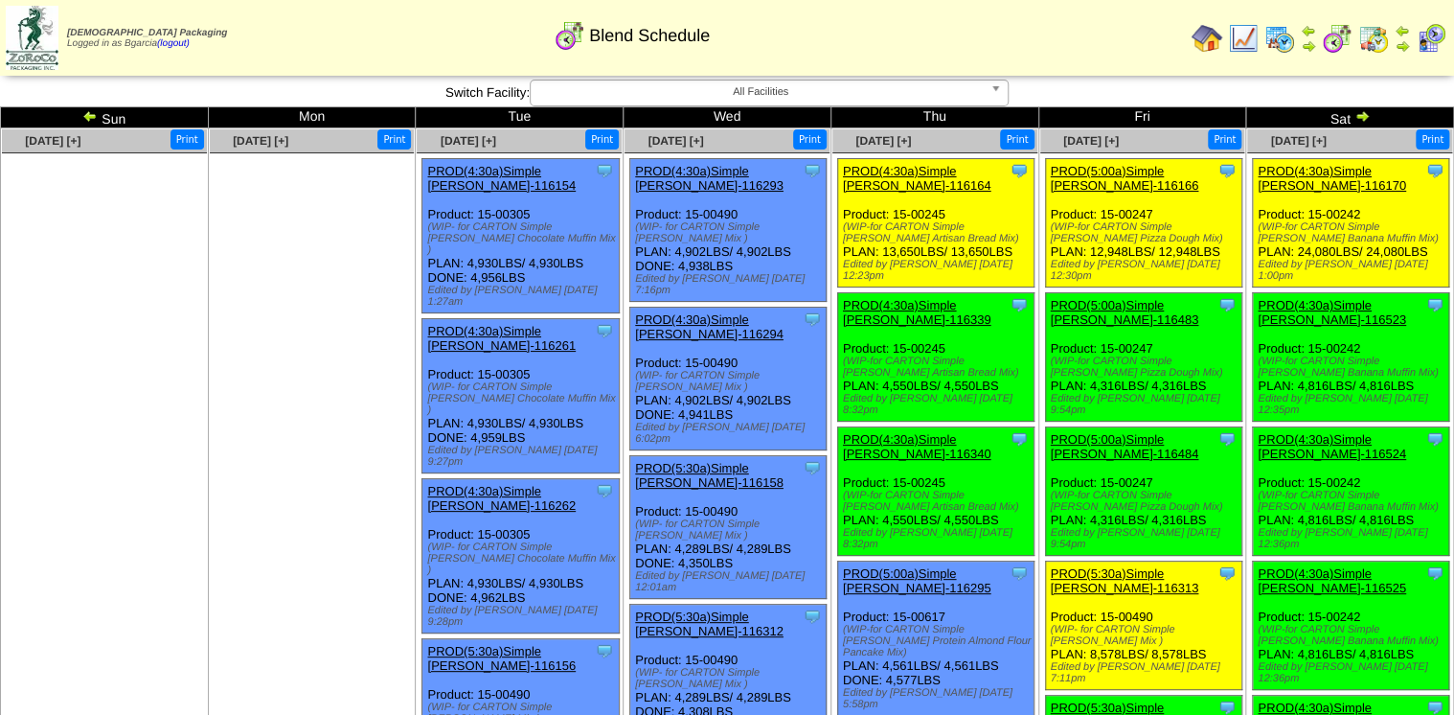
click at [1361, 119] on img at bounding box center [1362, 115] width 15 height 15
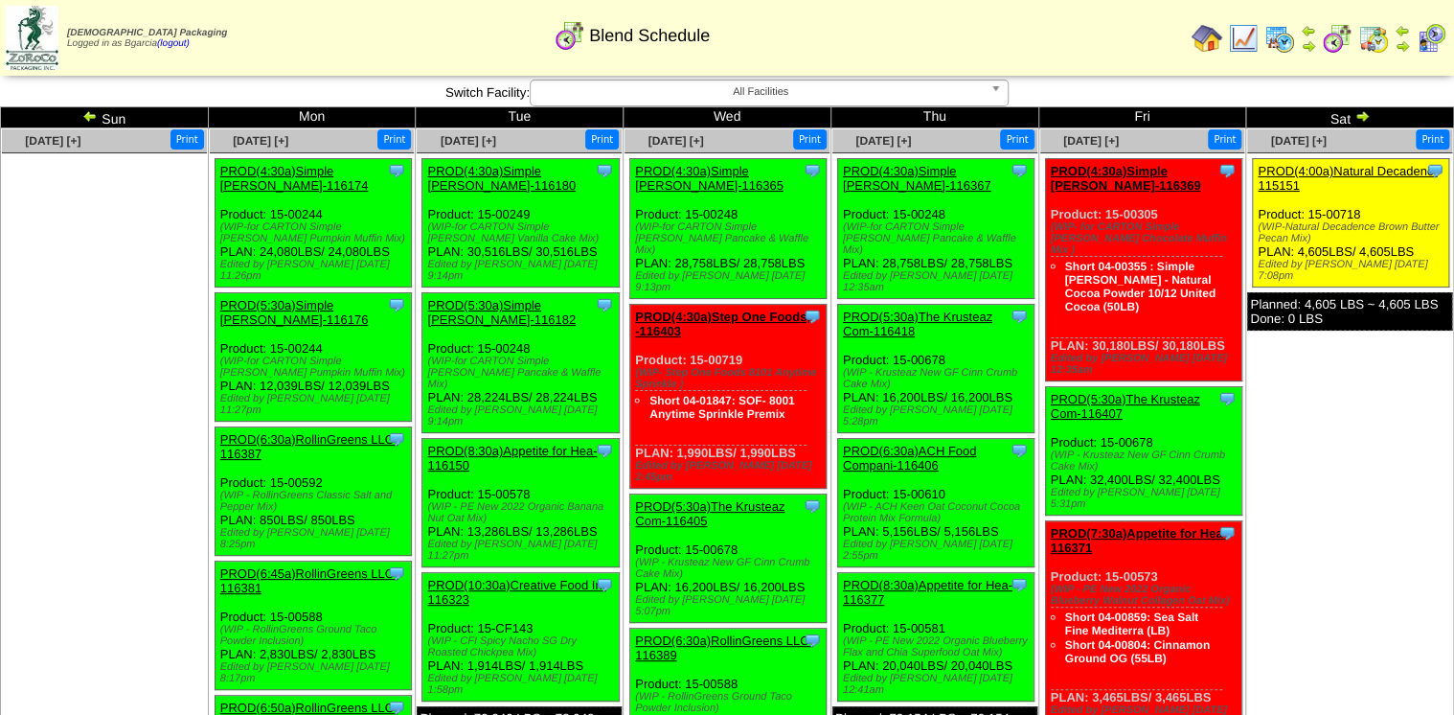
click at [87, 121] on img at bounding box center [89, 115] width 15 height 15
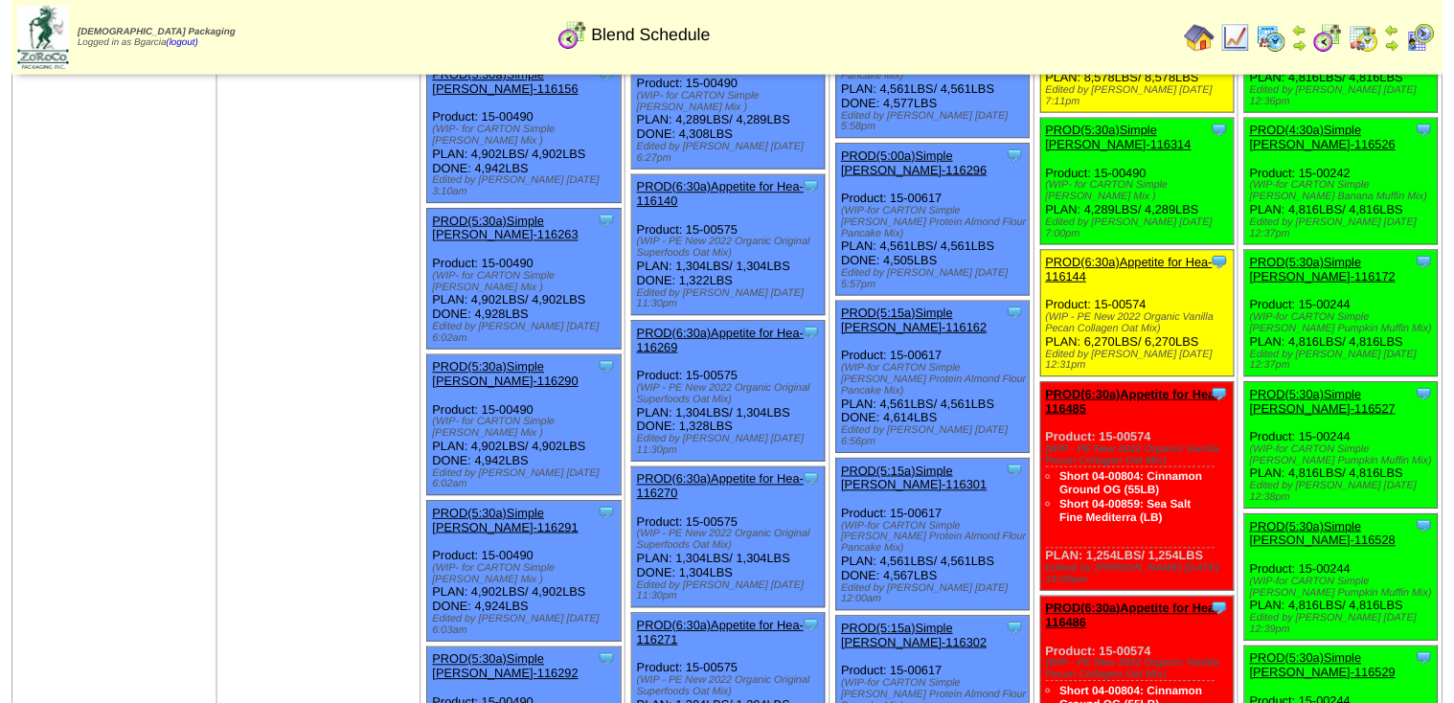
scroll to position [536, 0]
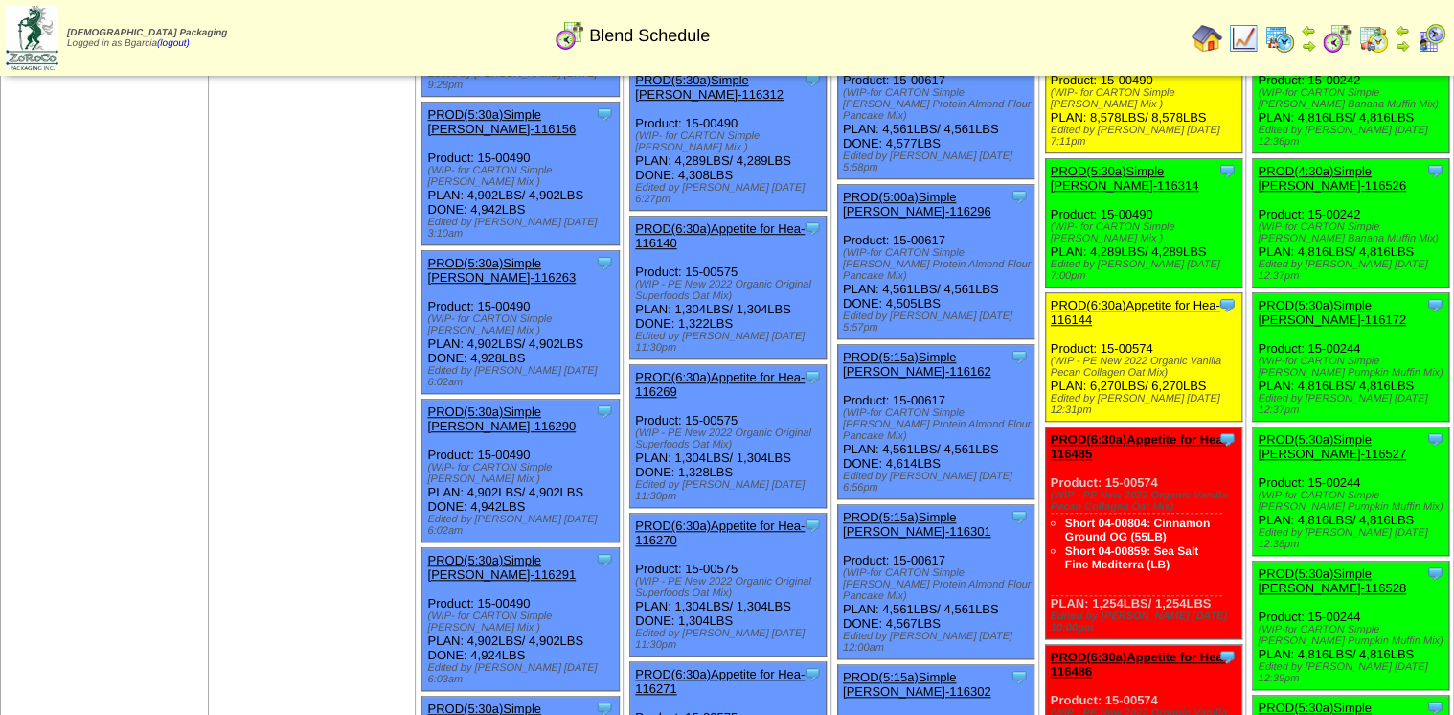
click at [1294, 298] on link "PROD(5:30a)Simple [PERSON_NAME]-116172" at bounding box center [1332, 312] width 148 height 29
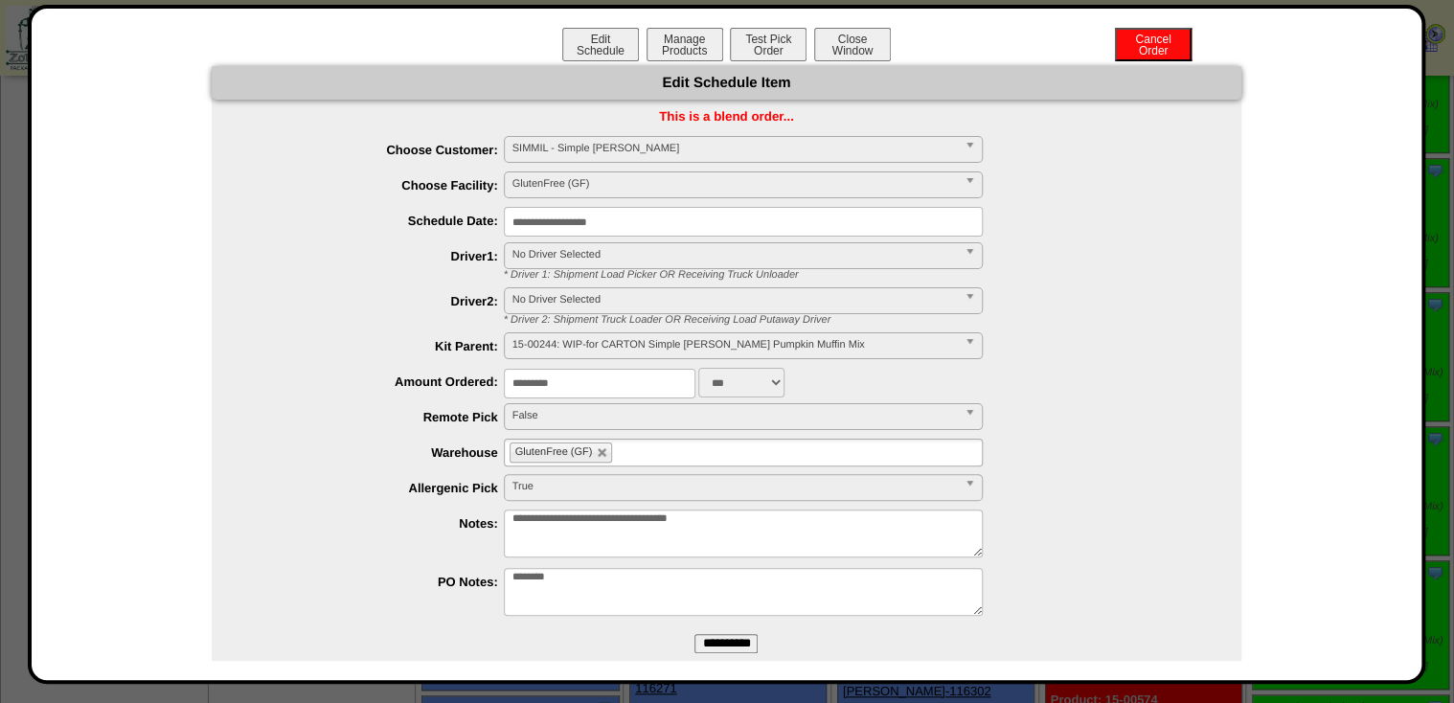
drag, startPoint x: 612, startPoint y: 373, endPoint x: 391, endPoint y: 418, distance: 225.8
click at [391, 418] on ul "**********" at bounding box center [727, 378] width 1030 height 485
type input "**********"
click at [705, 642] on input "**********" at bounding box center [726, 643] width 63 height 19
click at [671, 54] on button "Manage Products" at bounding box center [685, 45] width 77 height 34
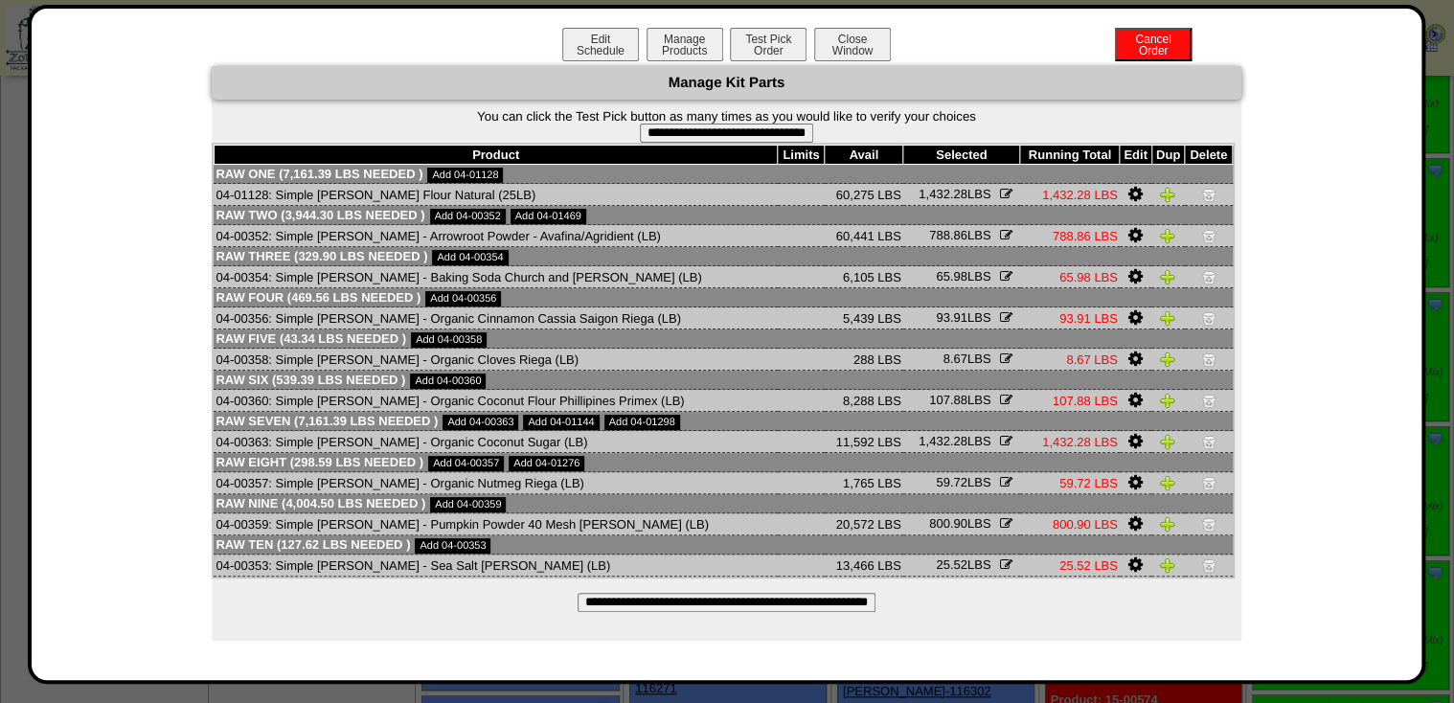
click at [853, 602] on input "**********" at bounding box center [727, 602] width 298 height 19
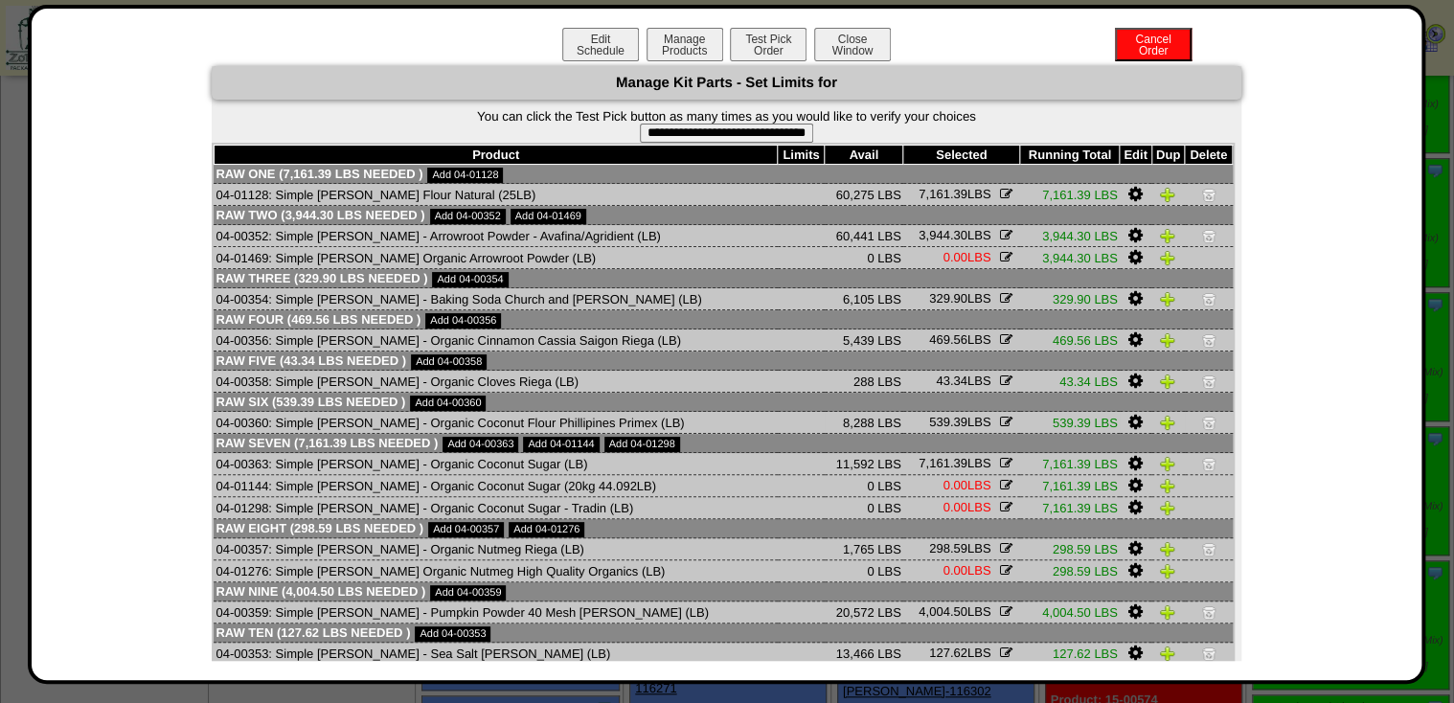
scroll to position [69, 0]
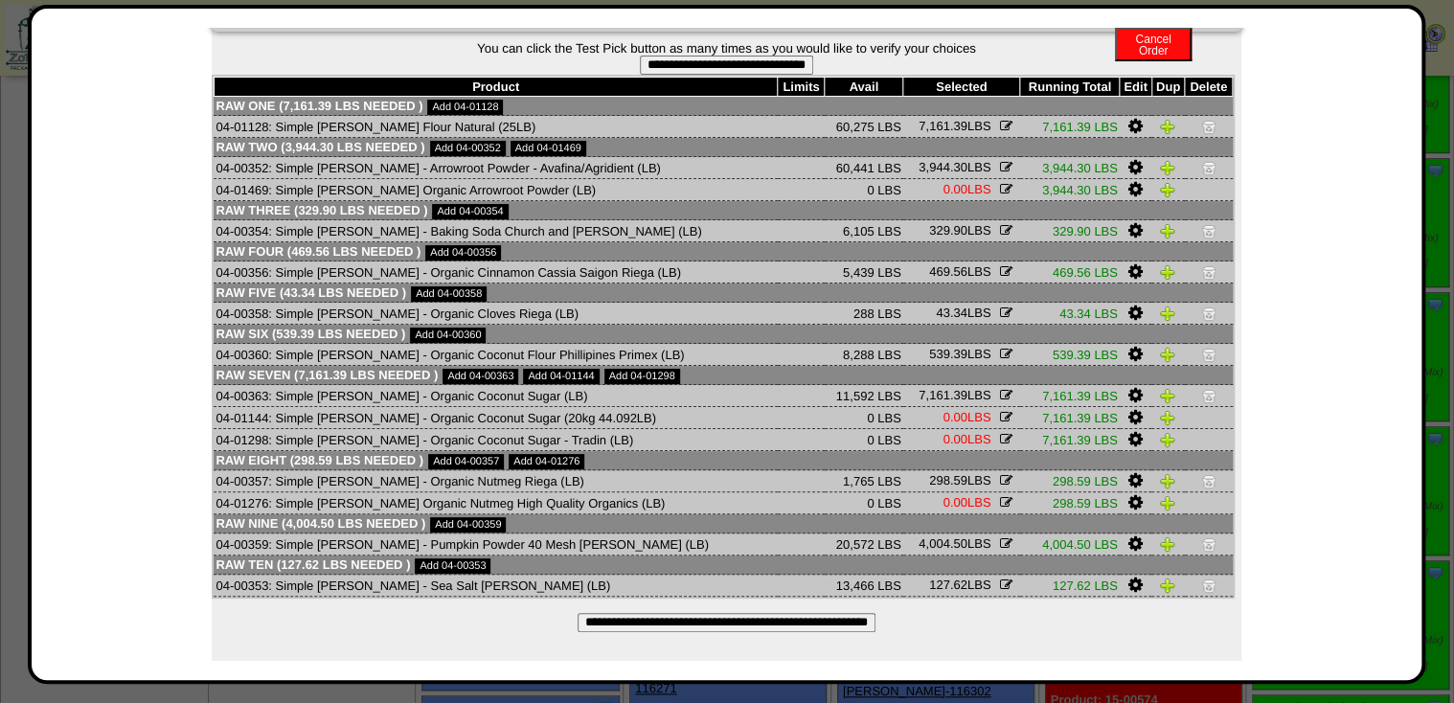
click at [1000, 391] on icon "button" at bounding box center [1006, 395] width 12 height 12
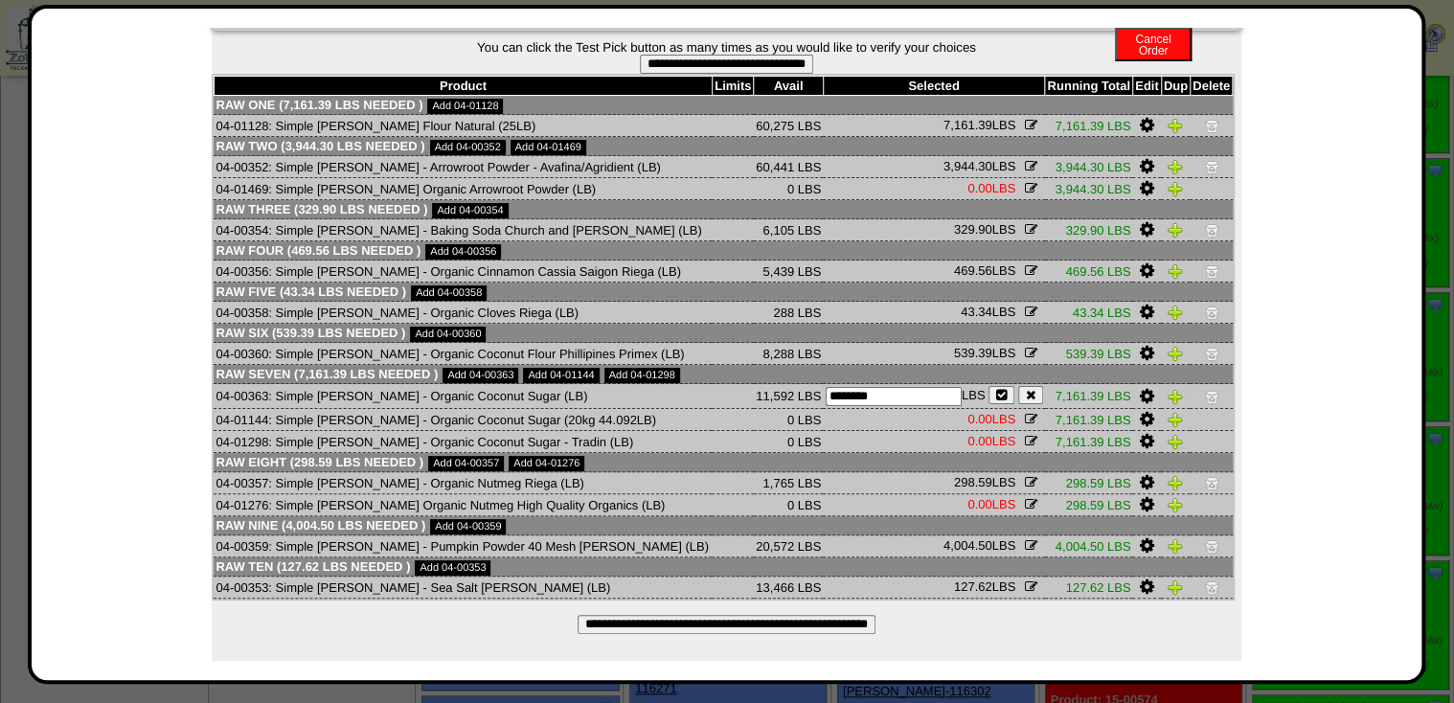
drag, startPoint x: 903, startPoint y: 395, endPoint x: 682, endPoint y: 396, distance: 221.3
click at [682, 396] on tr "04-00363: Simple Mills - Organic Coconut Sugar (LB) 11,592 LBS 7,161.39 LBS ***…" at bounding box center [723, 396] width 1018 height 25
type input "*"
click at [996, 395] on icon "button" at bounding box center [1001, 395] width 11 height 12
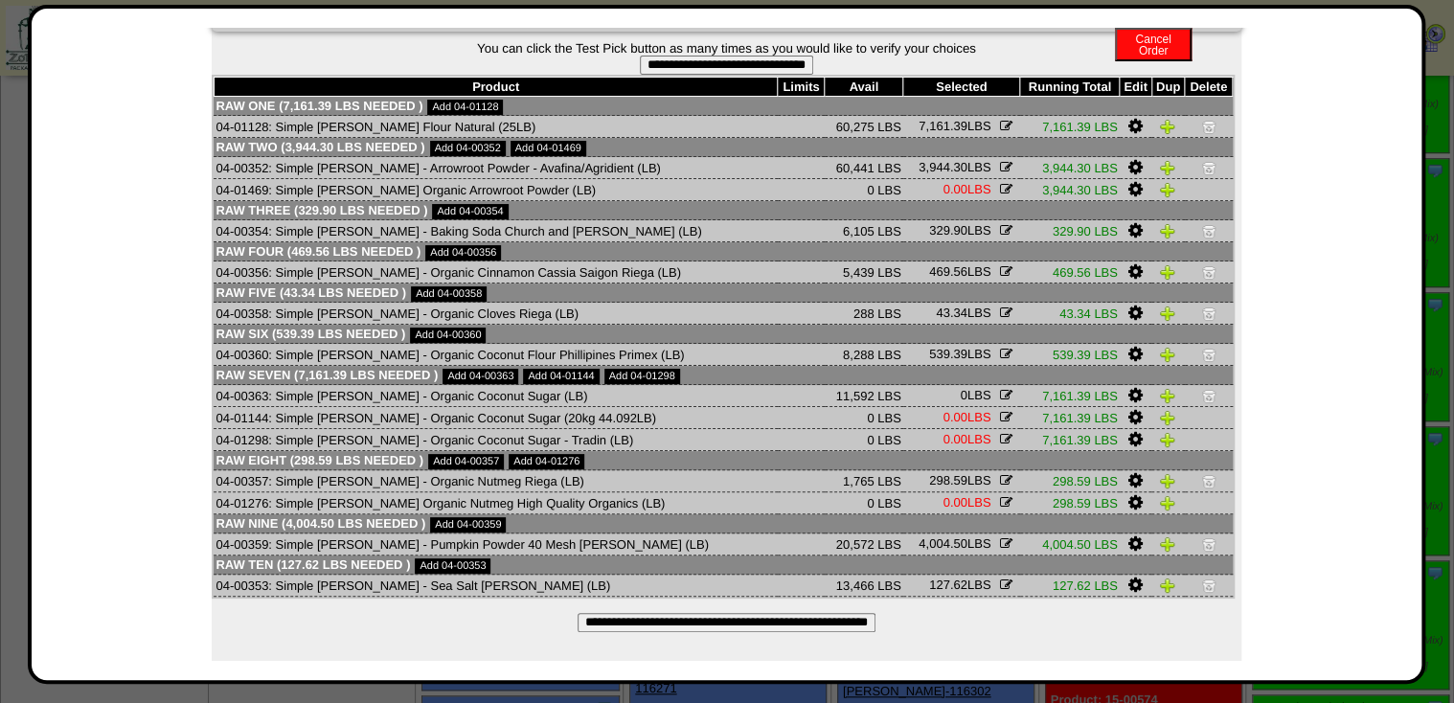
click at [834, 616] on input "**********" at bounding box center [727, 622] width 298 height 19
click at [1203, 399] on img at bounding box center [1208, 395] width 15 height 15
click at [817, 622] on input "**********" at bounding box center [727, 622] width 298 height 19
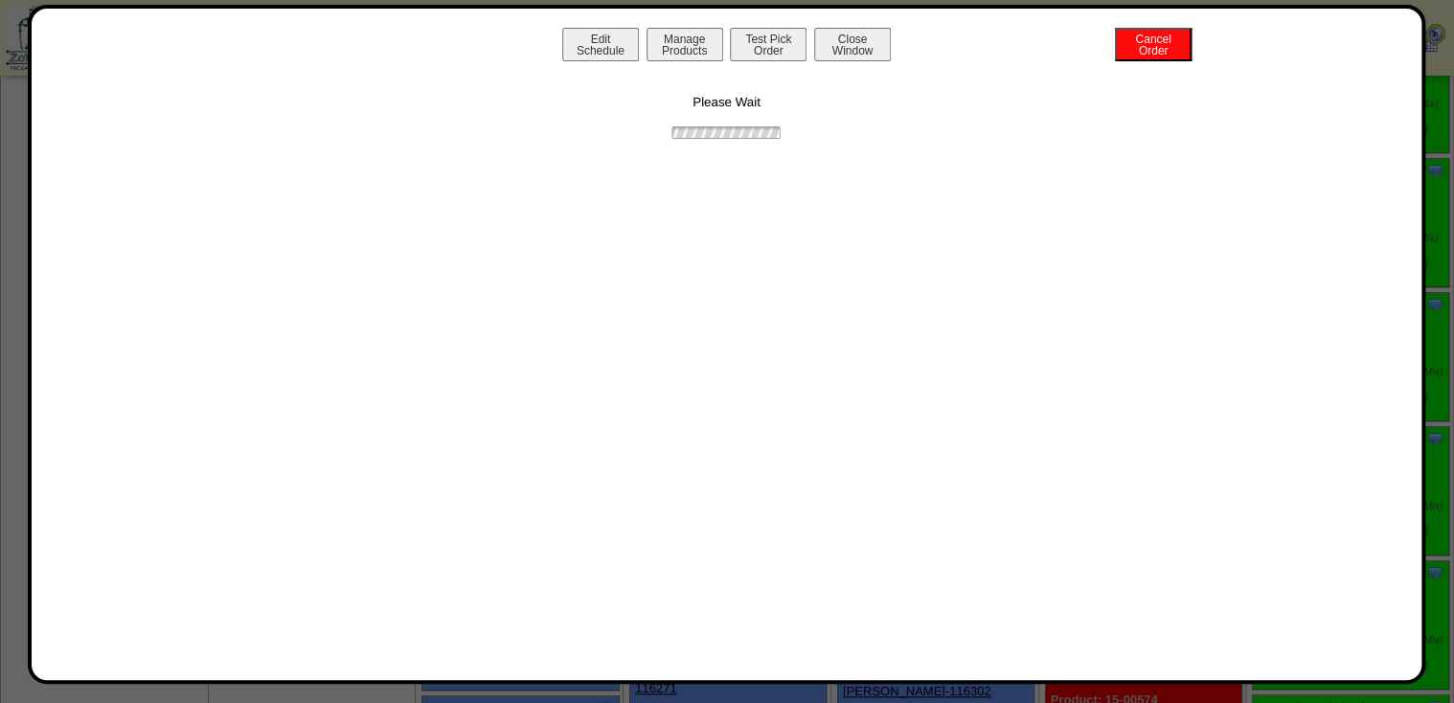
scroll to position [0, 0]
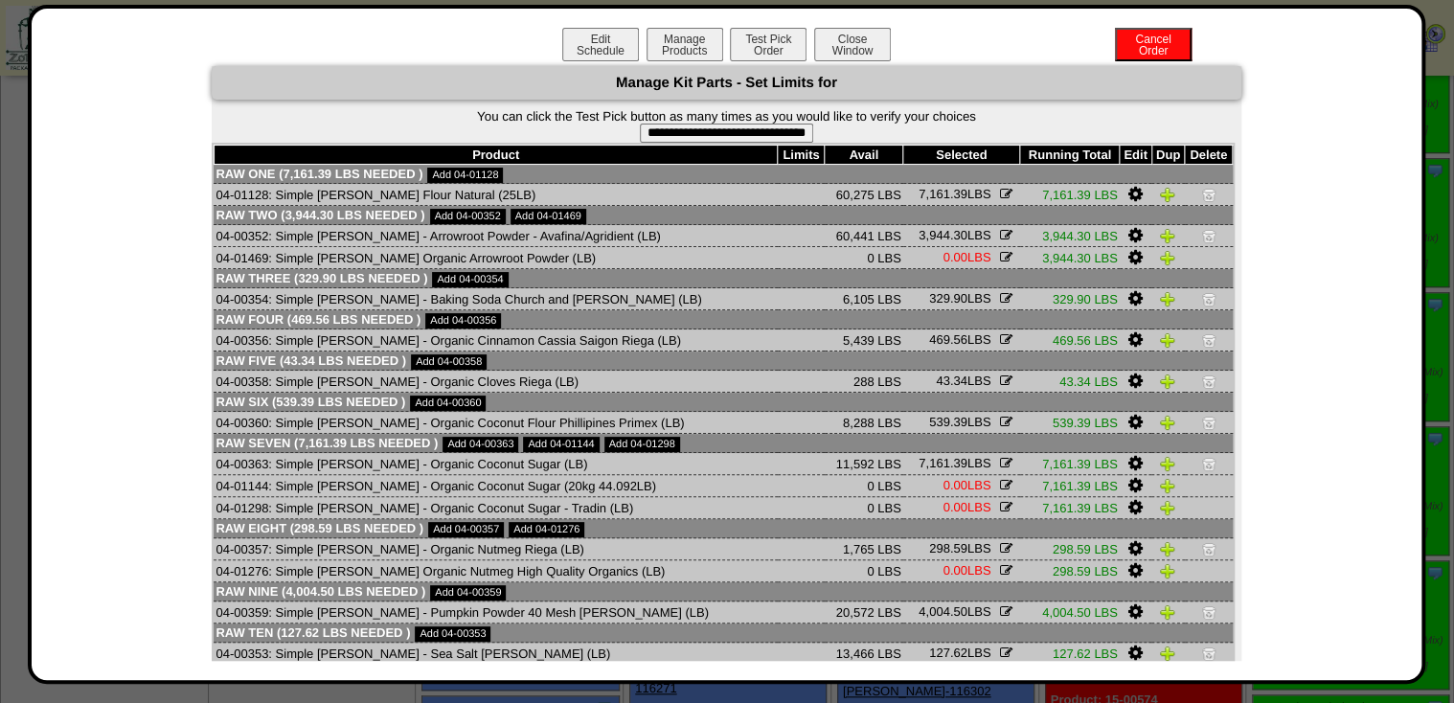
click at [1203, 465] on img at bounding box center [1208, 463] width 15 height 15
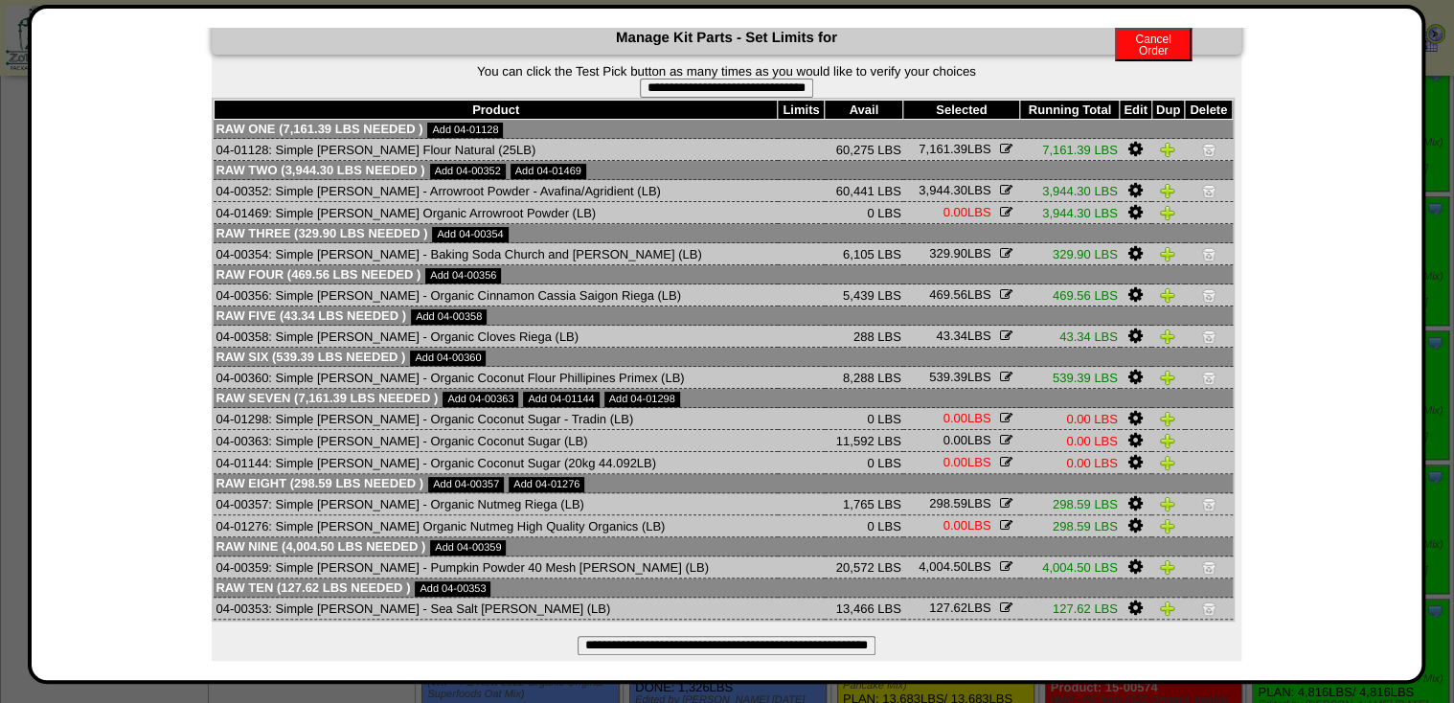
scroll to position [69, 0]
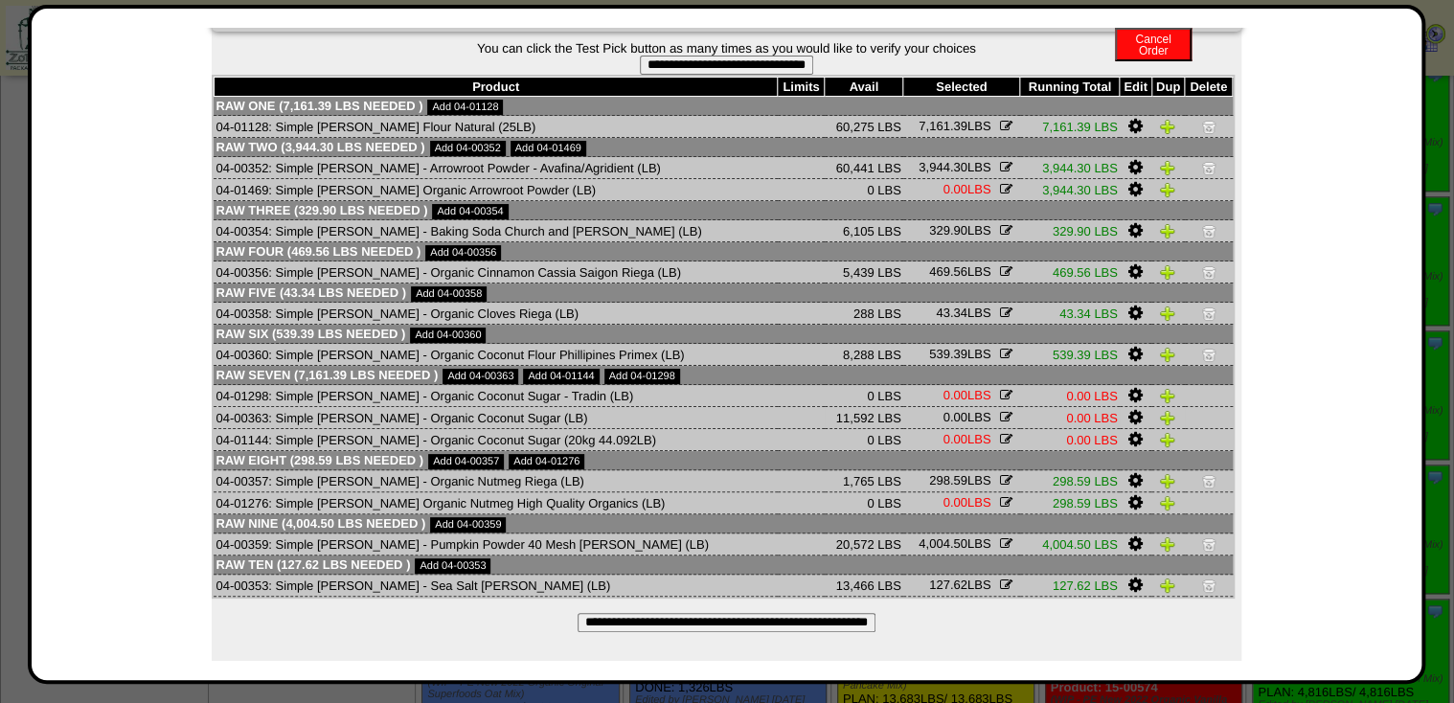
click at [1000, 414] on icon "button" at bounding box center [1006, 417] width 12 height 12
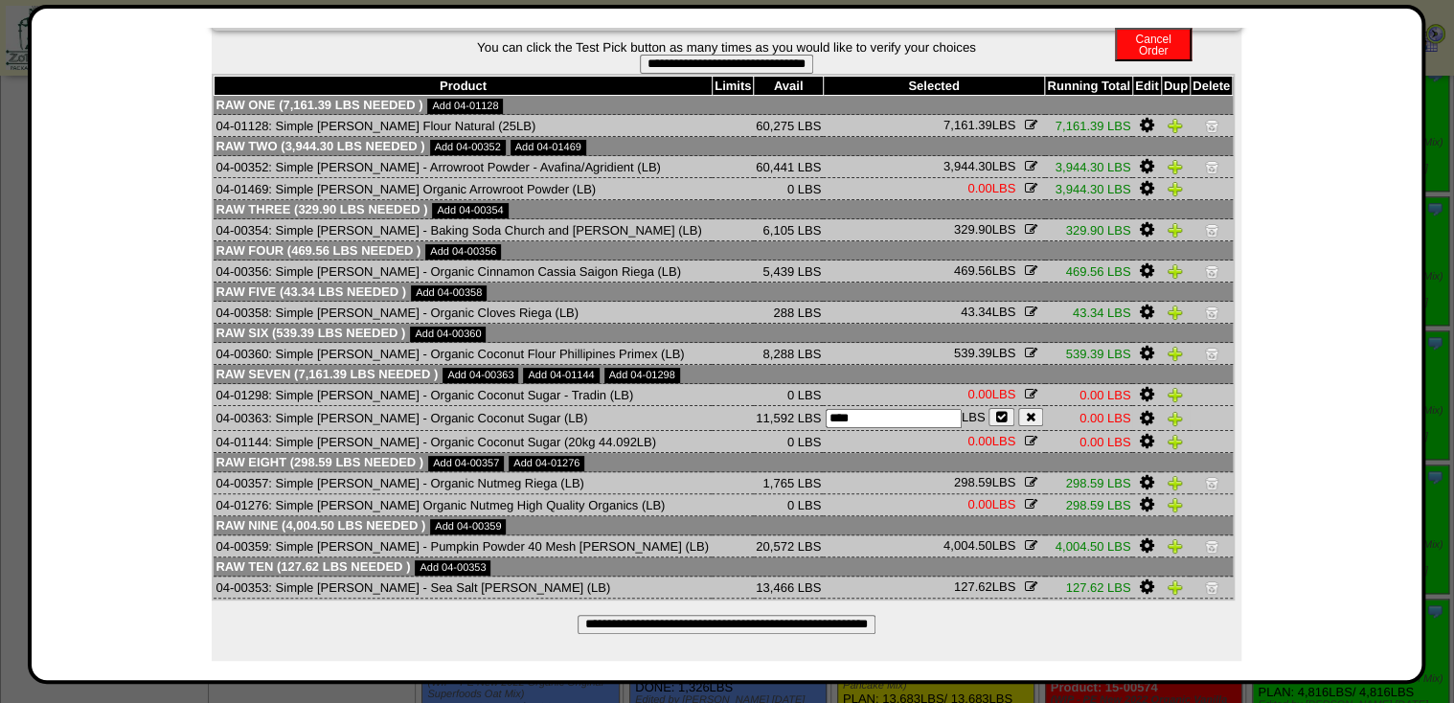
drag, startPoint x: 892, startPoint y: 420, endPoint x: 718, endPoint y: 421, distance: 174.4
click at [719, 421] on tr "04-00363: Simple Mills - Organic Coconut Sugar (LB) 11,592 LBS 0.00 LBS **** LB…" at bounding box center [723, 418] width 1018 height 25
click at [1026, 417] on icon "button" at bounding box center [1031, 417] width 10 height 12
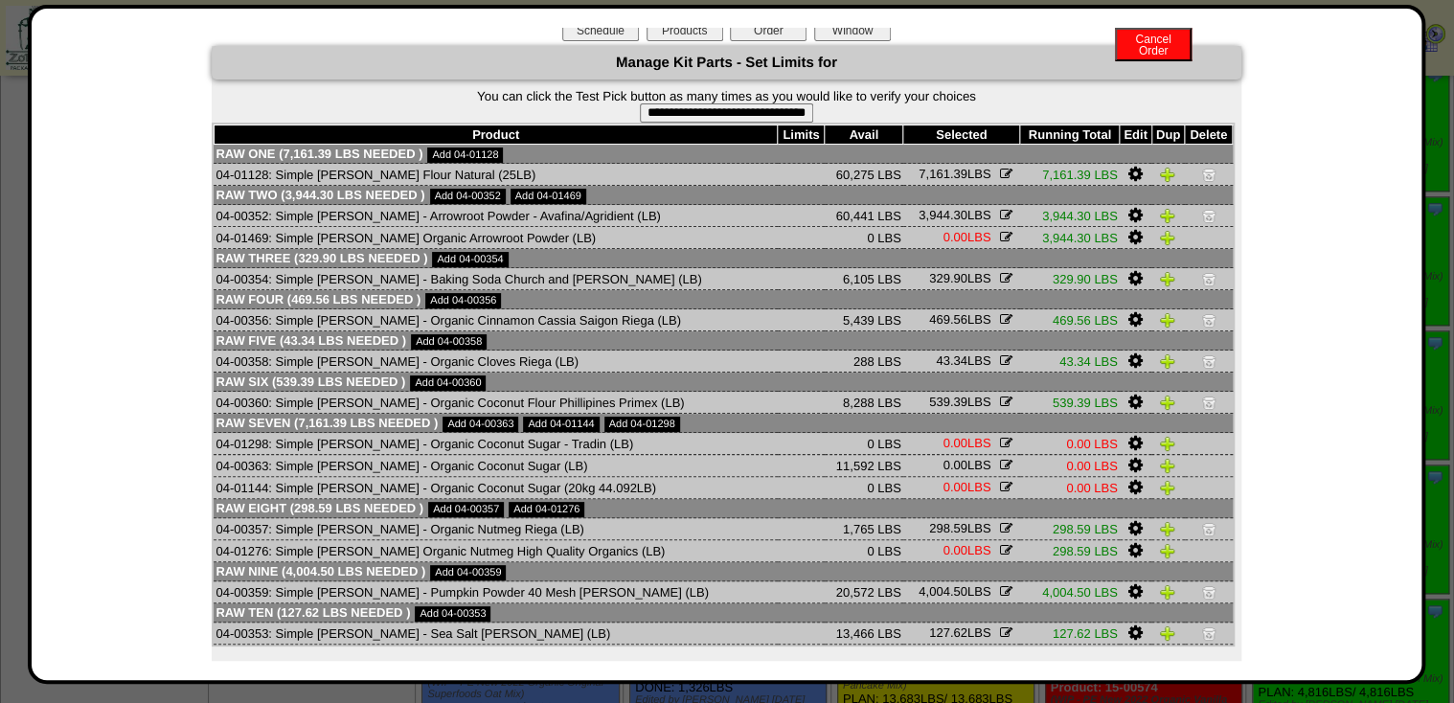
scroll to position [0, 0]
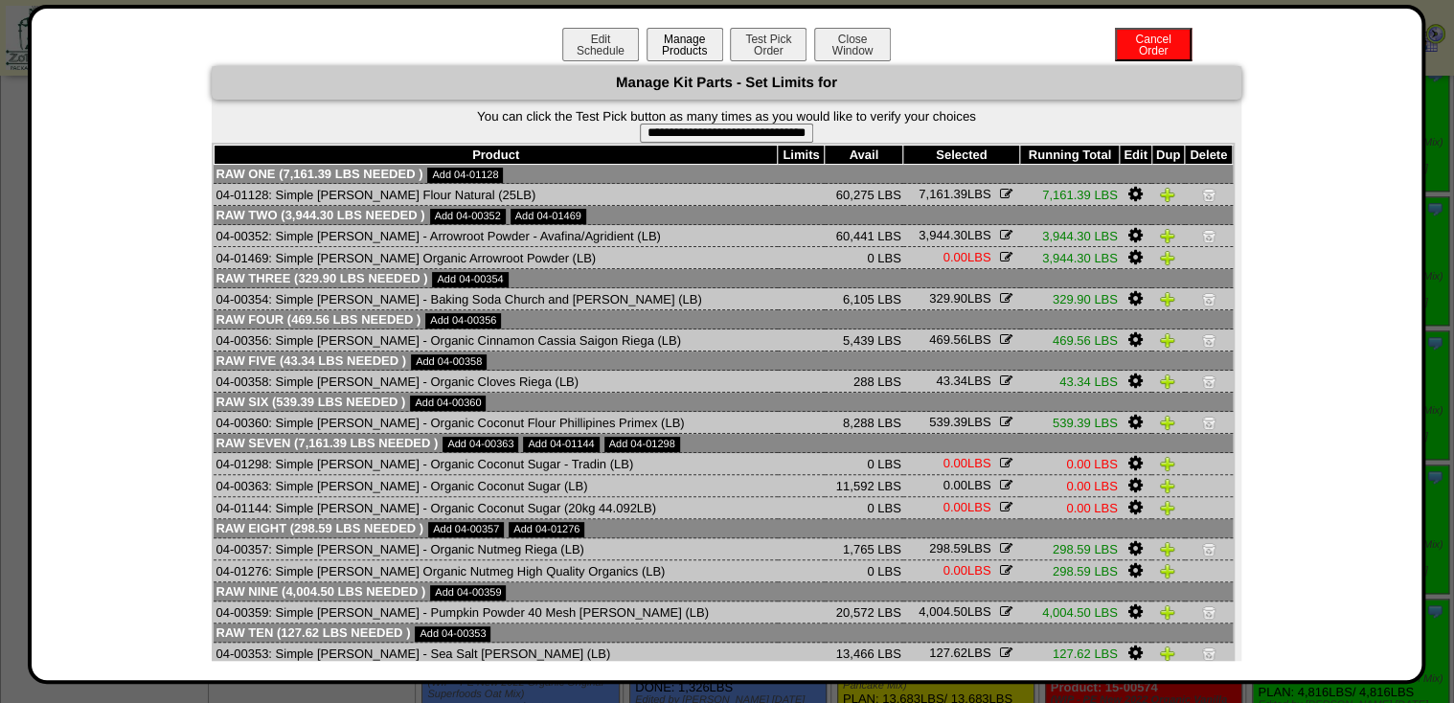
click at [690, 41] on button "Manage Products" at bounding box center [685, 45] width 77 height 34
click at [624, 36] on button "Edit Schedule" at bounding box center [600, 45] width 77 height 34
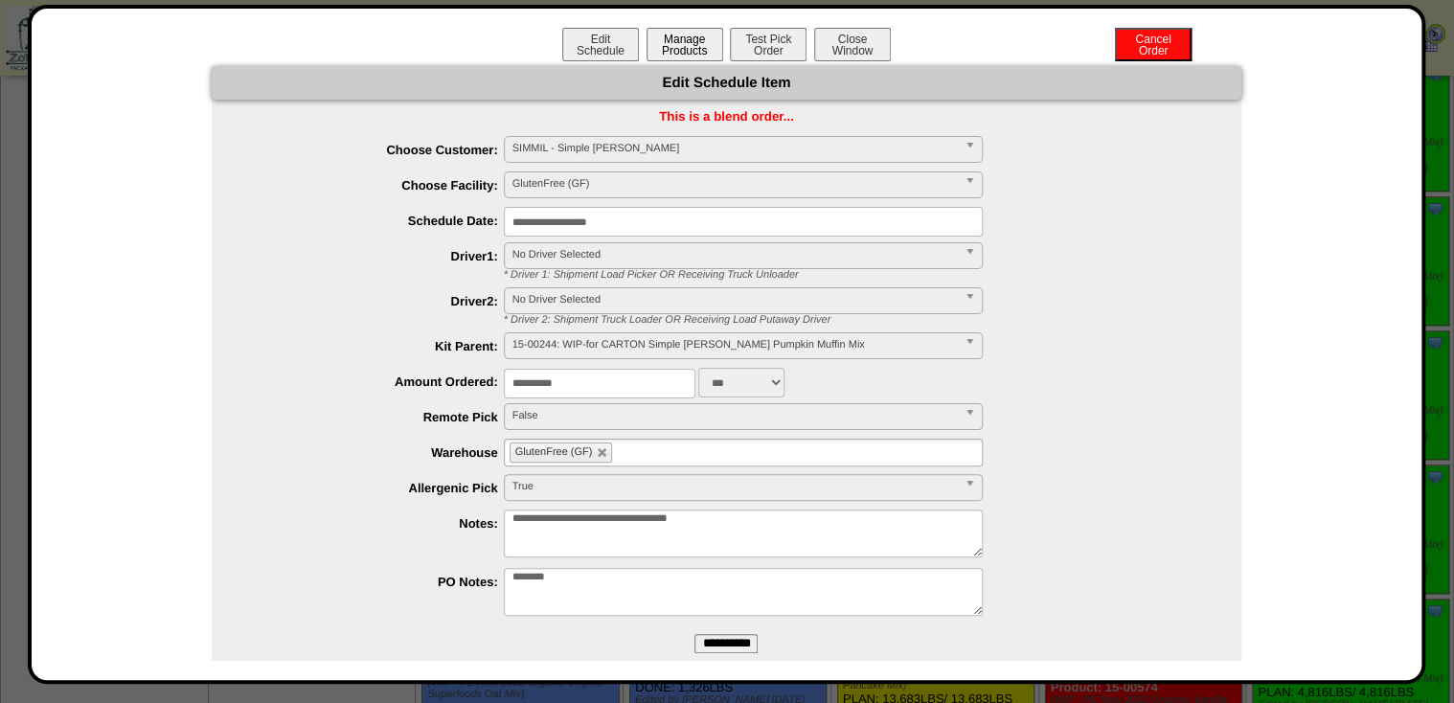
click at [692, 32] on button "Manage Products" at bounding box center [685, 45] width 77 height 34
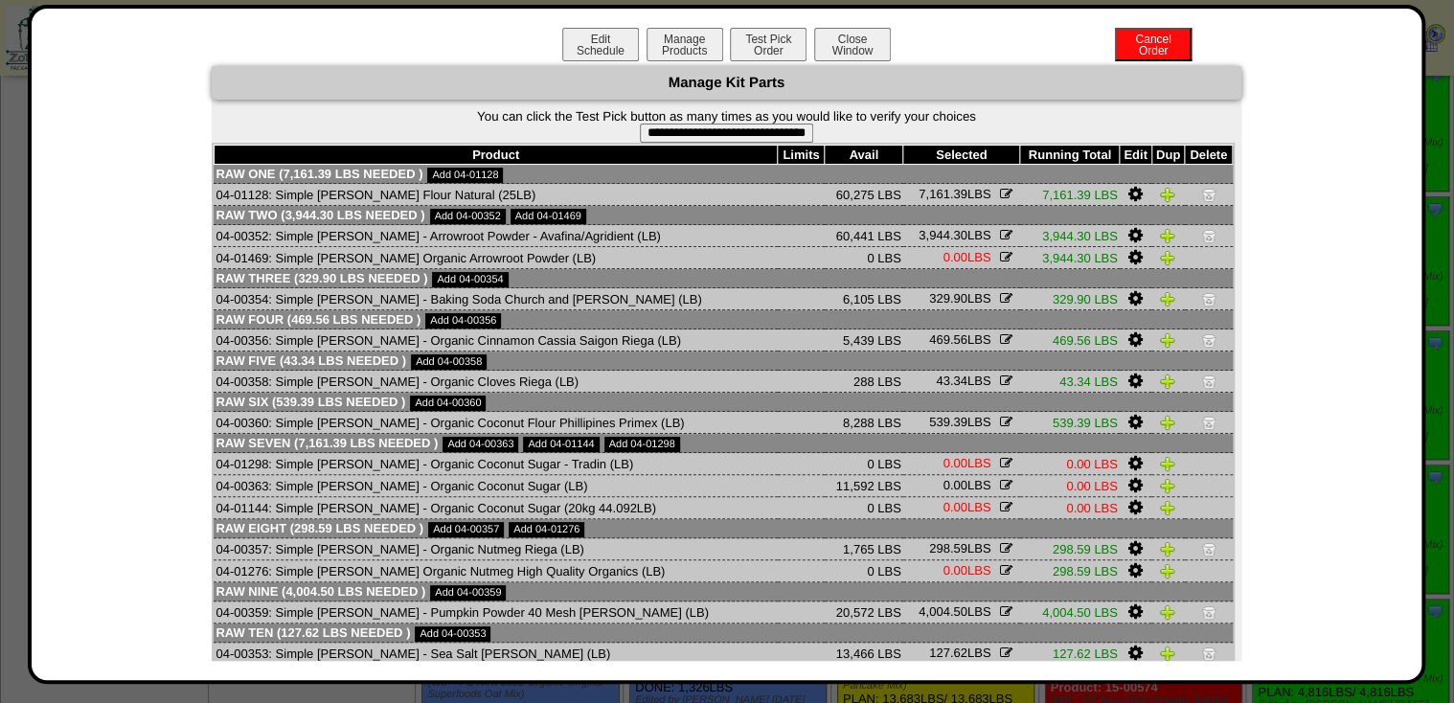
scroll to position [69, 0]
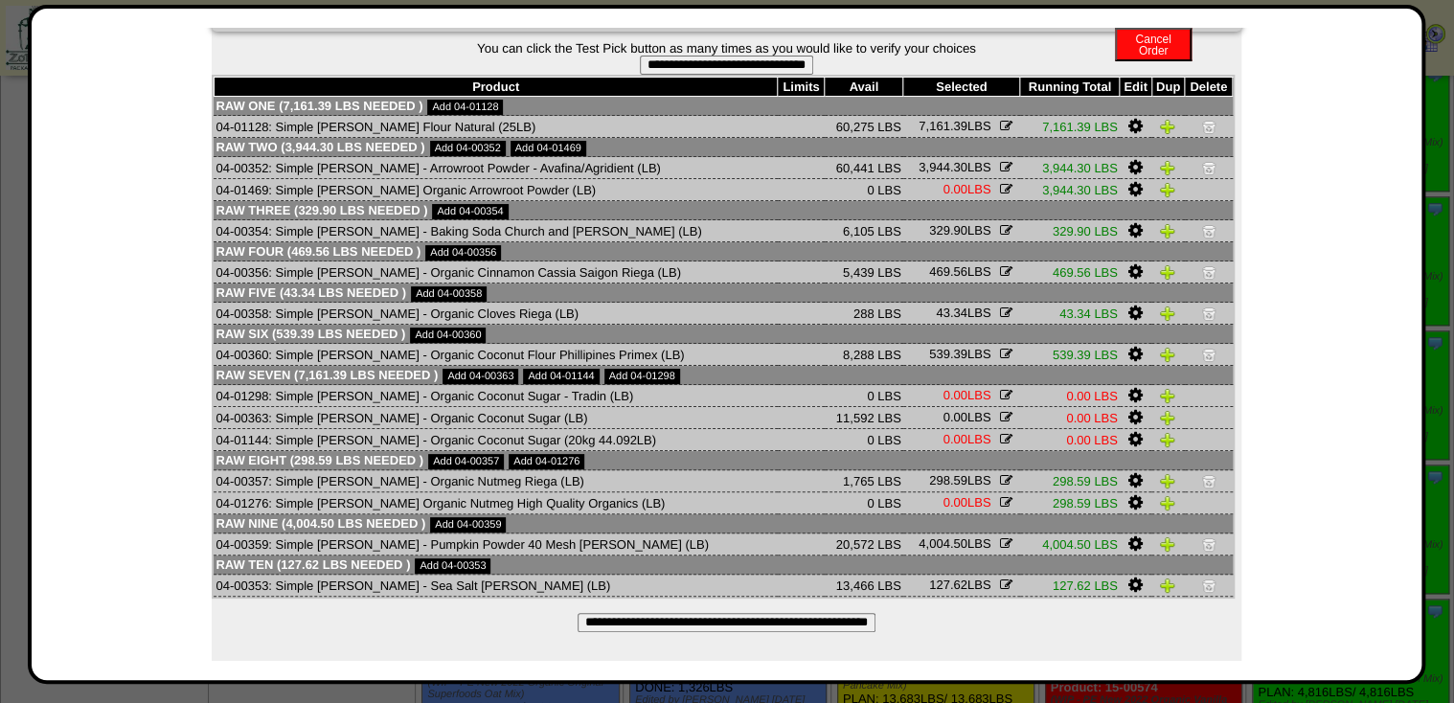
click at [692, 60] on input "**********" at bounding box center [726, 65] width 173 height 19
click at [732, 609] on div "**********" at bounding box center [727, 329] width 1030 height 663
click at [730, 619] on input "**********" at bounding box center [727, 622] width 298 height 19
click at [1201, 392] on img at bounding box center [1208, 395] width 15 height 15
click at [817, 622] on input "**********" at bounding box center [727, 622] width 298 height 19
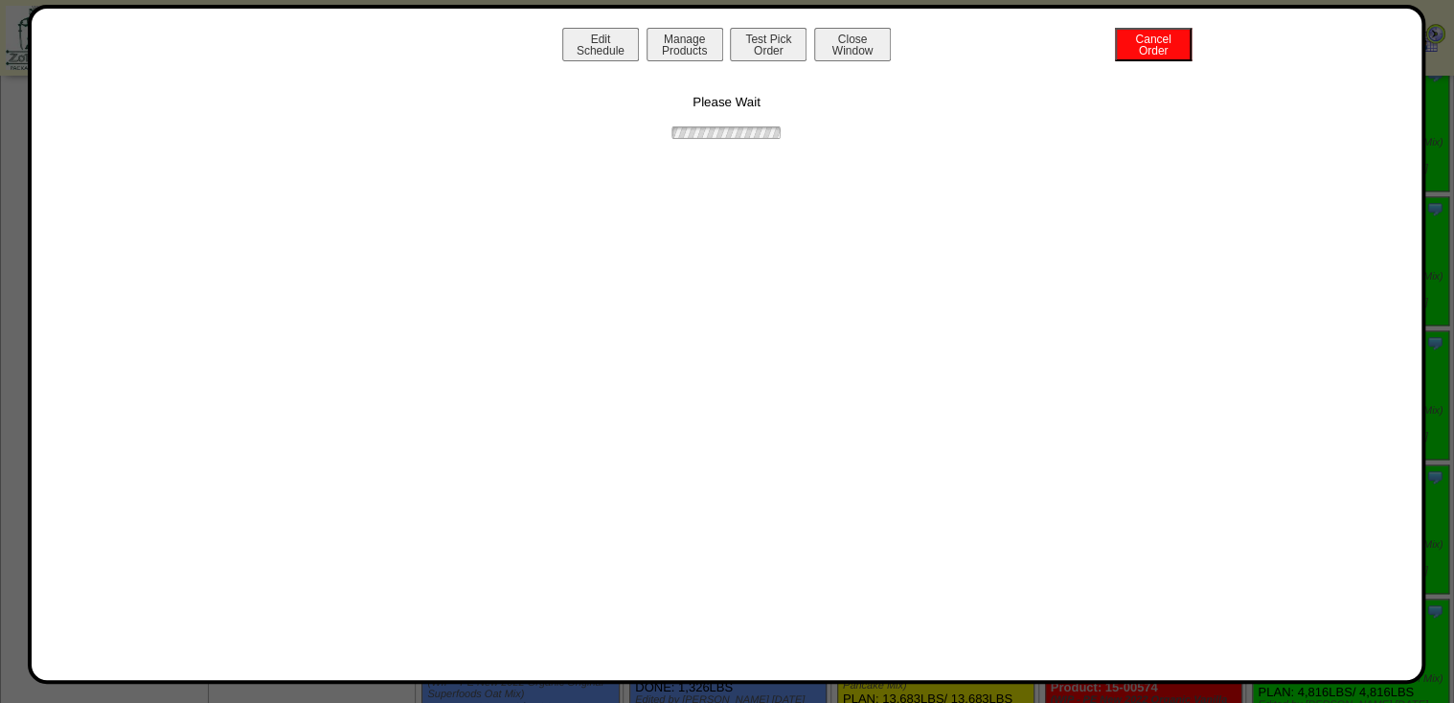
scroll to position [0, 0]
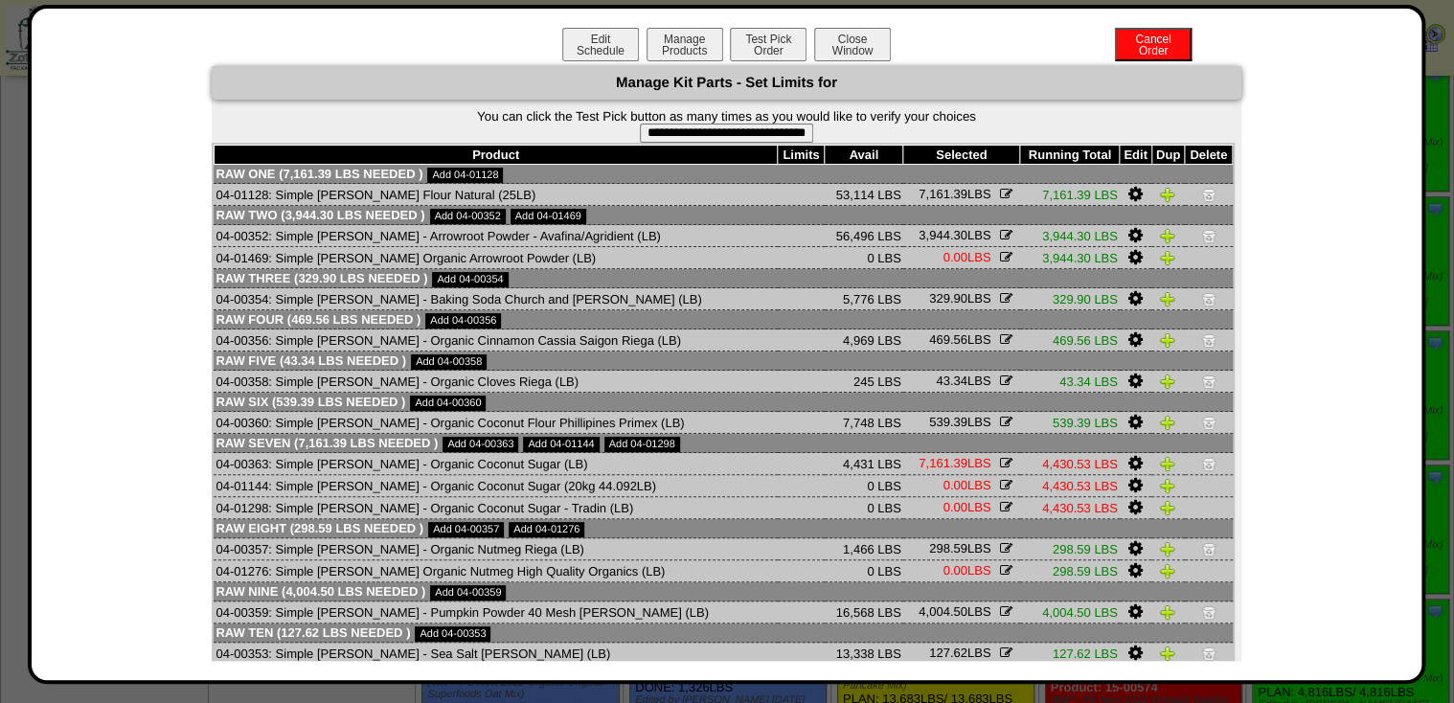
click at [1201, 470] on img at bounding box center [1208, 463] width 15 height 15
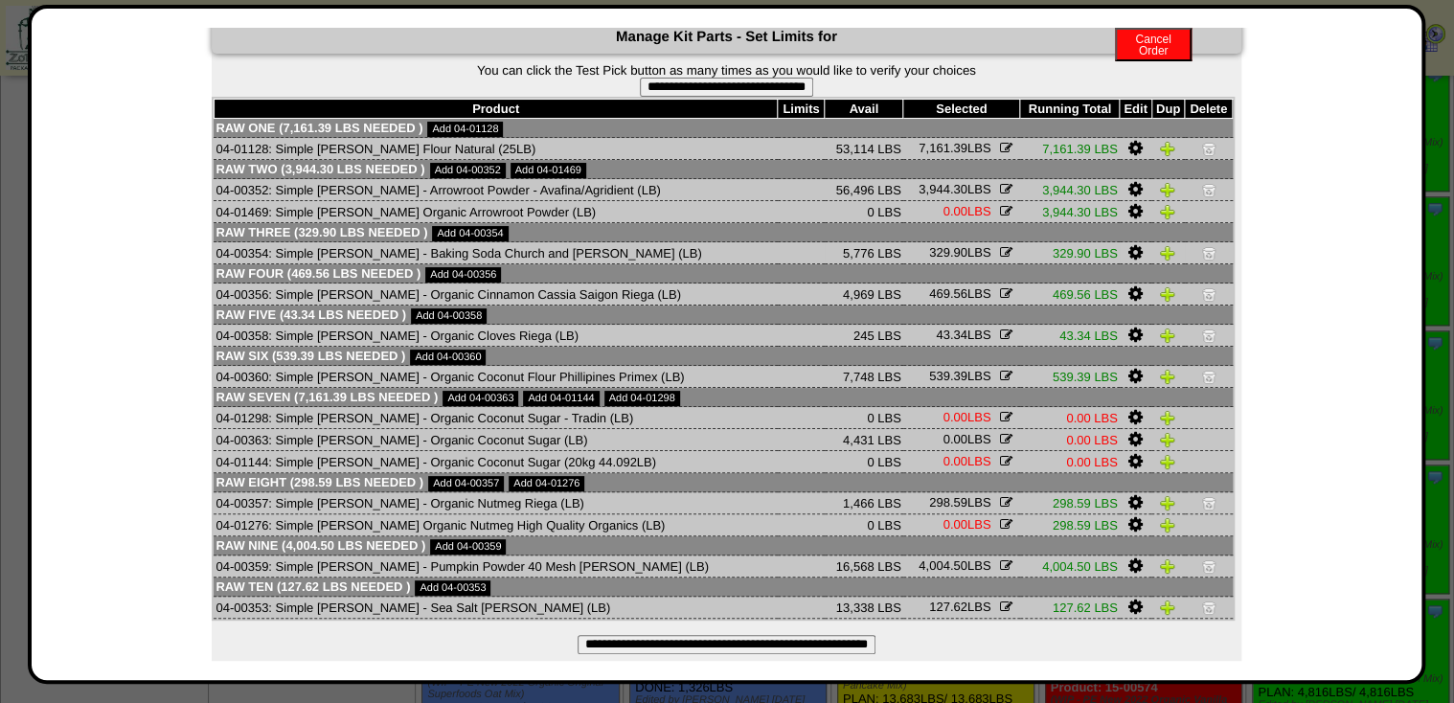
scroll to position [69, 0]
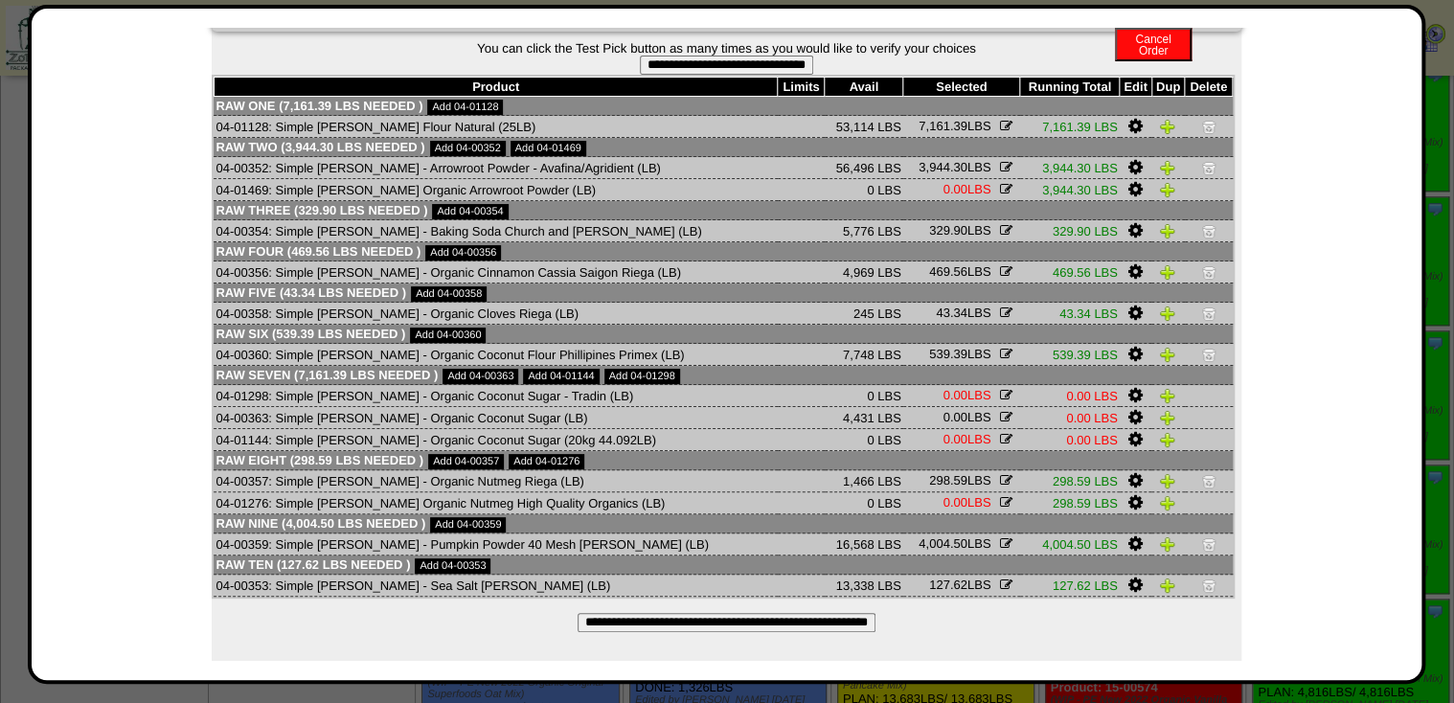
click at [694, 49] on form "**********" at bounding box center [727, 58] width 1030 height 34
click at [694, 69] on input "**********" at bounding box center [726, 65] width 173 height 19
type input "**********"
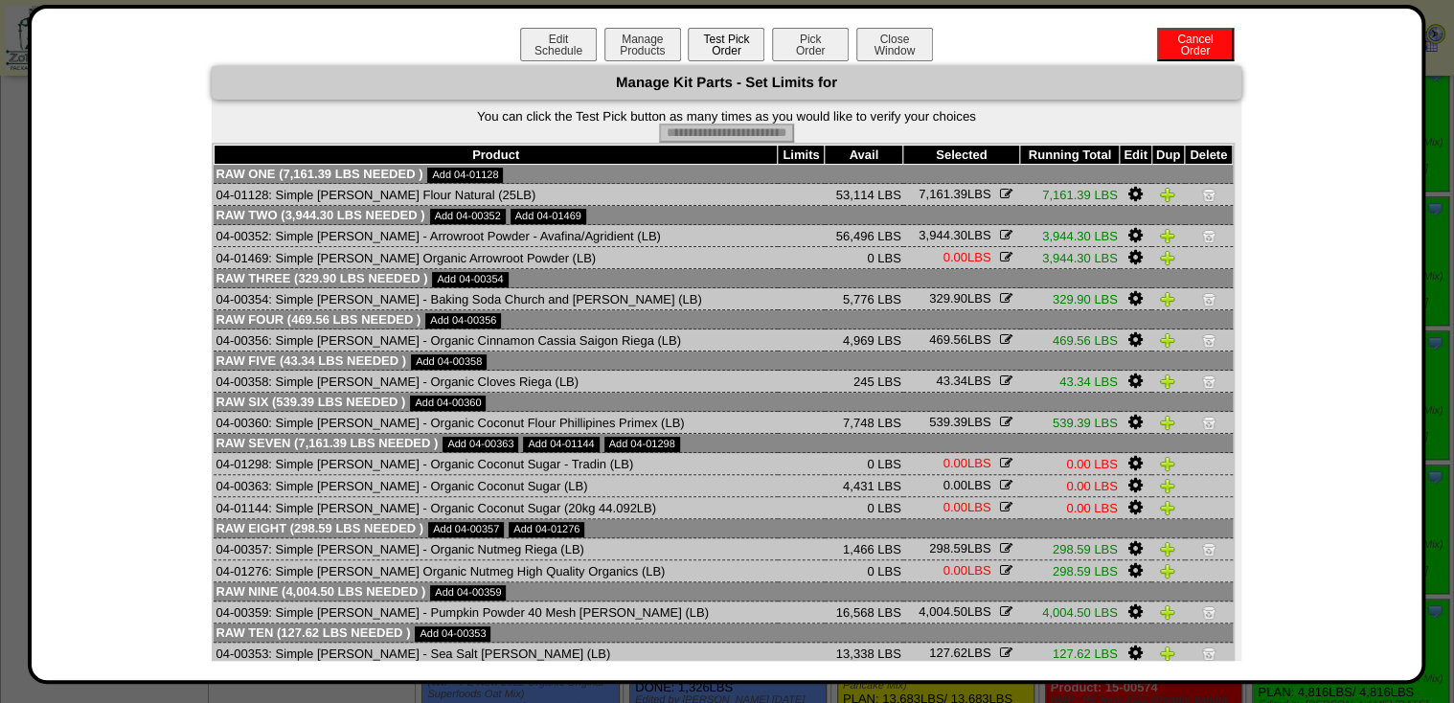
click at [787, 56] on button "Pick Order" at bounding box center [810, 45] width 77 height 34
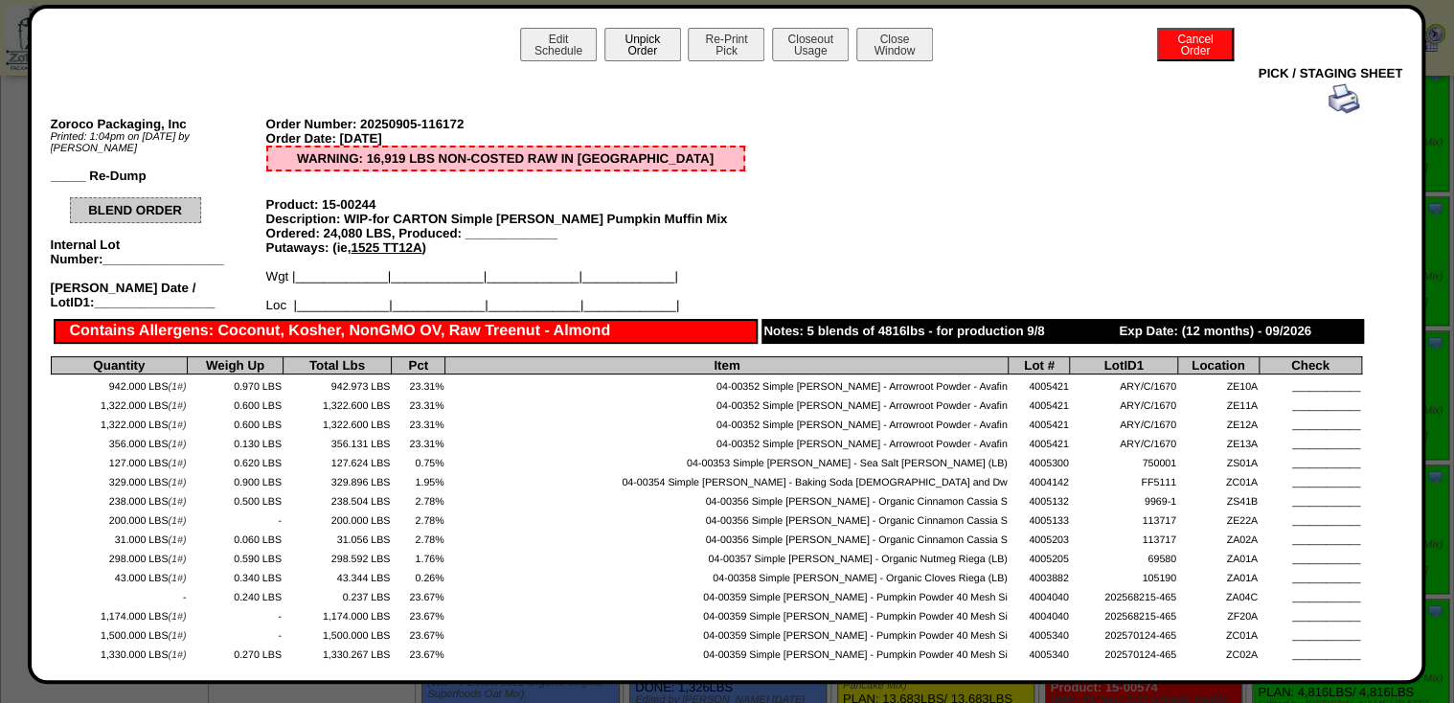
click at [643, 46] on button "Unpick Order" at bounding box center [642, 45] width 77 height 34
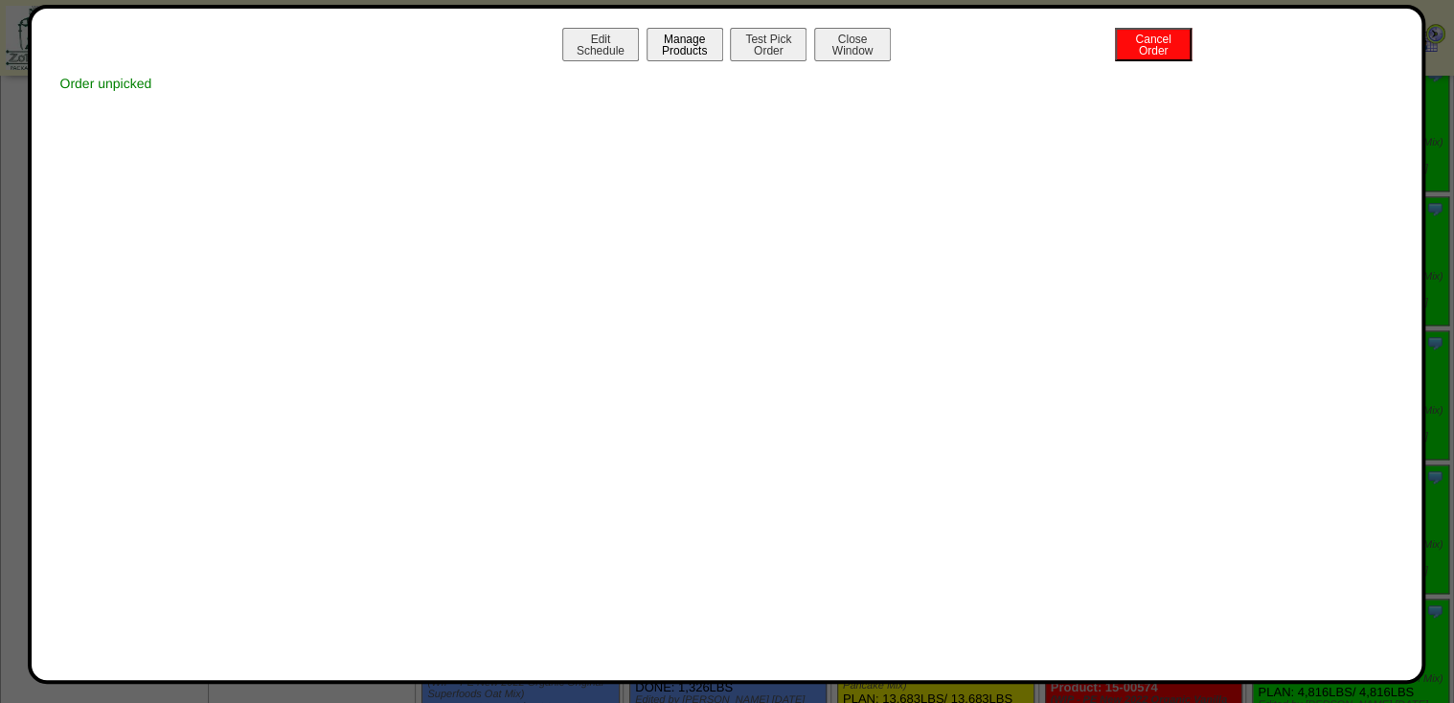
click at [687, 50] on button "Manage Products" at bounding box center [685, 45] width 77 height 34
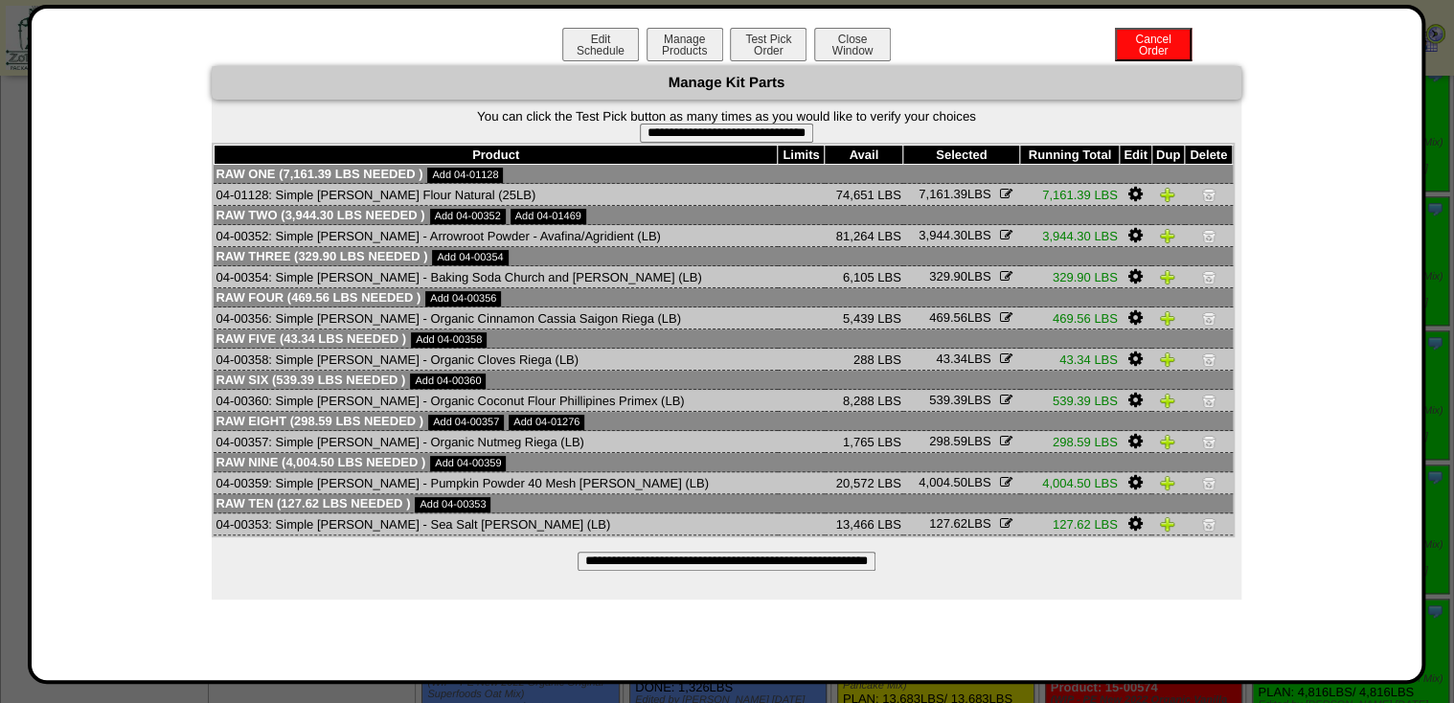
click at [663, 555] on input "**********" at bounding box center [727, 561] width 298 height 19
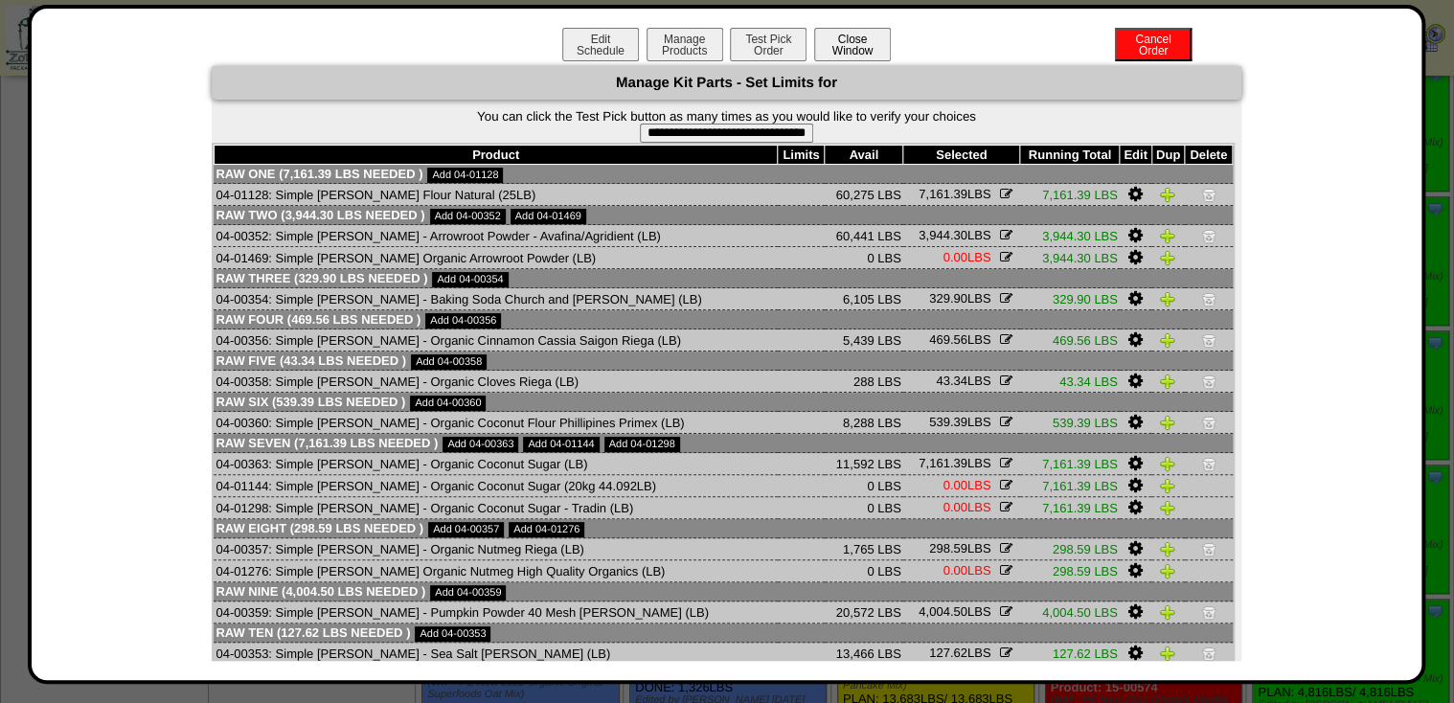
click at [875, 43] on button "Close Window" at bounding box center [852, 45] width 77 height 34
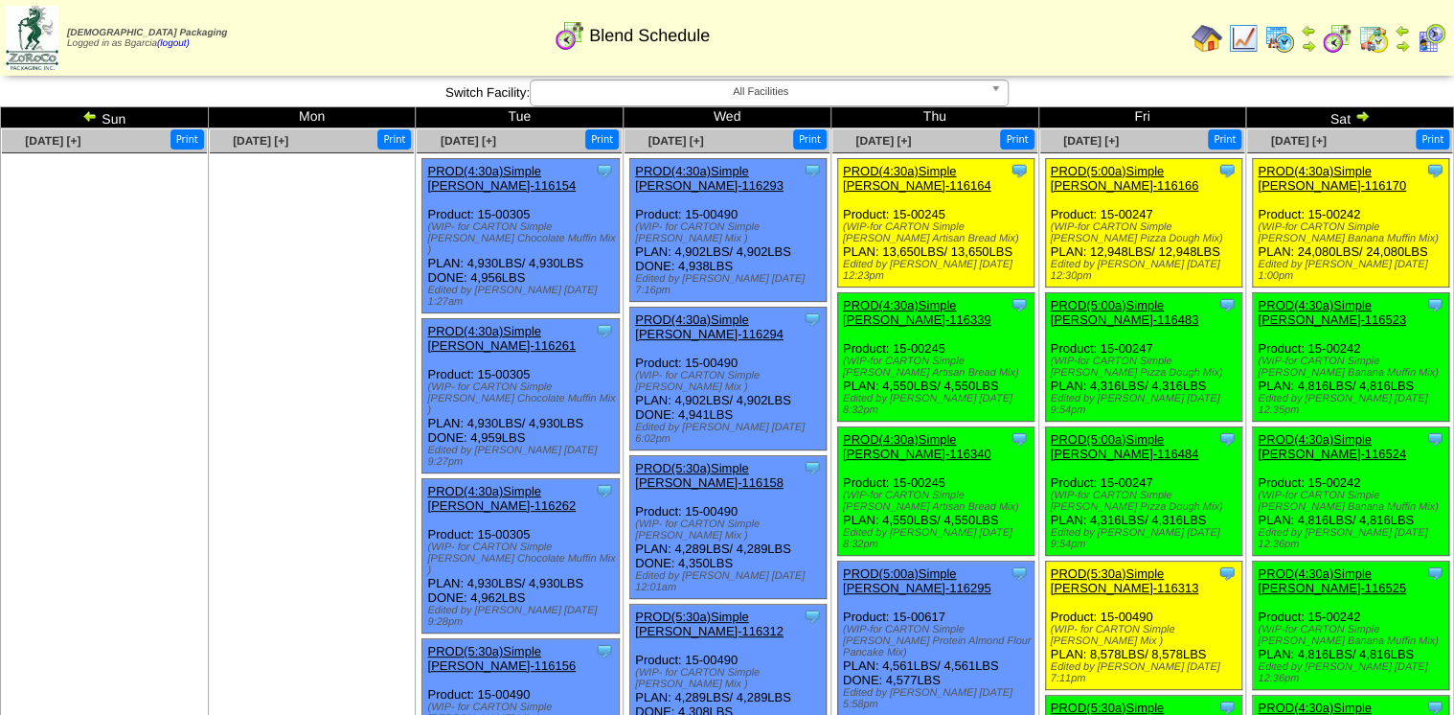
click at [1364, 111] on img at bounding box center [1362, 115] width 15 height 15
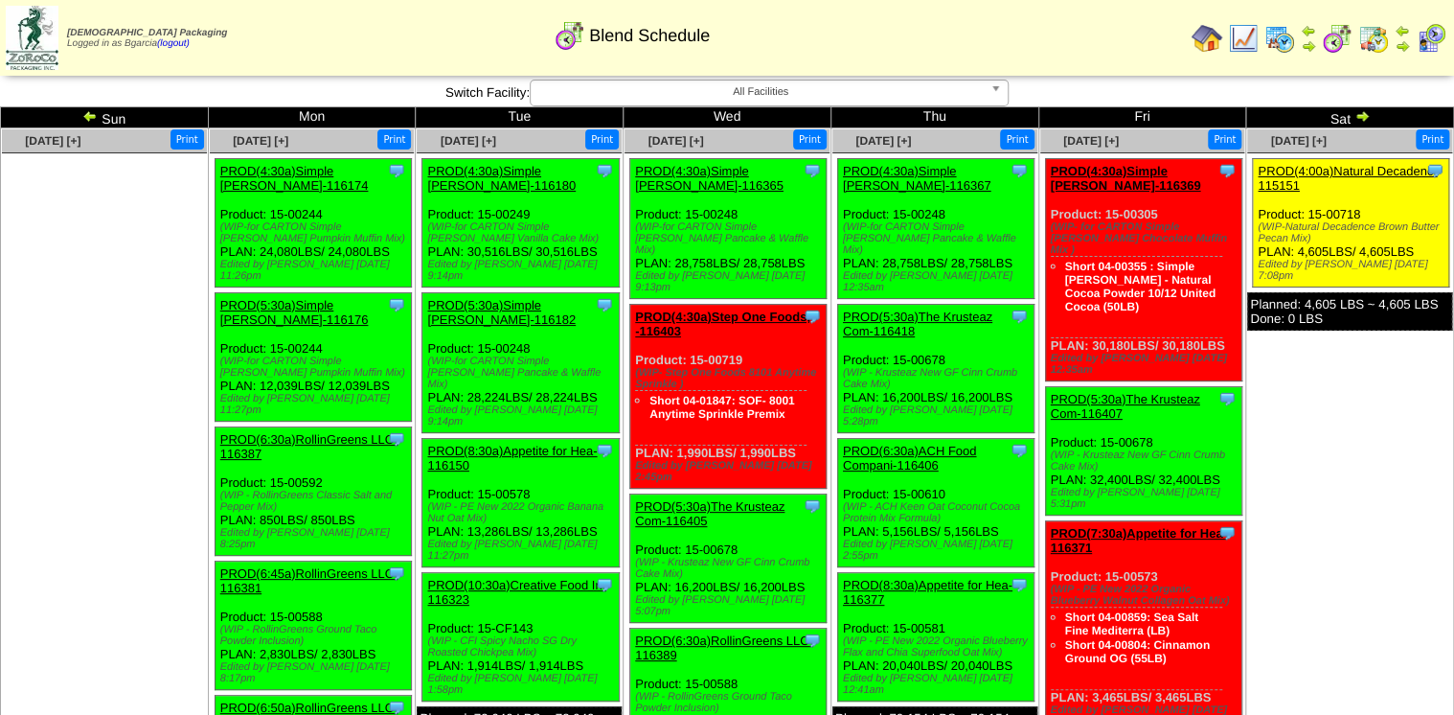
click at [311, 171] on link "PROD(4:30a)Simple [PERSON_NAME]-116174" at bounding box center [294, 178] width 148 height 29
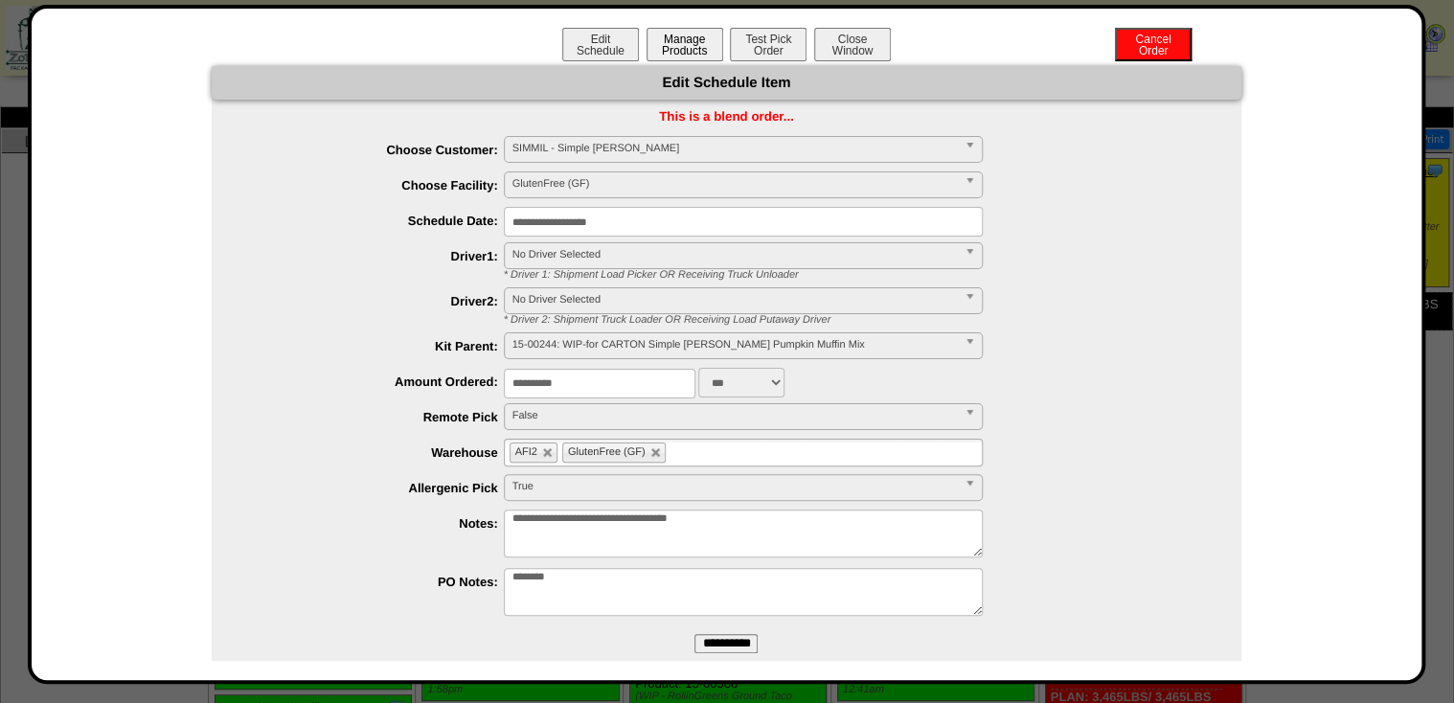
click at [671, 34] on button "Manage Products" at bounding box center [685, 45] width 77 height 34
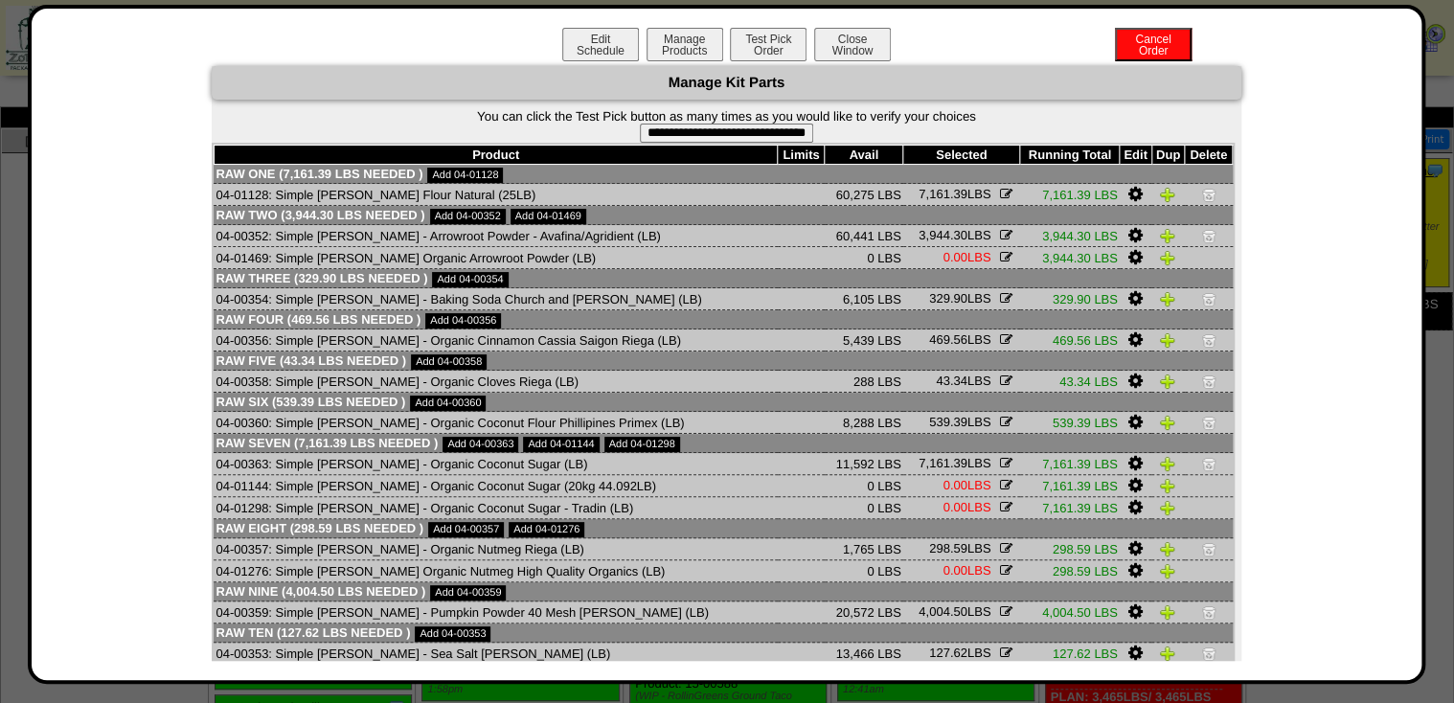
click at [727, 138] on input "**********" at bounding box center [726, 133] width 173 height 19
type input "**********"
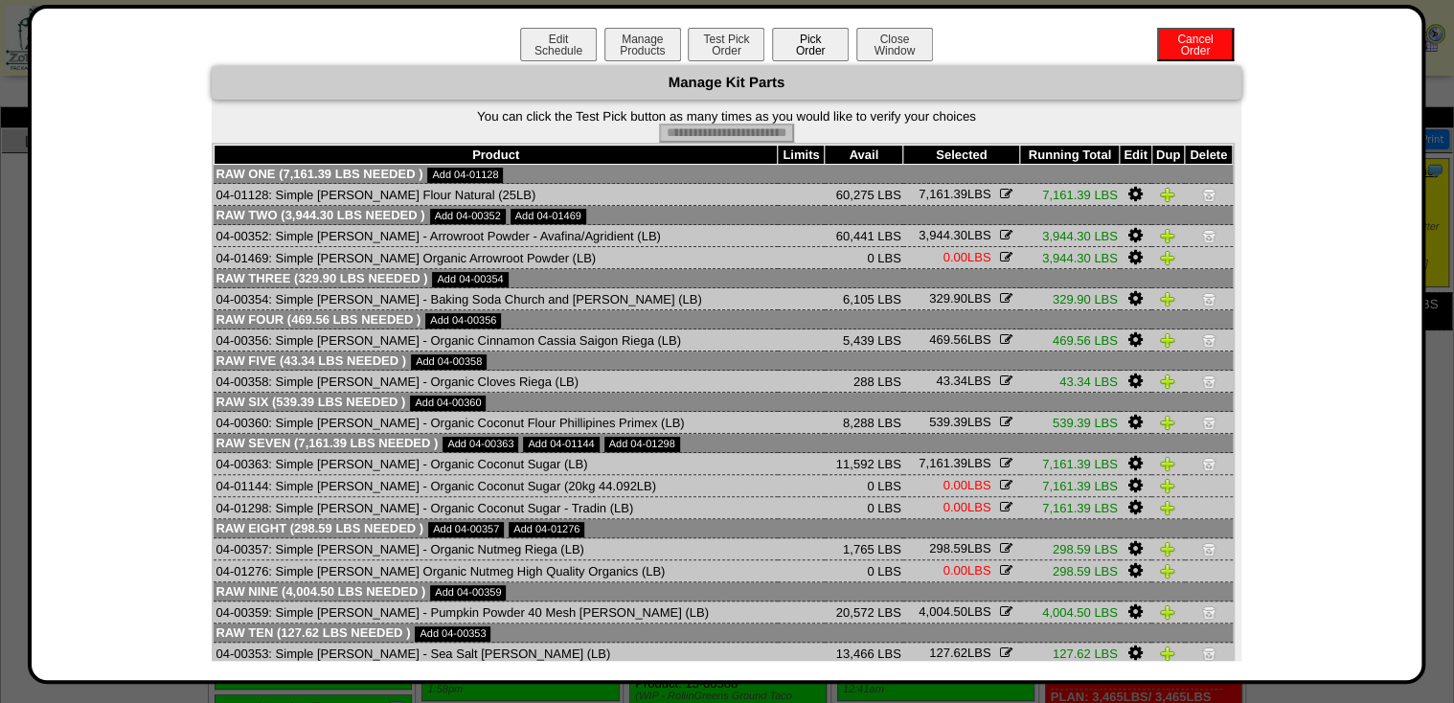
click at [808, 50] on button "Pick Order" at bounding box center [810, 45] width 77 height 34
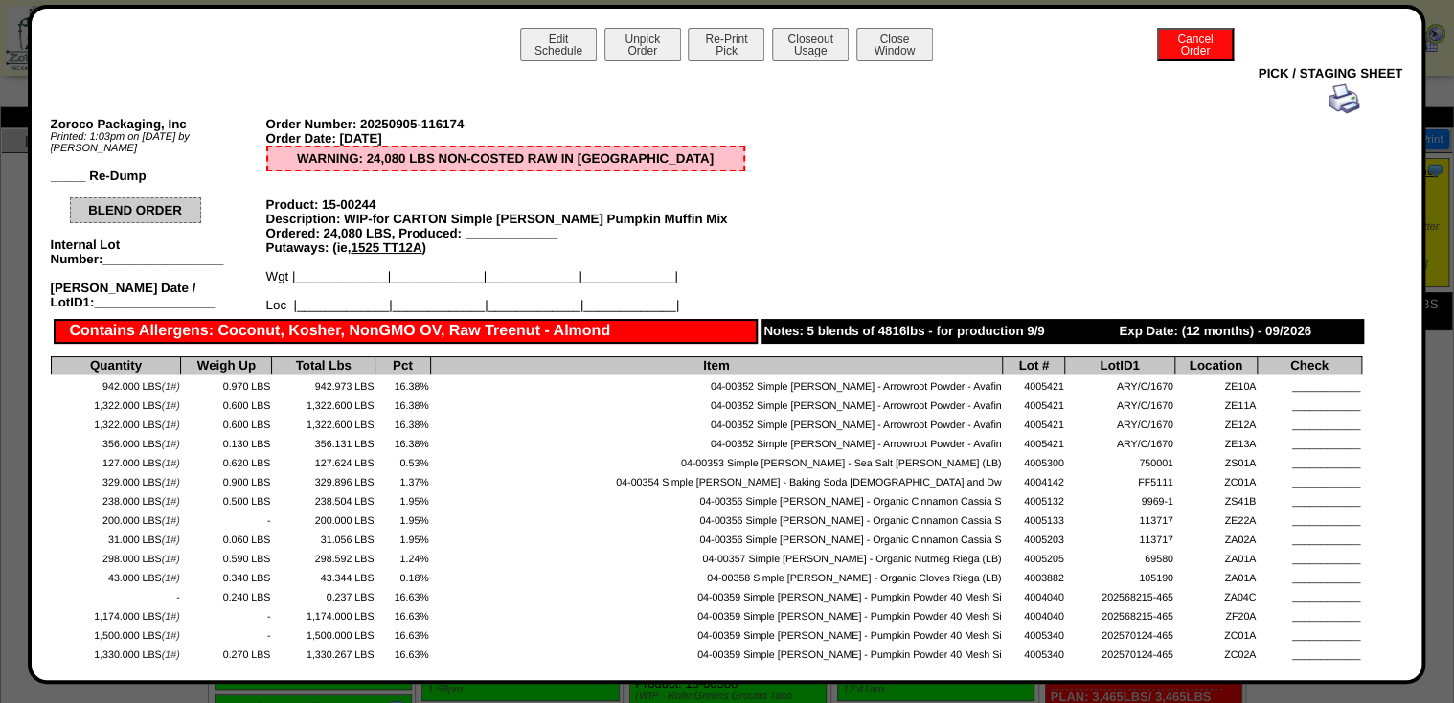
click at [856, 38] on button "Close Window" at bounding box center [894, 45] width 77 height 34
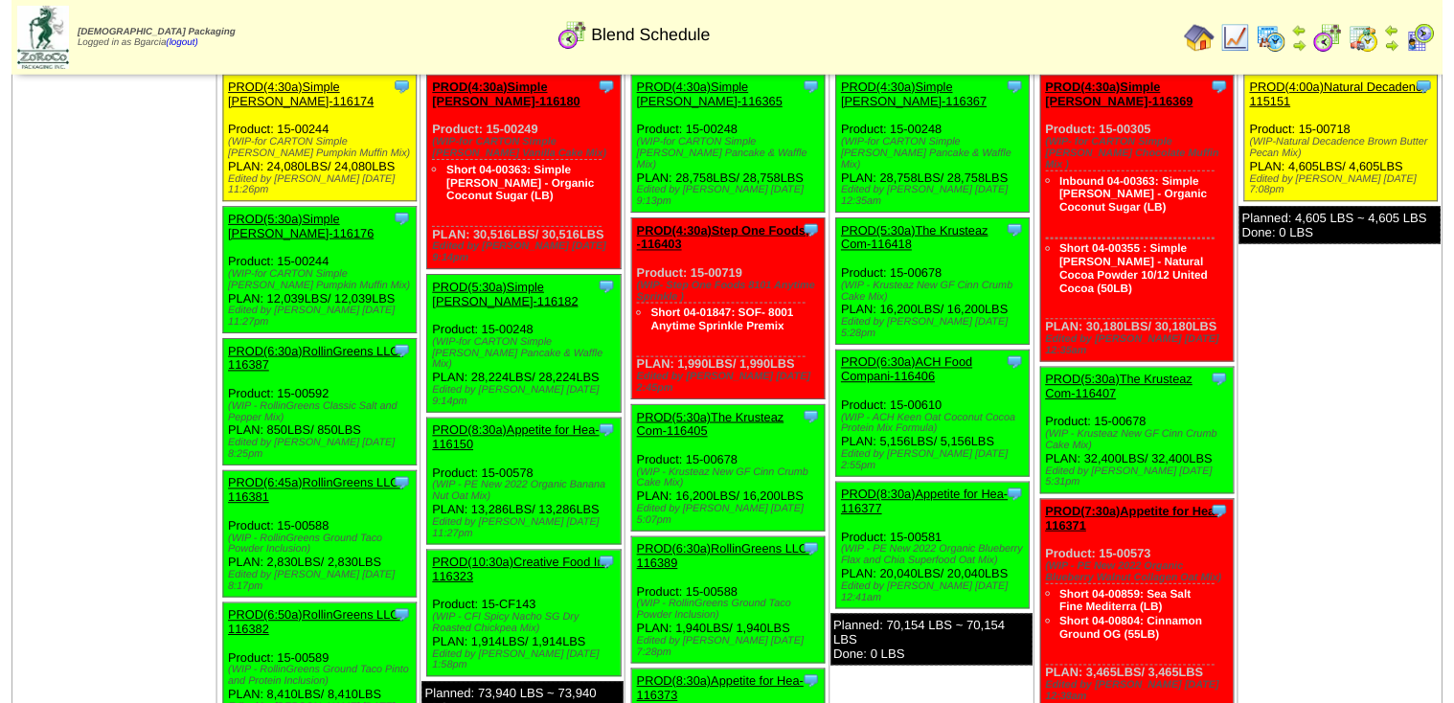
scroll to position [77, 0]
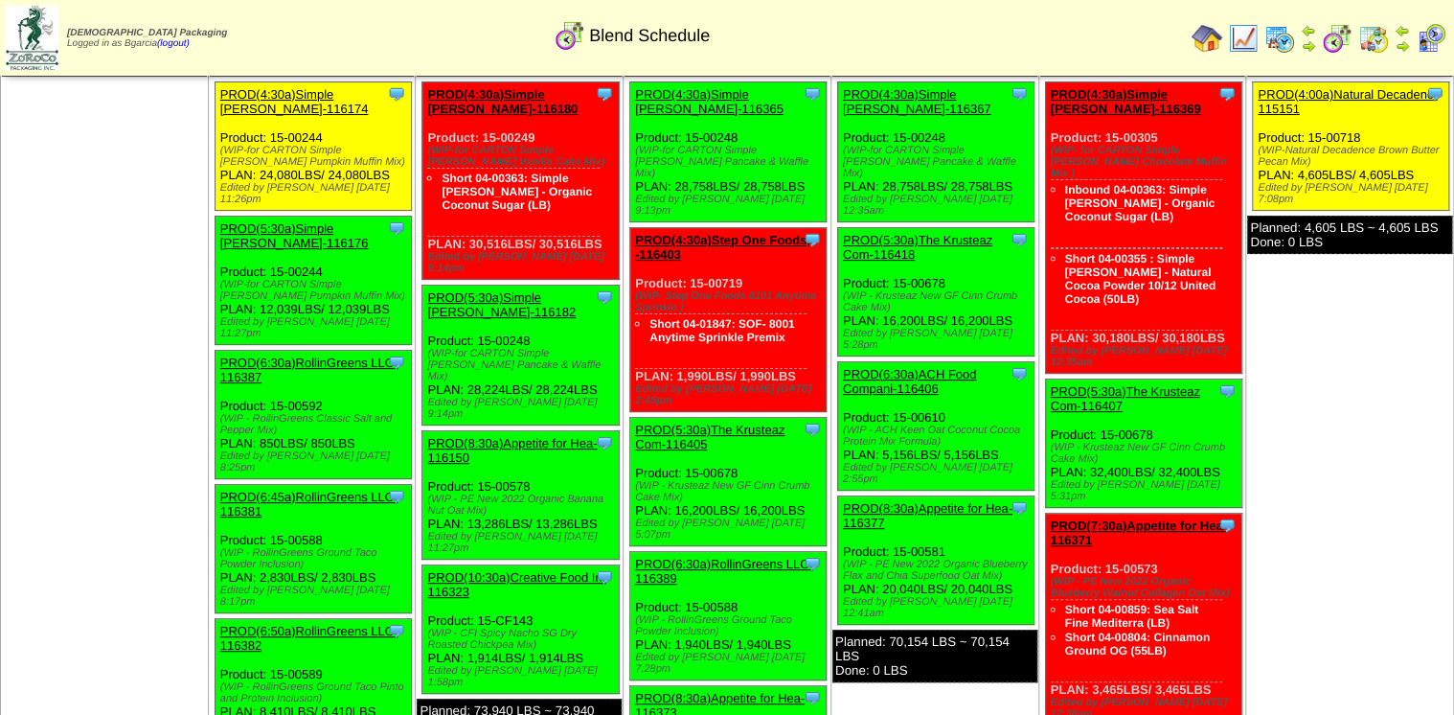
click at [298, 222] on link "PROD(5:30a)Simple [PERSON_NAME]-116176" at bounding box center [294, 235] width 148 height 29
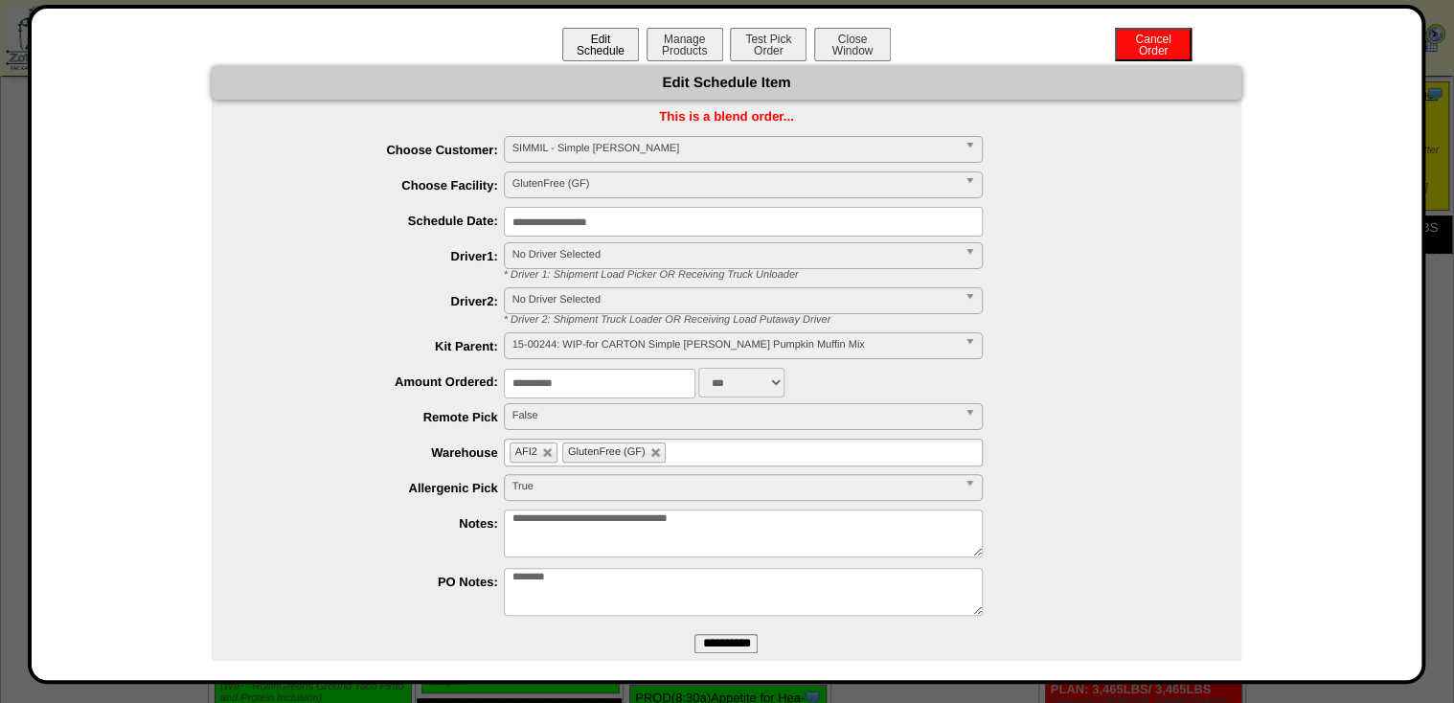
click at [631, 46] on div "Edit Schedule Manage Products Test Pick Order Cancel Order Close Window" at bounding box center [727, 47] width 1353 height 38
click at [690, 46] on button "Manage Products" at bounding box center [685, 45] width 77 height 34
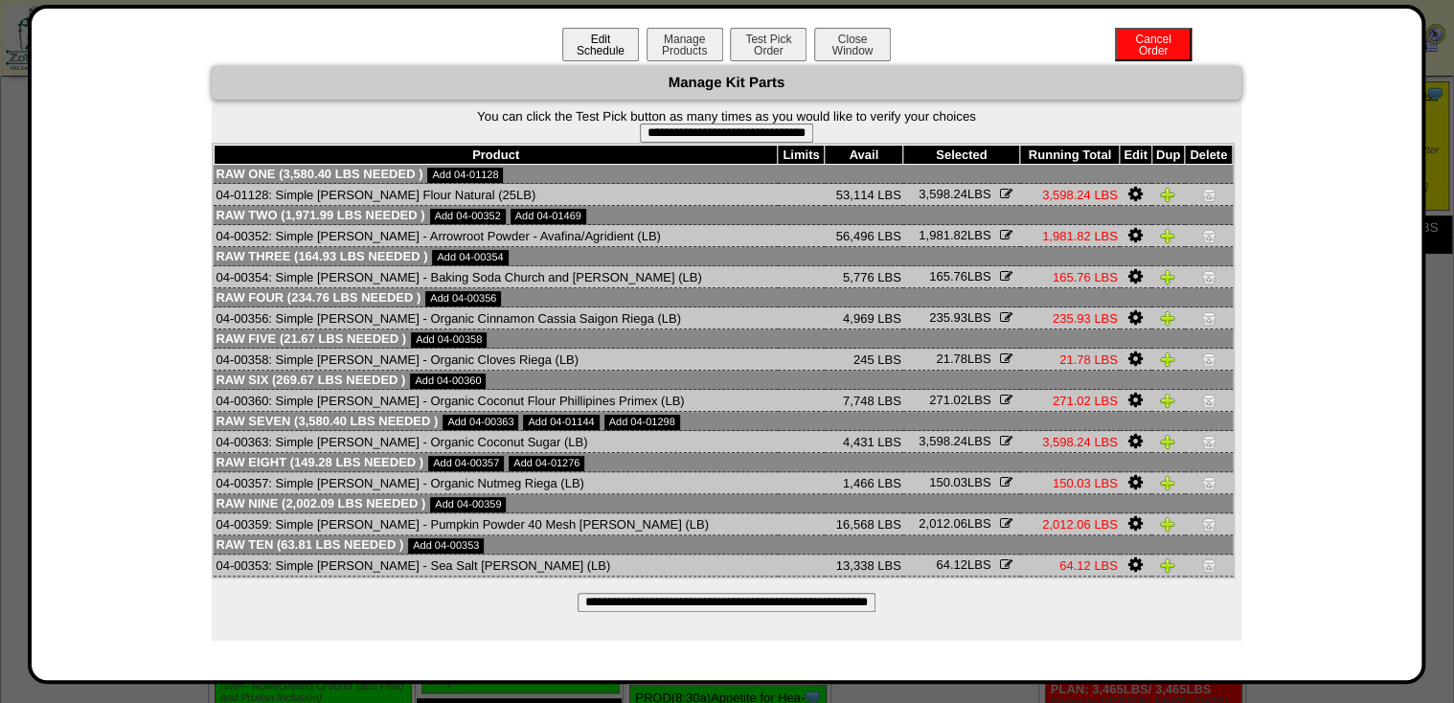
click at [629, 52] on button "Edit Schedule" at bounding box center [600, 45] width 77 height 34
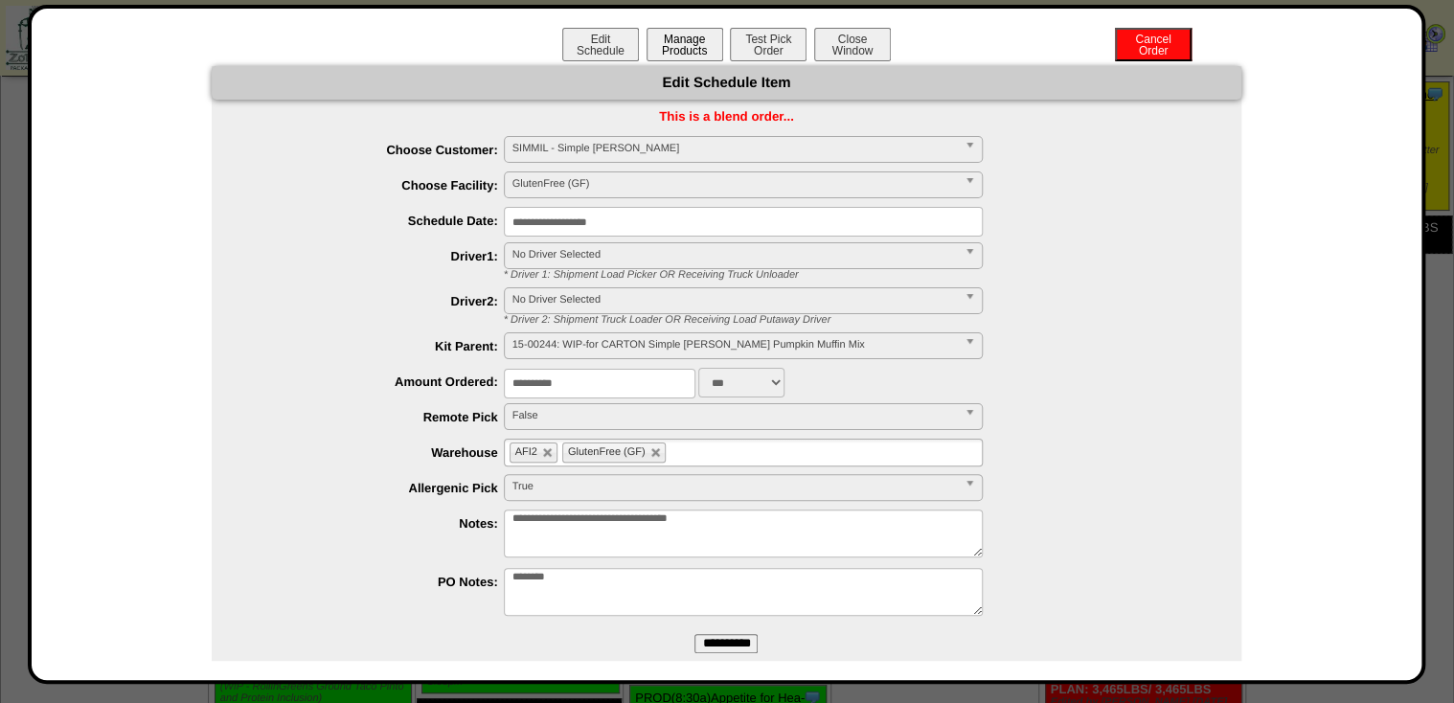
click at [679, 56] on button "Manage Products" at bounding box center [685, 45] width 77 height 34
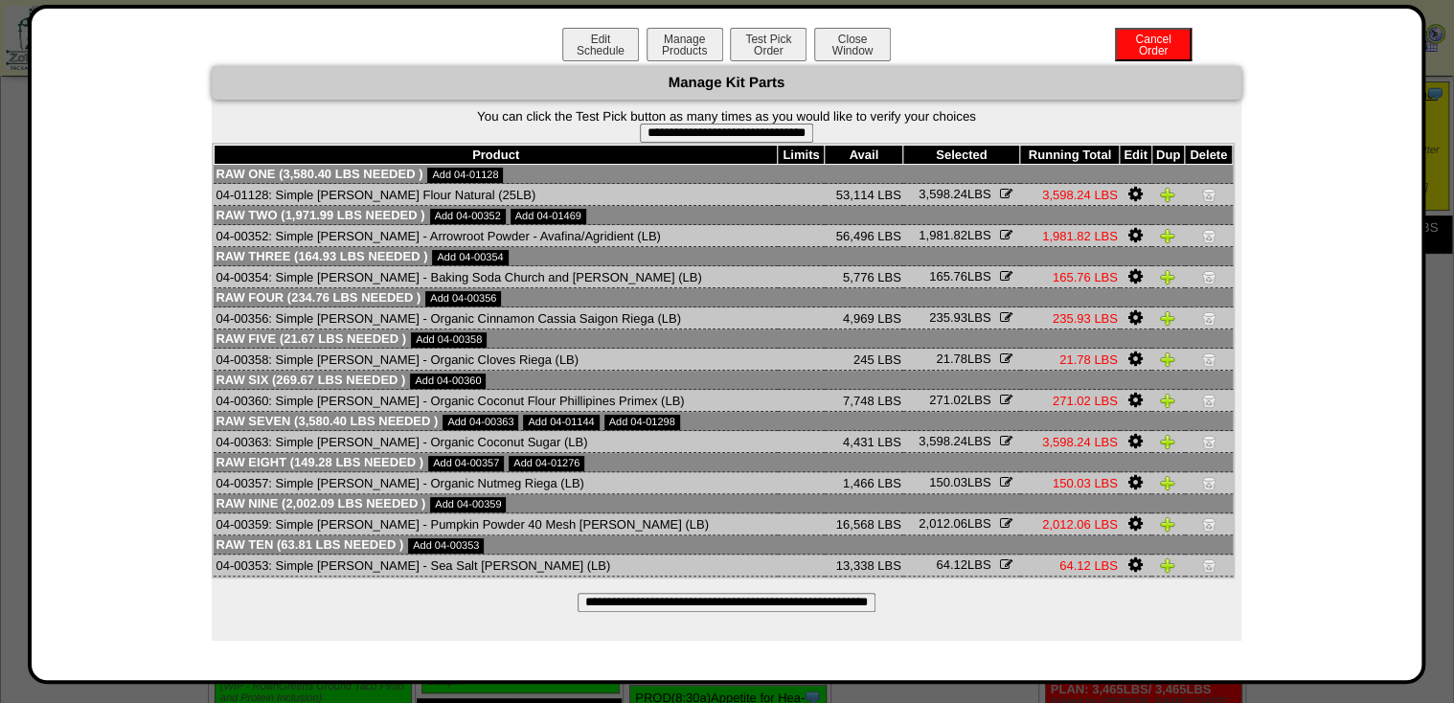
click at [728, 607] on input "**********" at bounding box center [727, 602] width 298 height 19
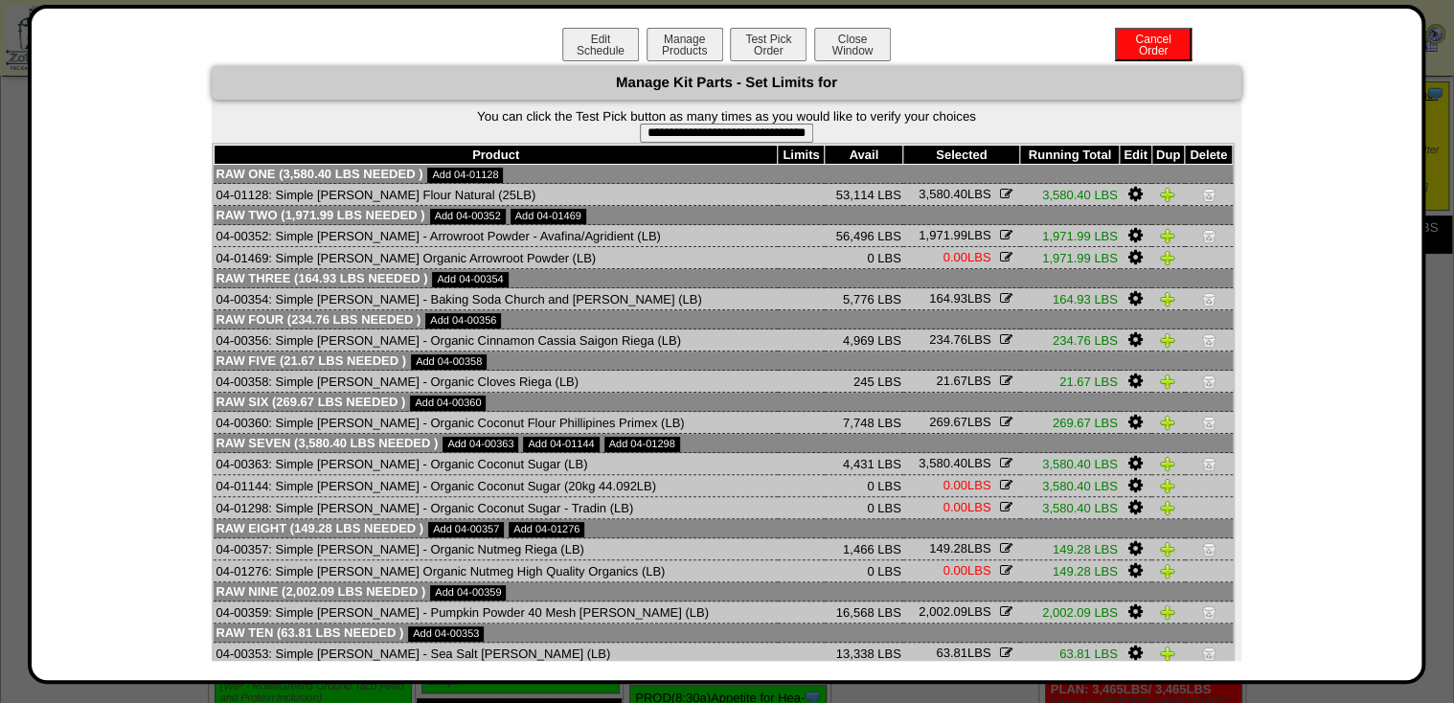
click at [717, 135] on input "**********" at bounding box center [726, 133] width 173 height 19
type input "**********"
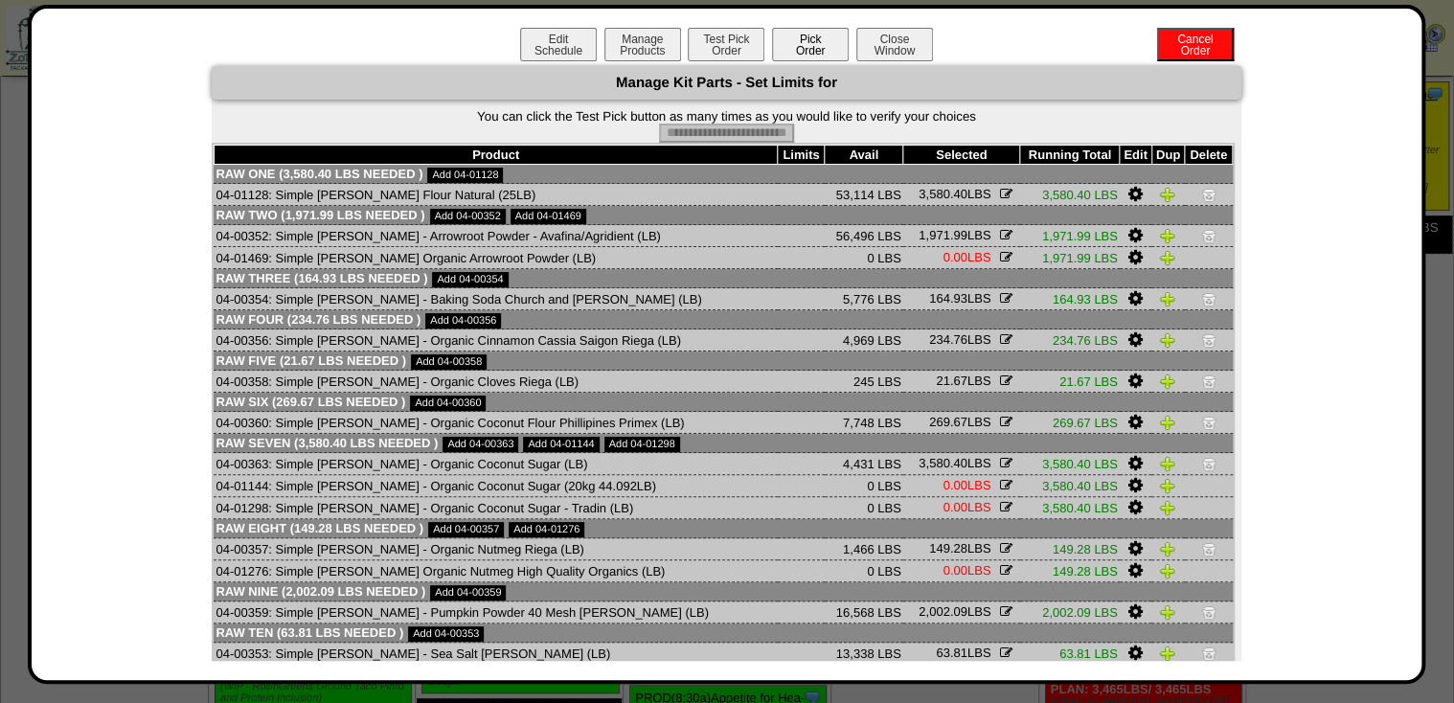
drag, startPoint x: 789, startPoint y: 31, endPoint x: 816, endPoint y: 38, distance: 27.9
click at [789, 31] on button "Pick Order" at bounding box center [810, 45] width 77 height 34
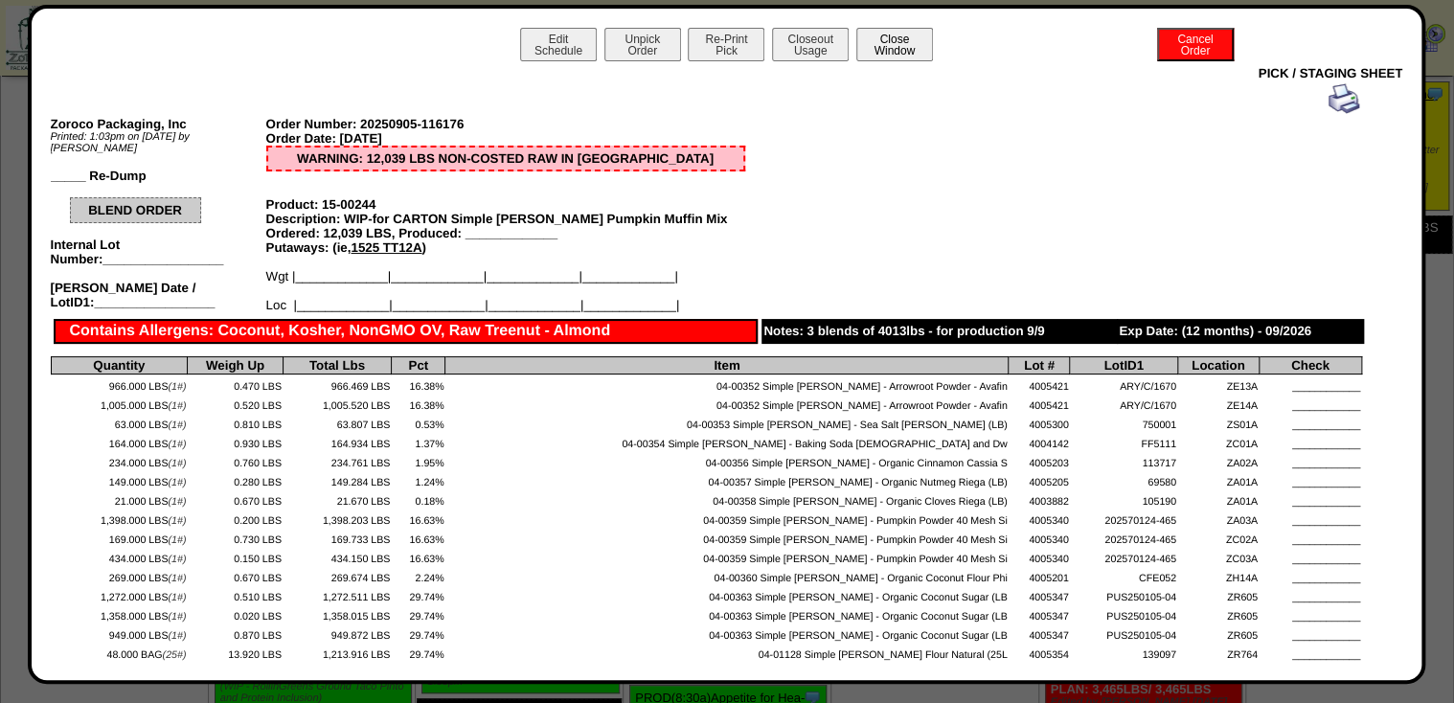
click at [889, 50] on button "Close Window" at bounding box center [894, 45] width 77 height 34
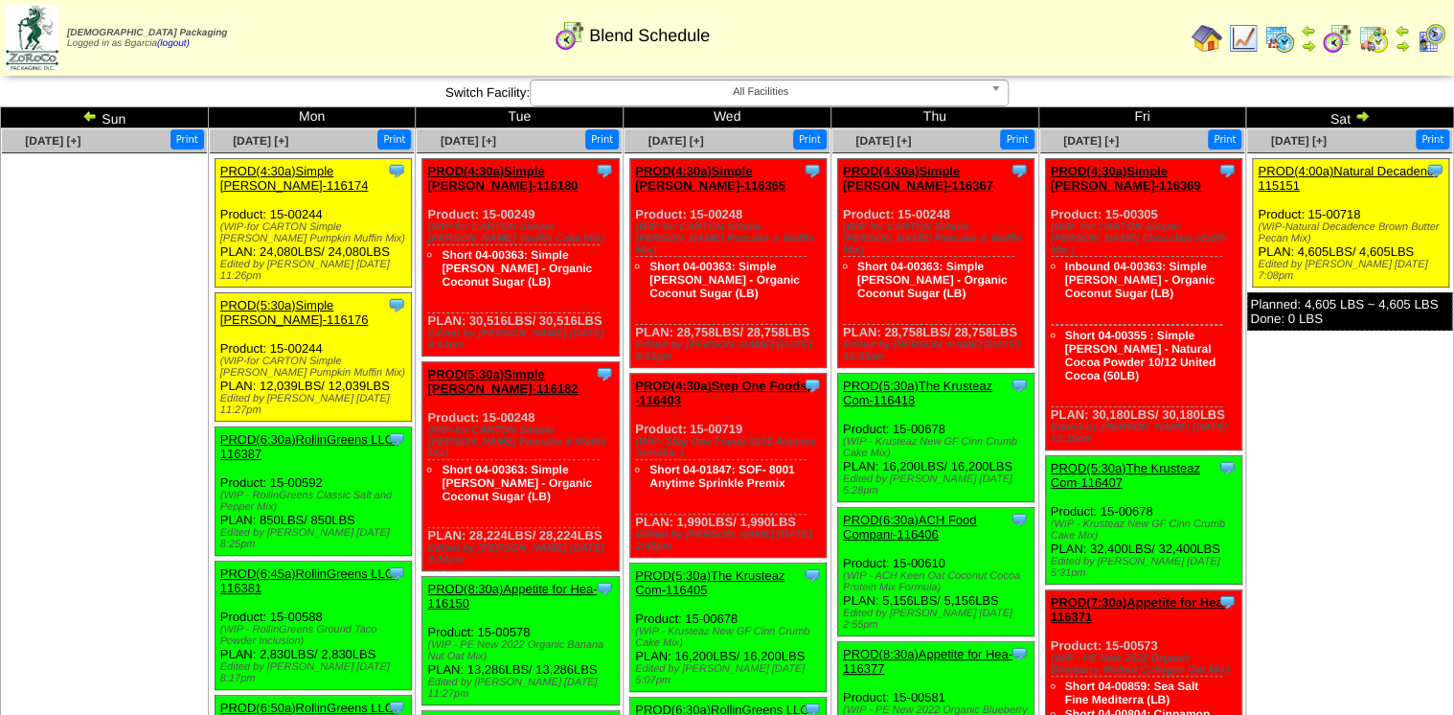
click at [328, 298] on link "PROD(5:30a)Simple [PERSON_NAME]-116176" at bounding box center [294, 312] width 148 height 29
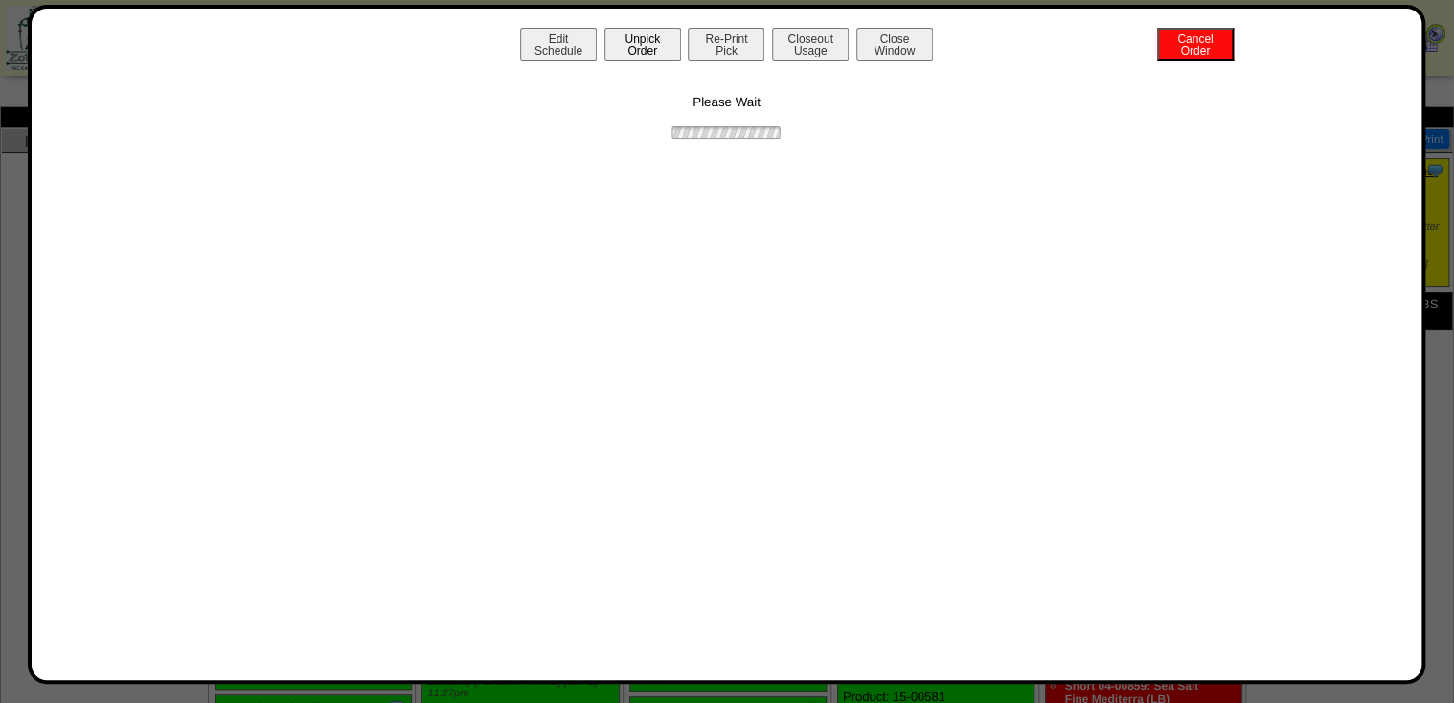
click at [640, 53] on button "Unpick Order" at bounding box center [642, 45] width 77 height 34
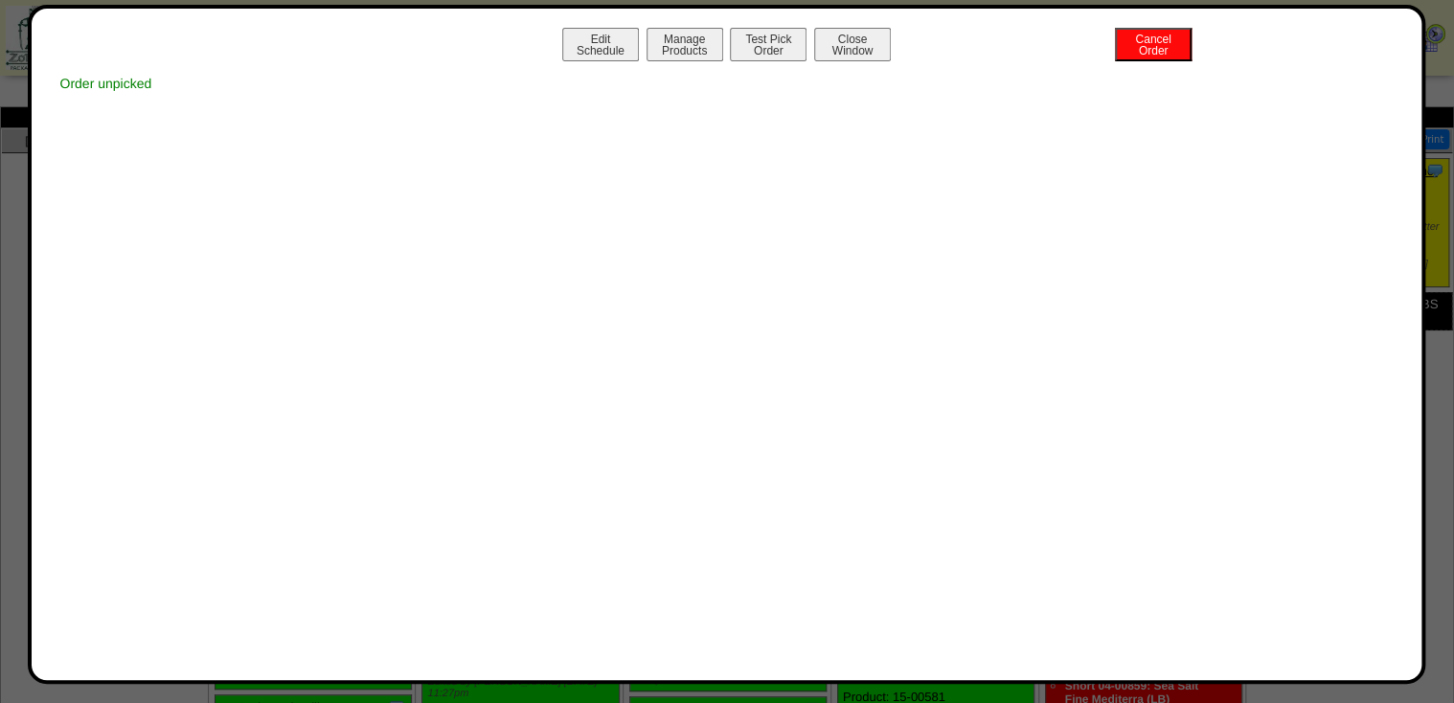
click at [856, 51] on button "Close Window" at bounding box center [852, 45] width 77 height 34
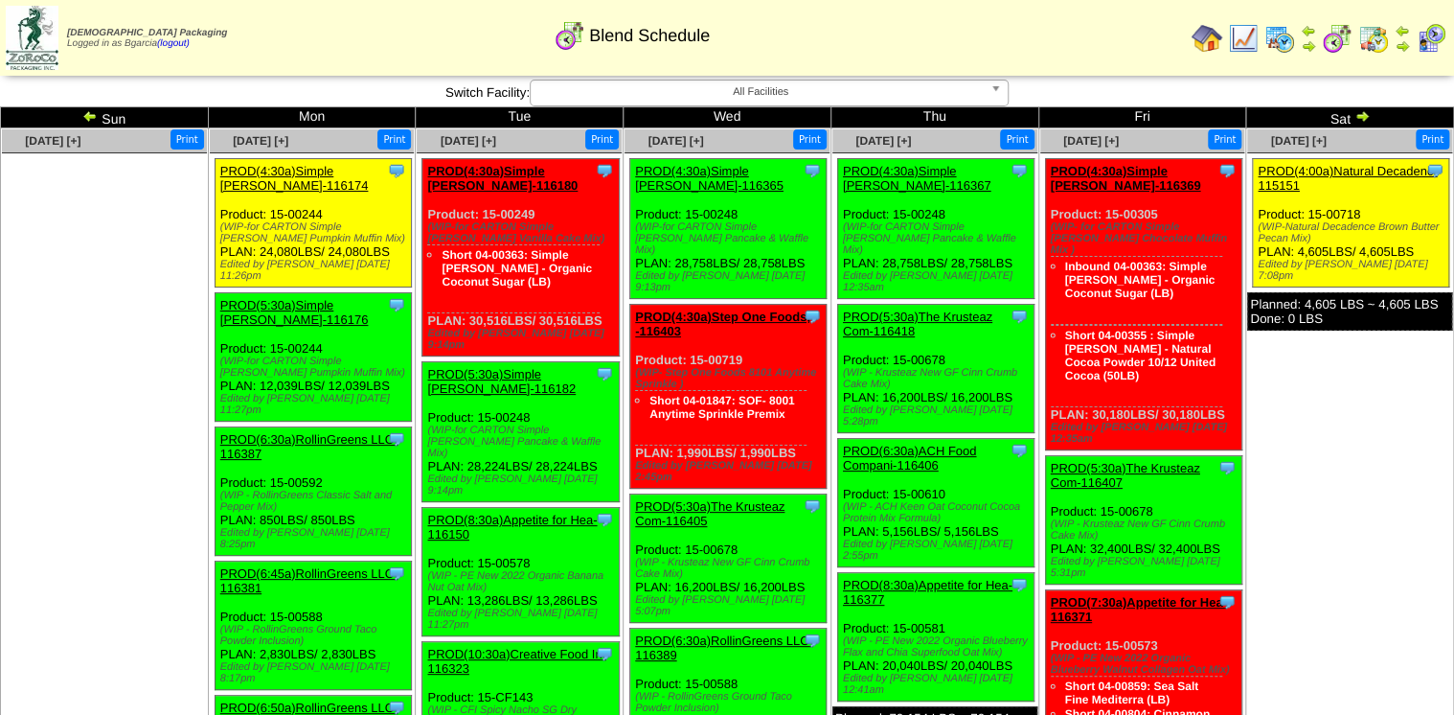
click at [253, 173] on link "PROD(4:30a)Simple [PERSON_NAME]-116174" at bounding box center [294, 178] width 148 height 29
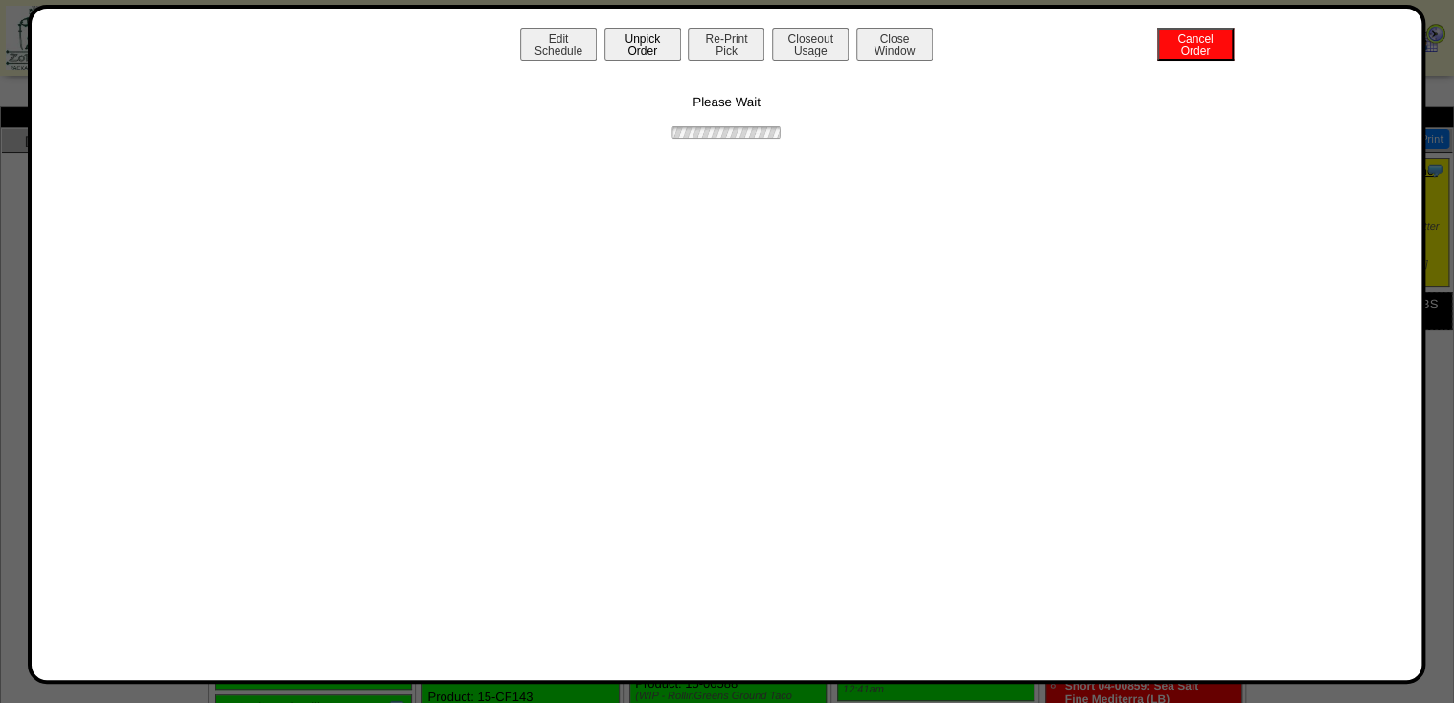
click at [605, 35] on button "Unpick Order" at bounding box center [642, 45] width 77 height 34
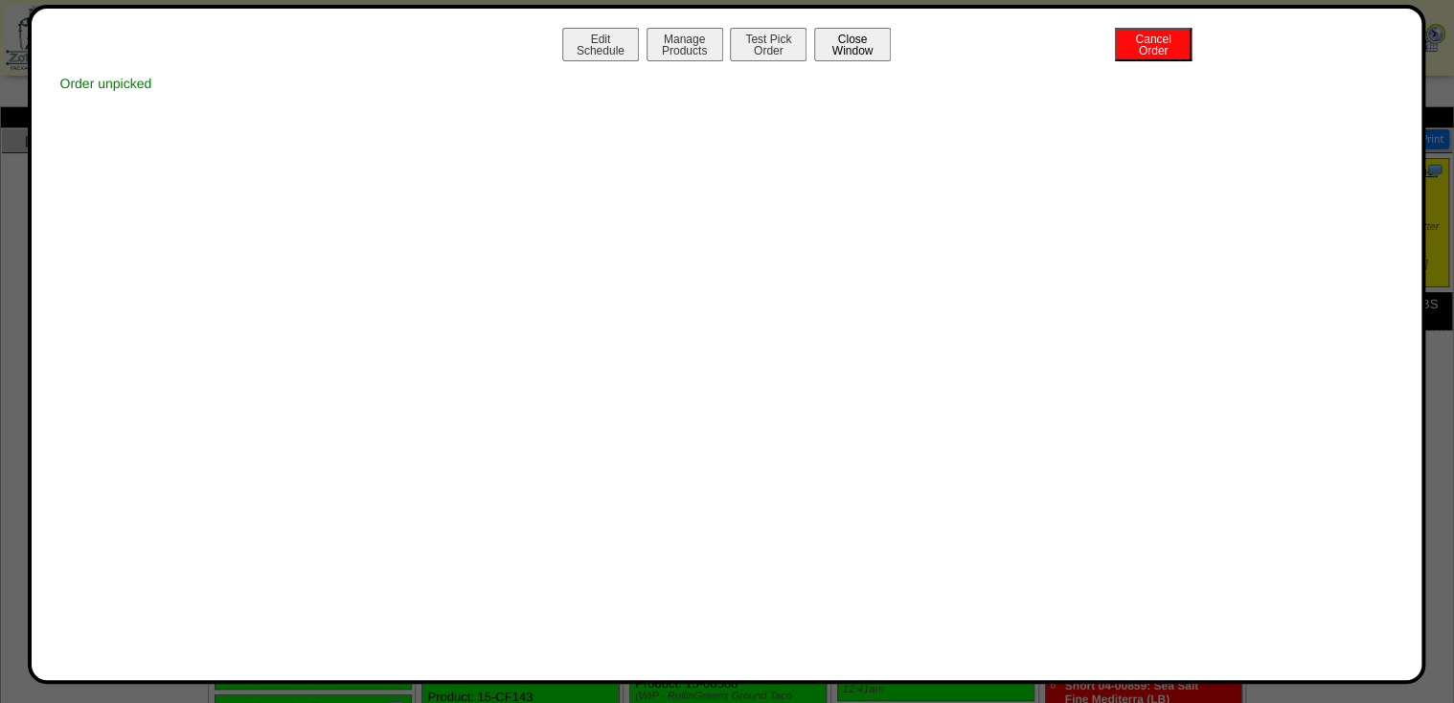
click at [847, 39] on button "Close Window" at bounding box center [852, 45] width 77 height 34
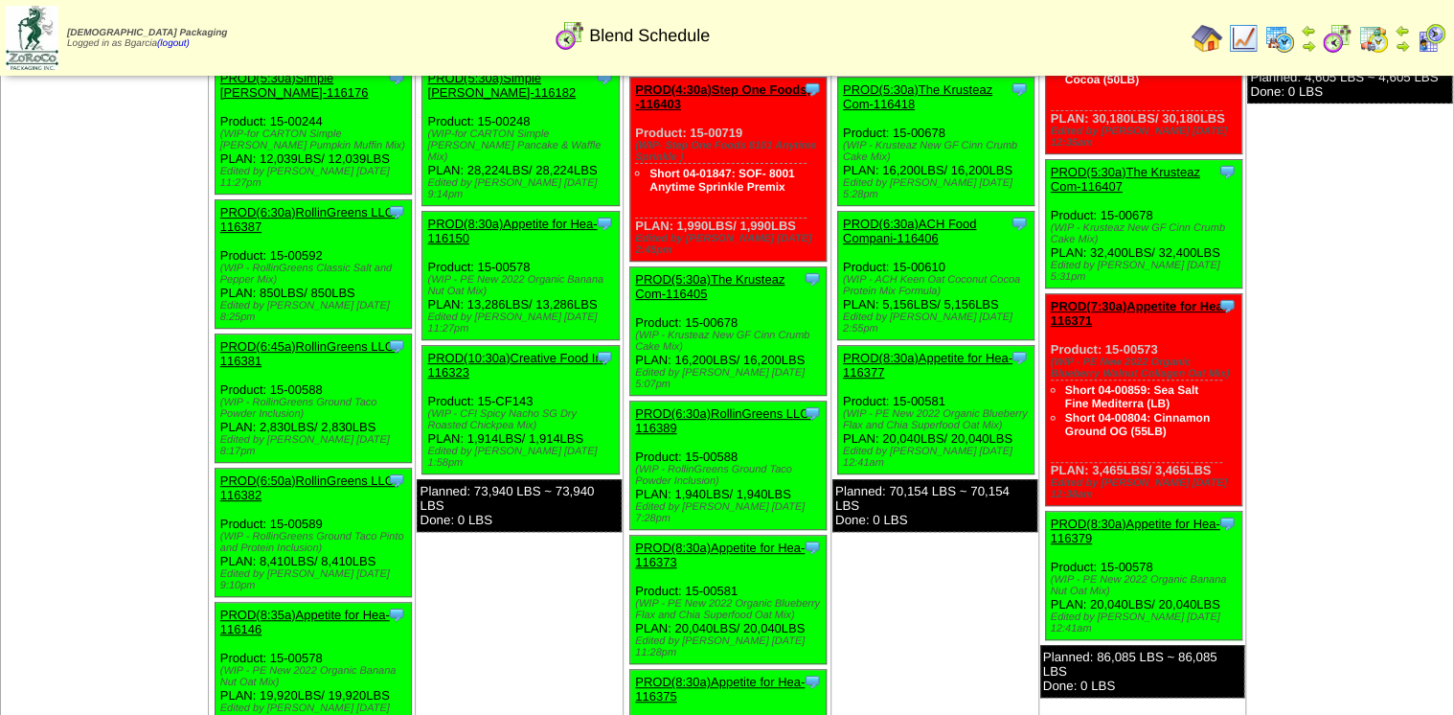
scroll to position [153, 0]
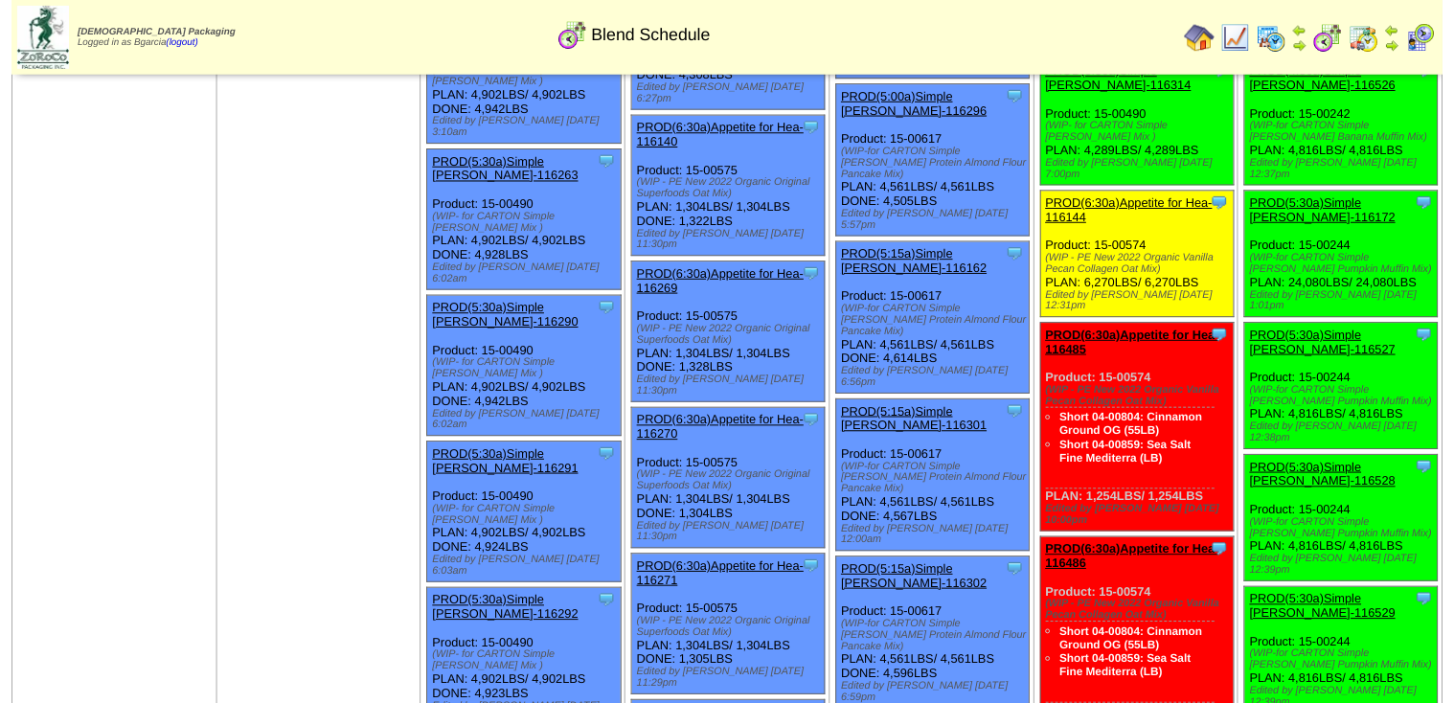
scroll to position [613, 0]
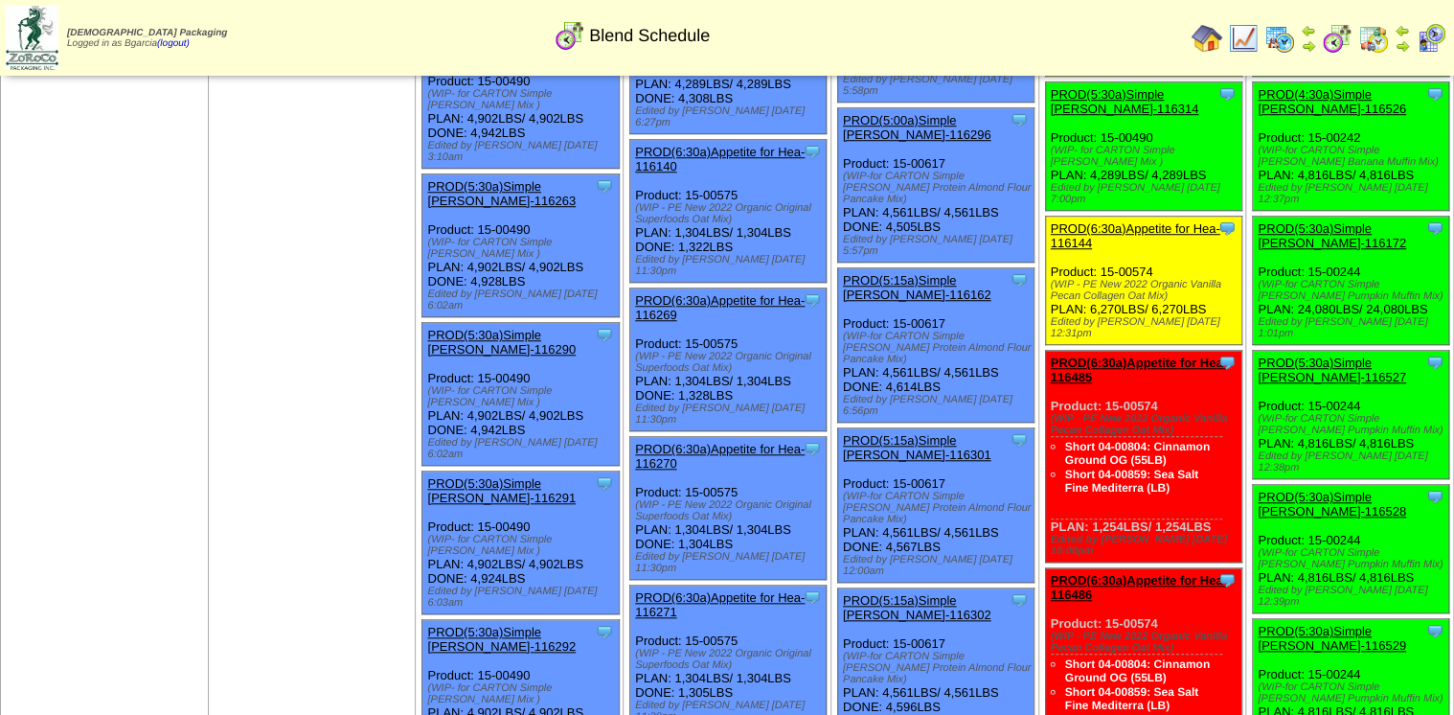
click at [1287, 221] on link "PROD(5:30a)Simple [PERSON_NAME]-116172" at bounding box center [1332, 235] width 148 height 29
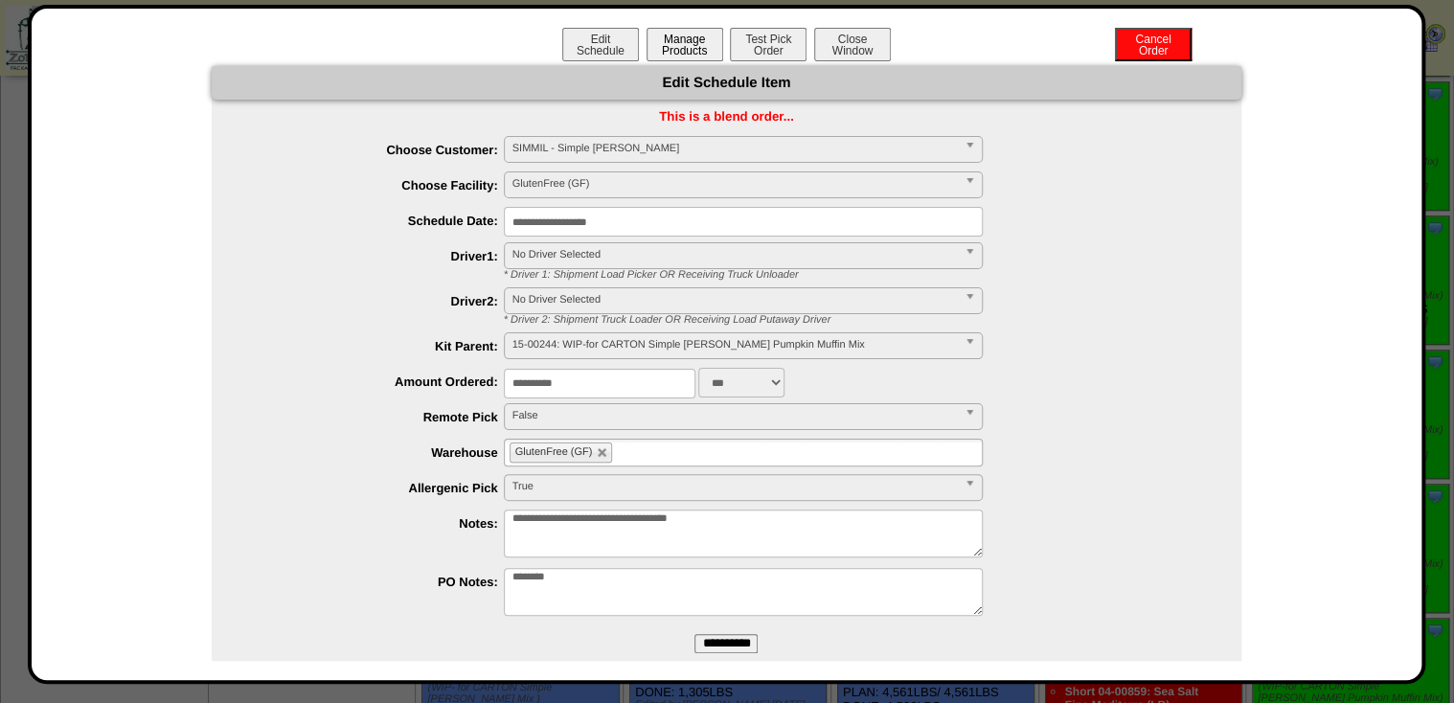
click at [683, 38] on button "Manage Products" at bounding box center [685, 45] width 77 height 34
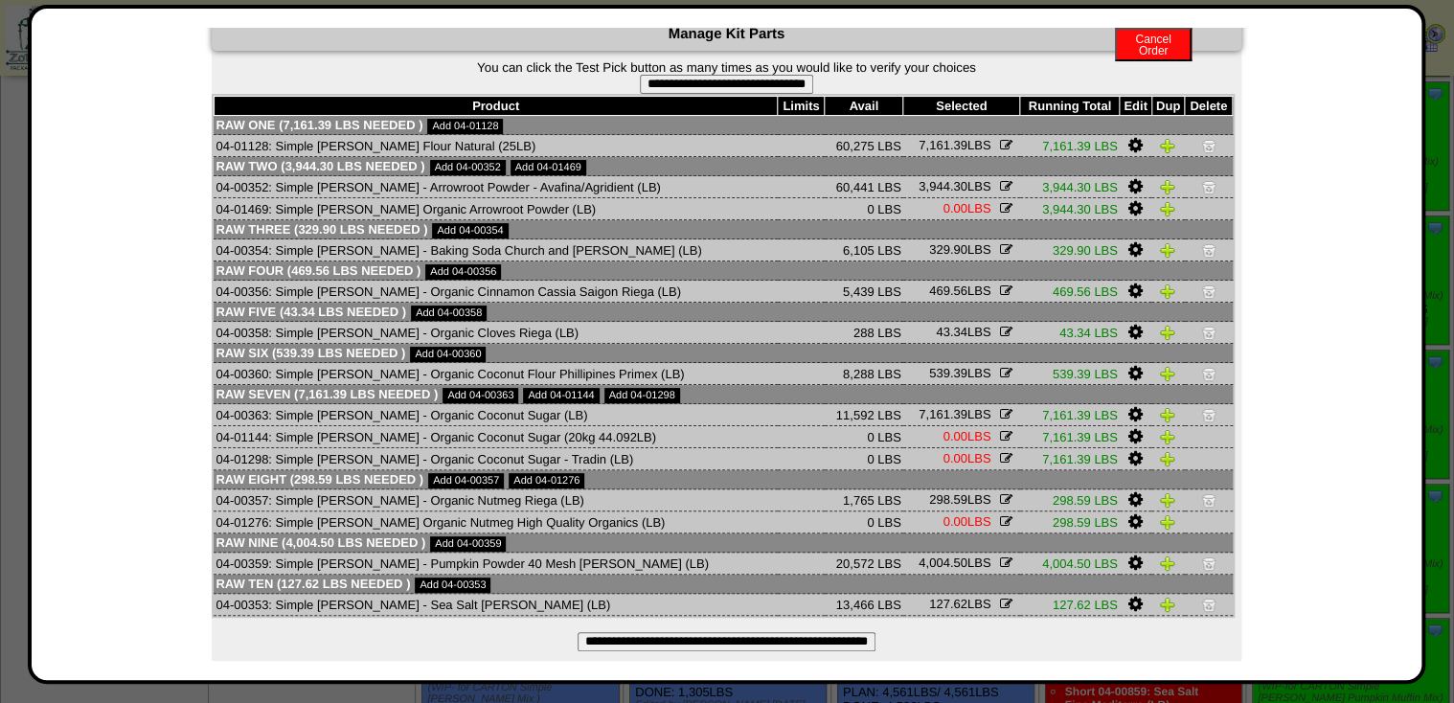
scroll to position [69, 0]
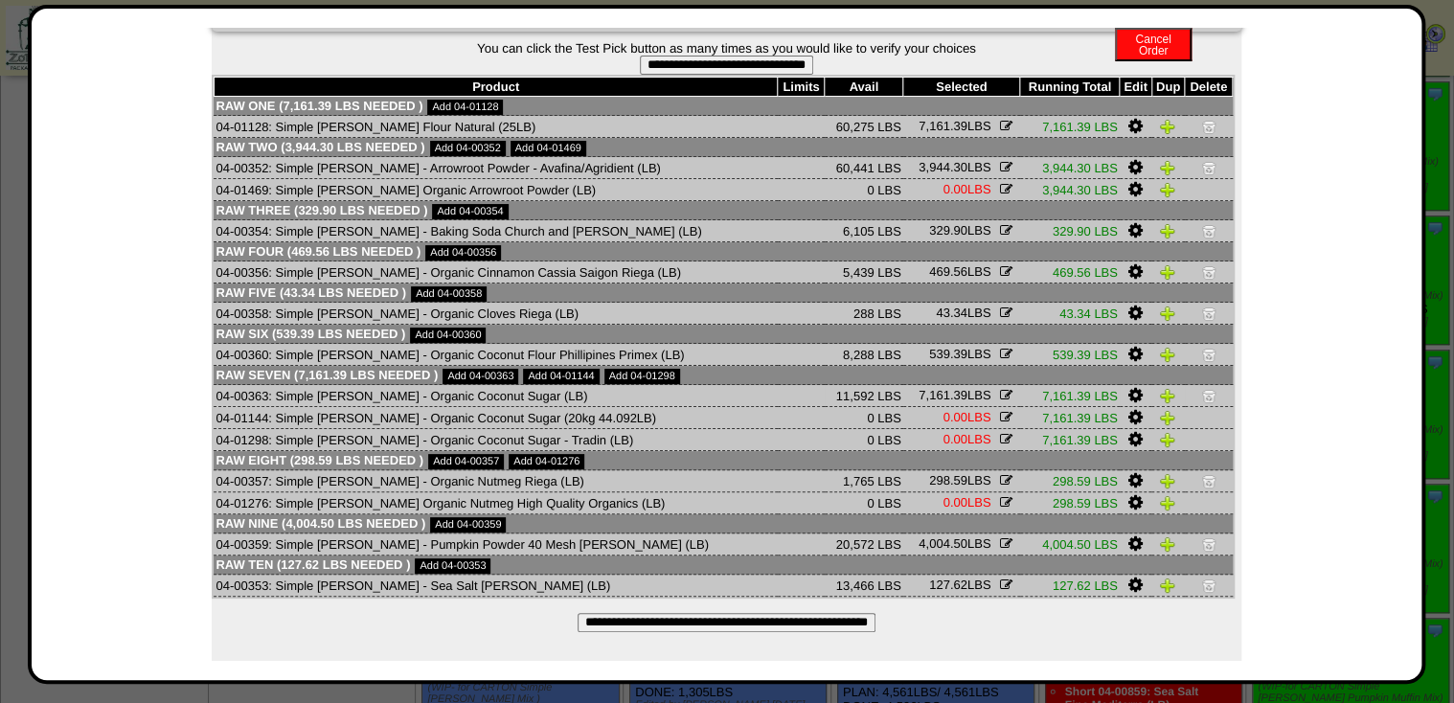
click at [1201, 389] on img at bounding box center [1208, 395] width 15 height 15
click at [708, 57] on input "**********" at bounding box center [726, 65] width 173 height 19
type input "**********"
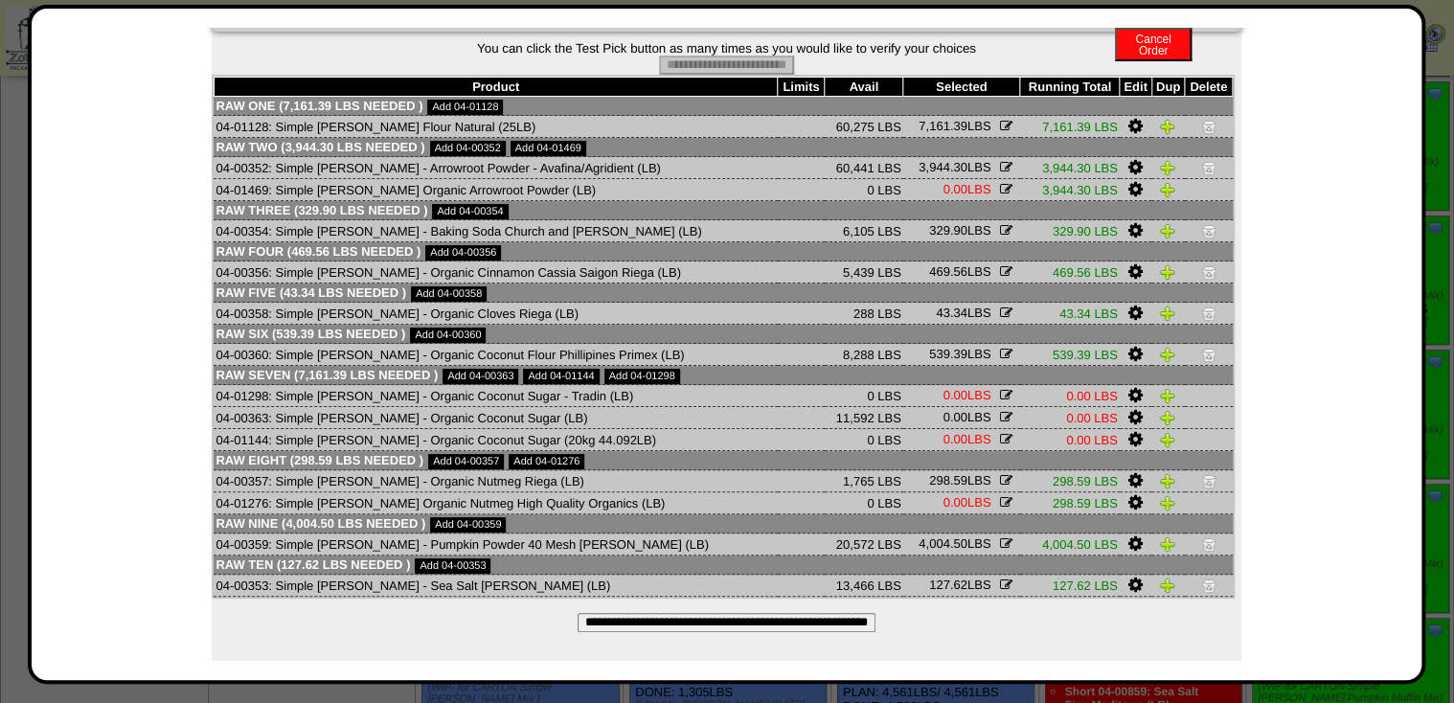
scroll to position [0, 0]
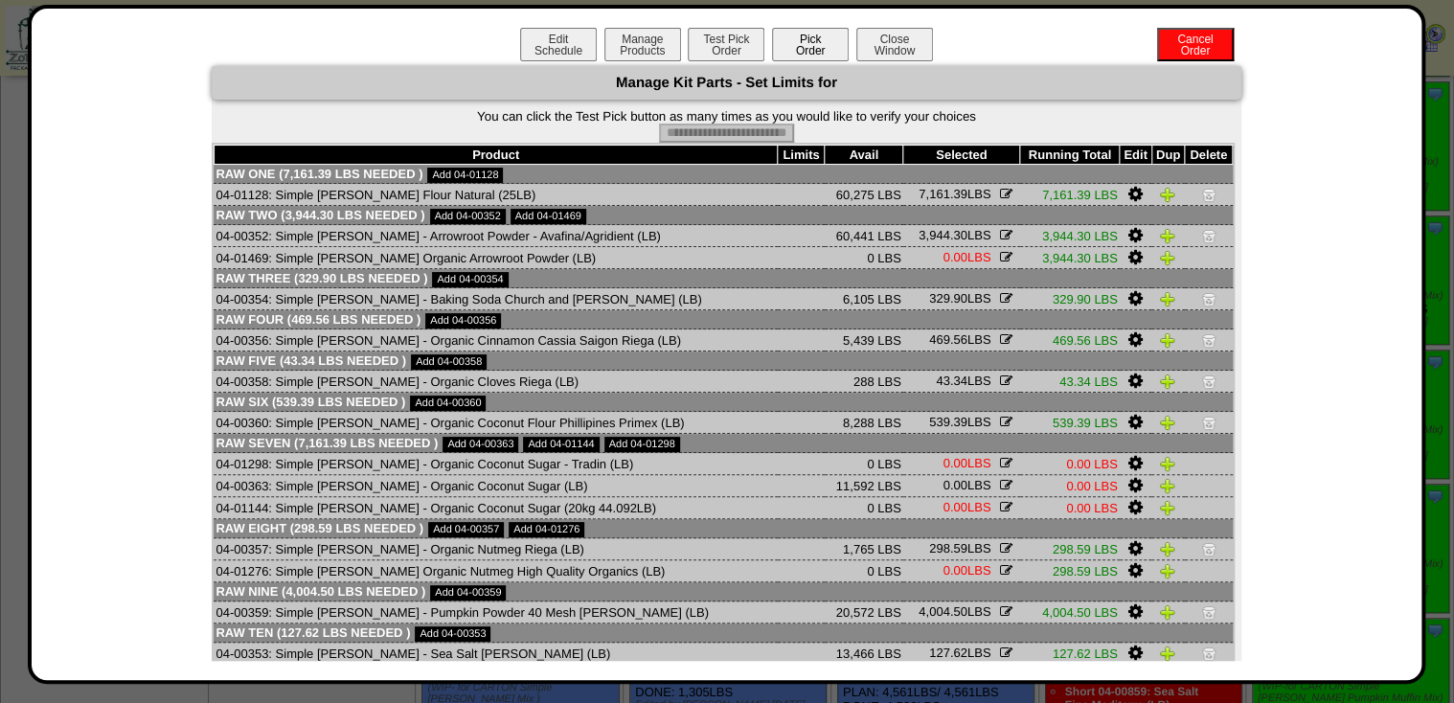
click at [786, 52] on button "Pick Order" at bounding box center [810, 45] width 77 height 34
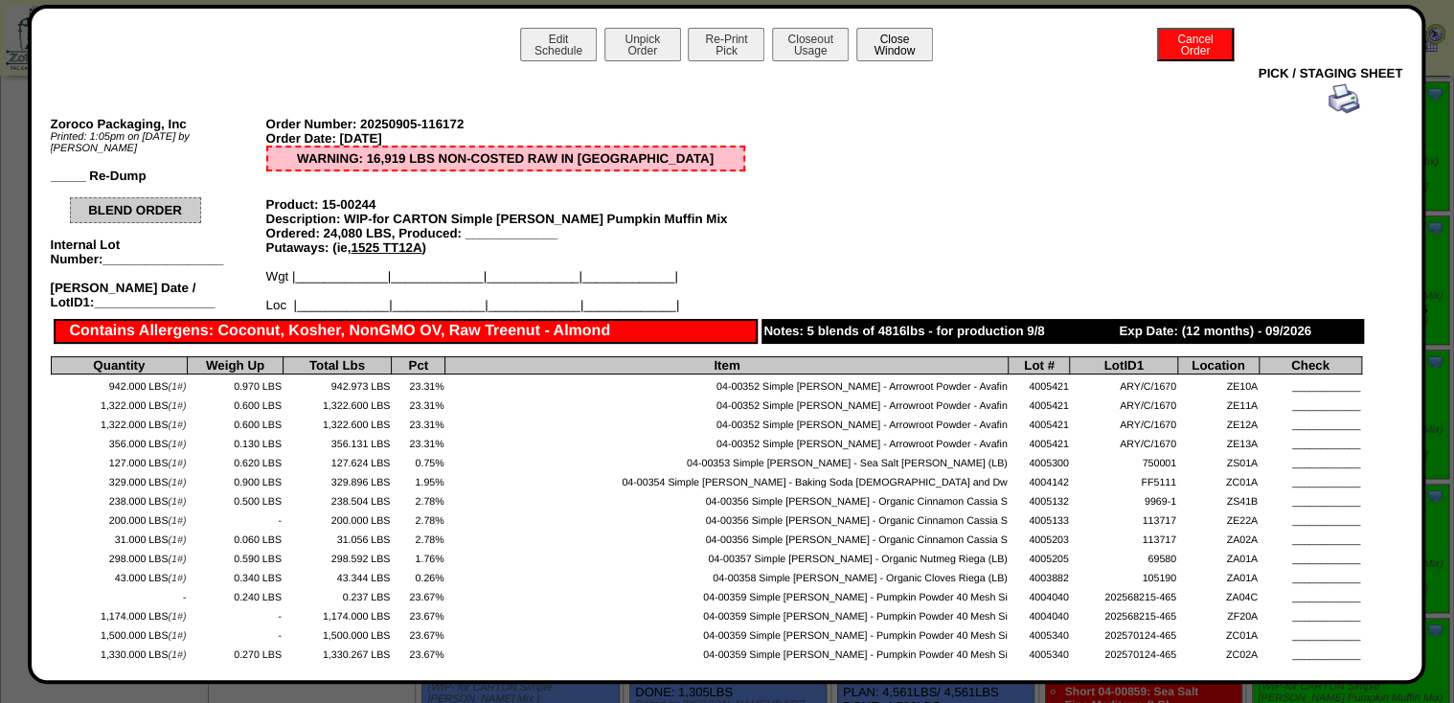
click at [863, 50] on button "Close Window" at bounding box center [894, 45] width 77 height 34
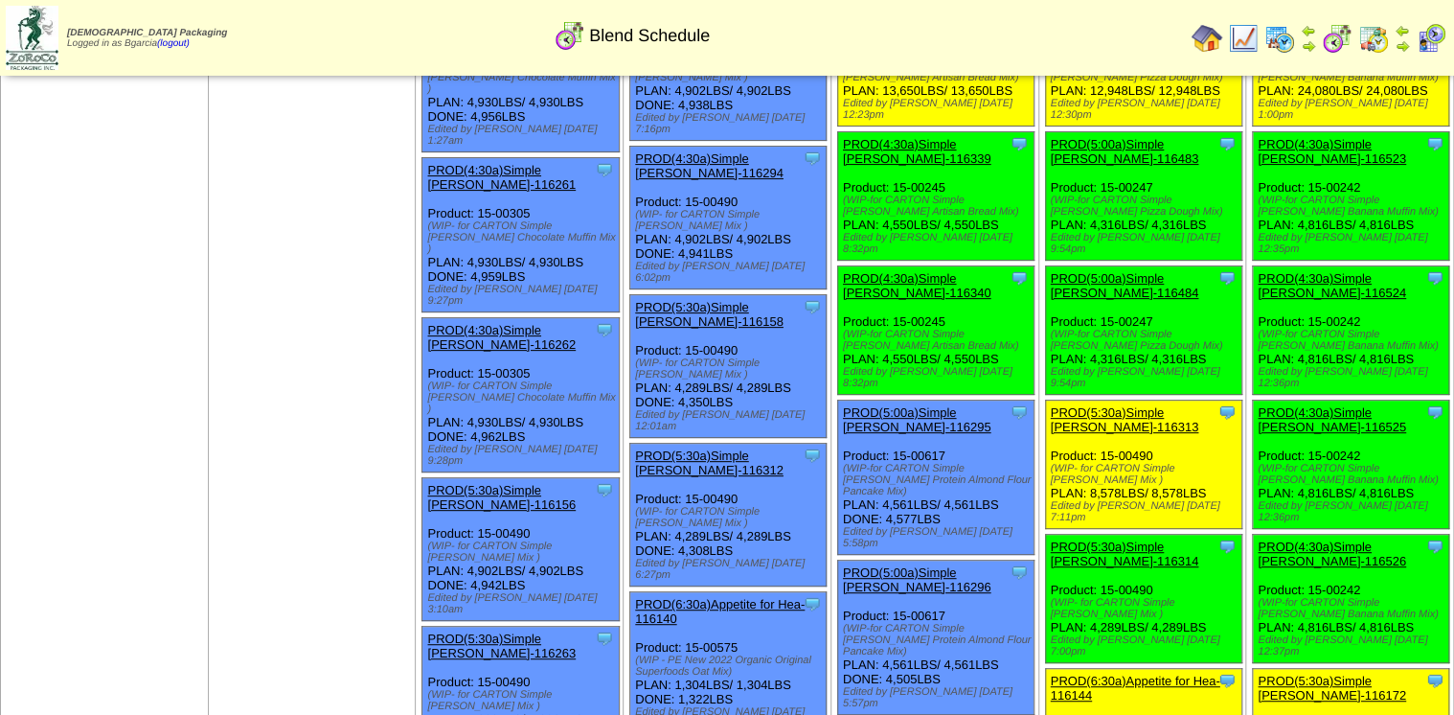
scroll to position [153, 0]
